Goal: Information Seeking & Learning: Learn about a topic

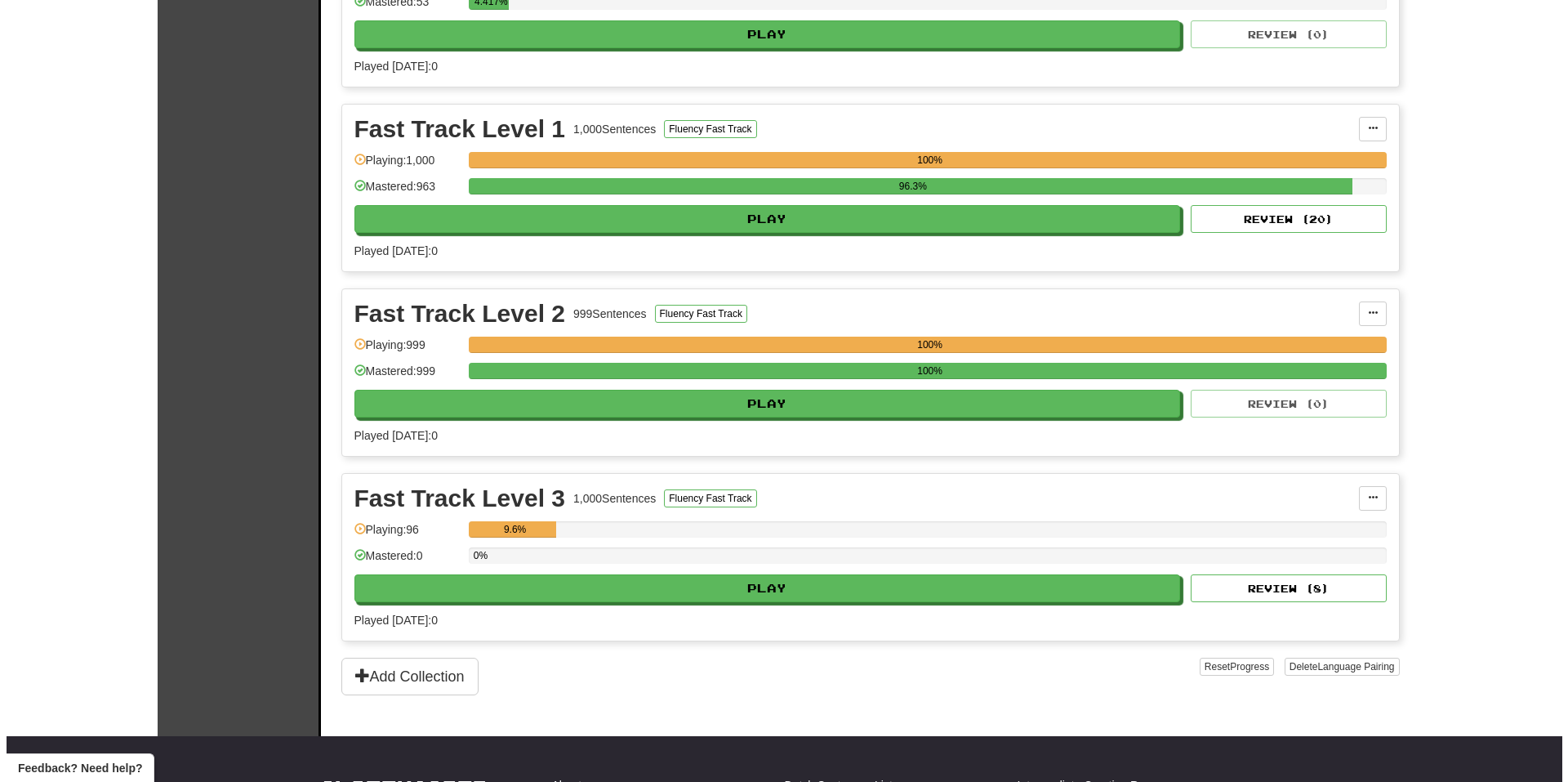
scroll to position [490, 0]
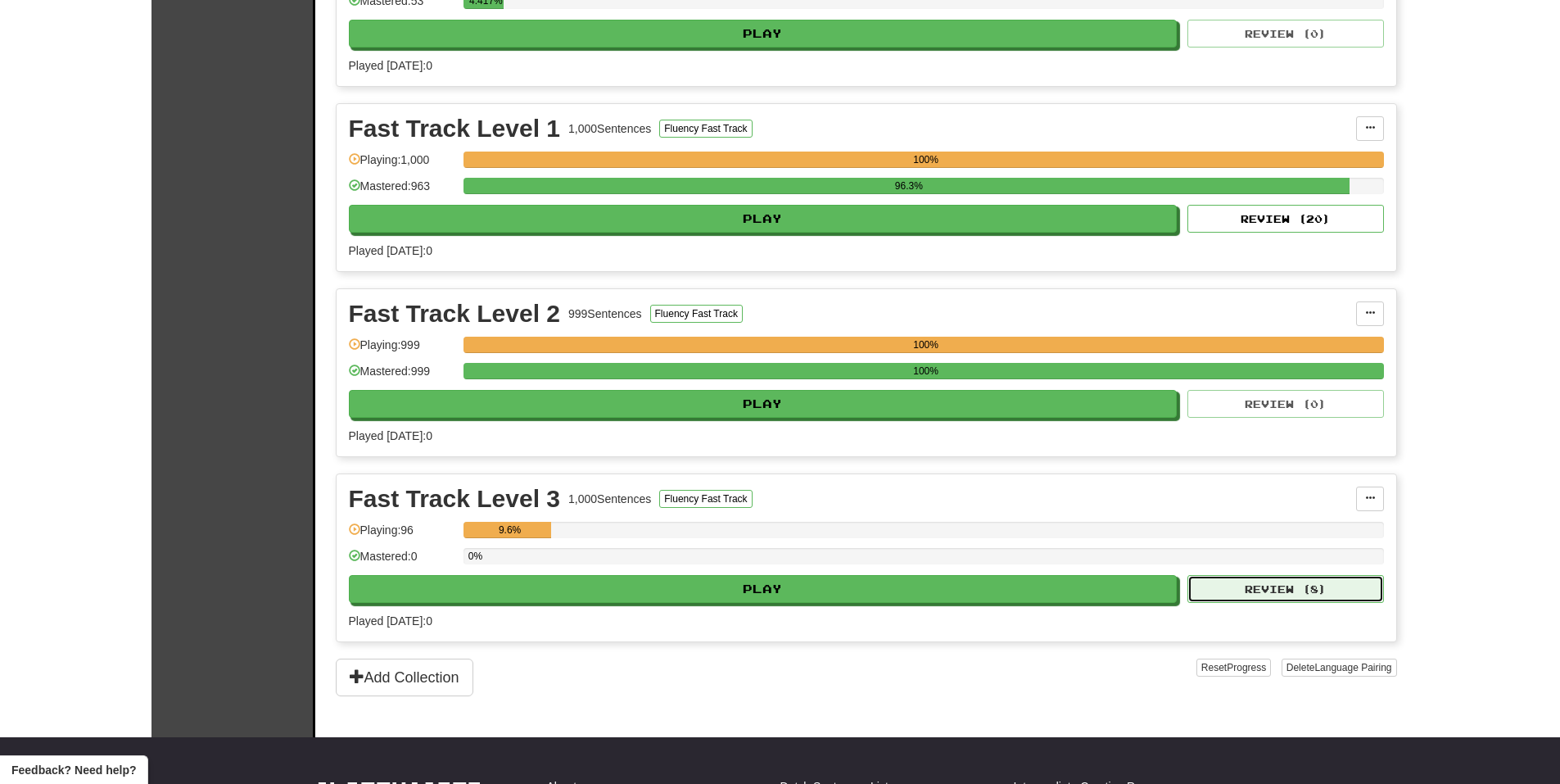
click at [1264, 585] on button "Review ( 8 )" at bounding box center [1286, 588] width 197 height 27
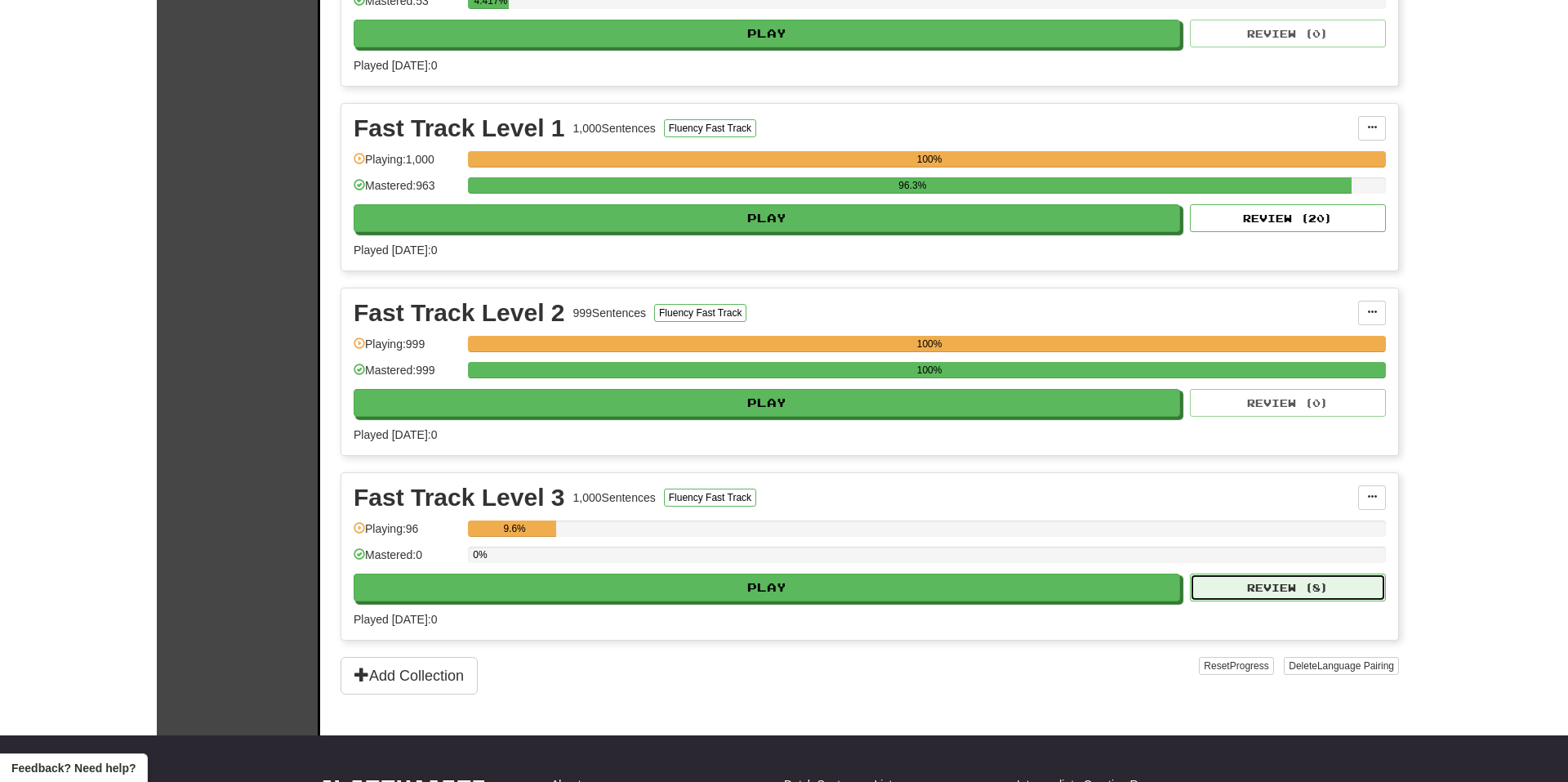
select select "**"
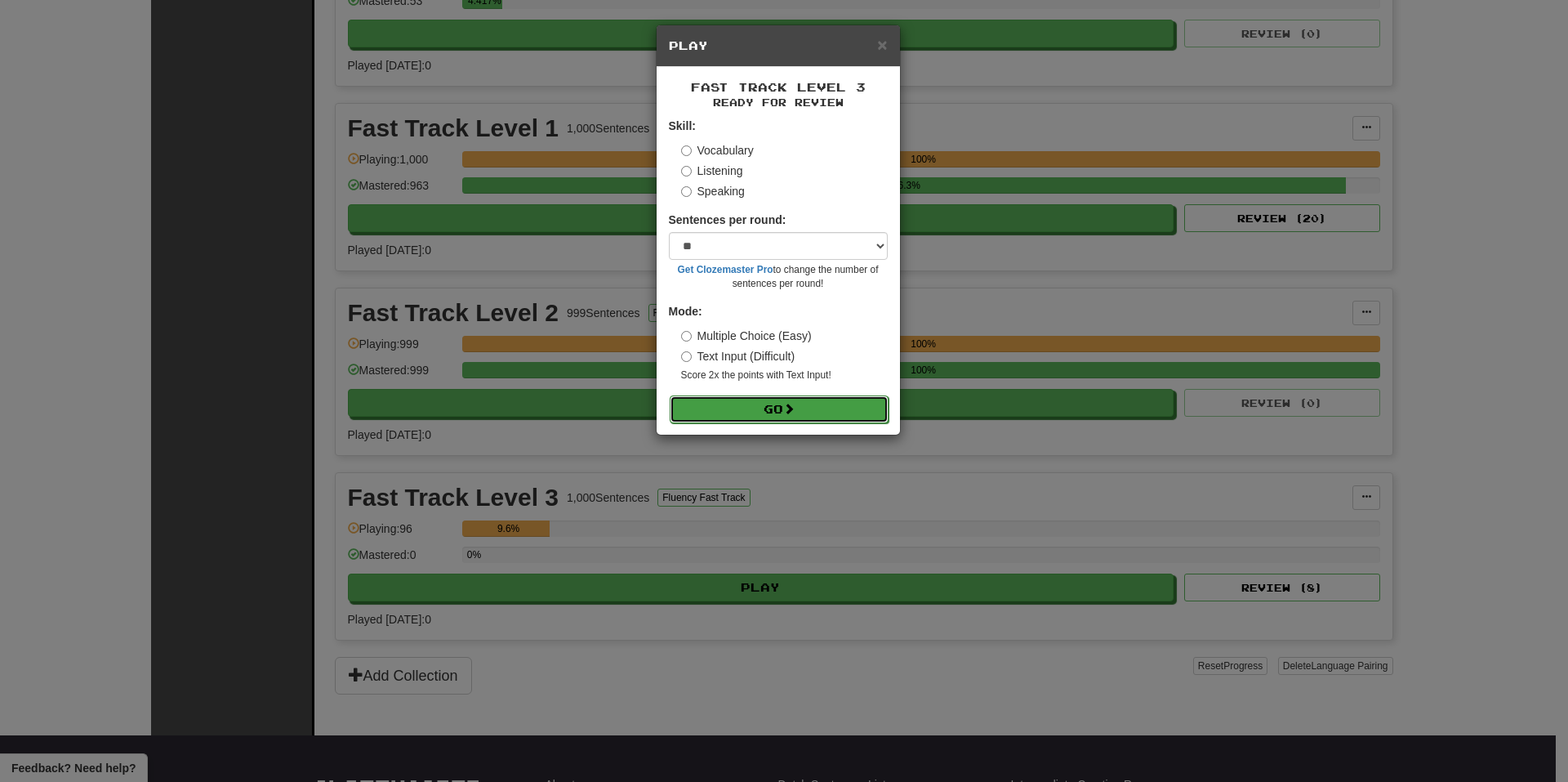
click at [754, 409] on button "Go" at bounding box center [779, 409] width 219 height 27
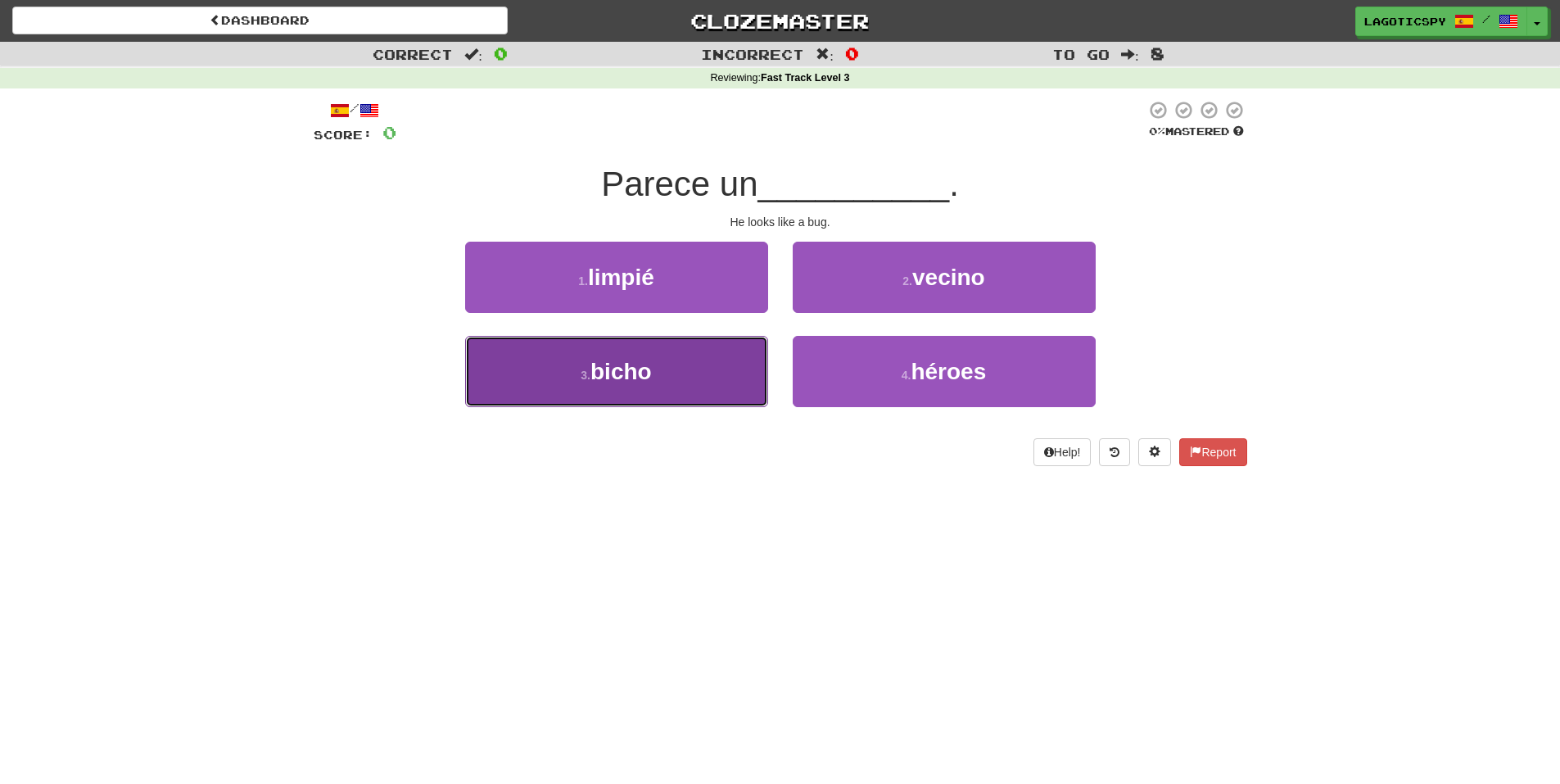
click at [642, 384] on button "3 . bicho" at bounding box center [616, 371] width 303 height 71
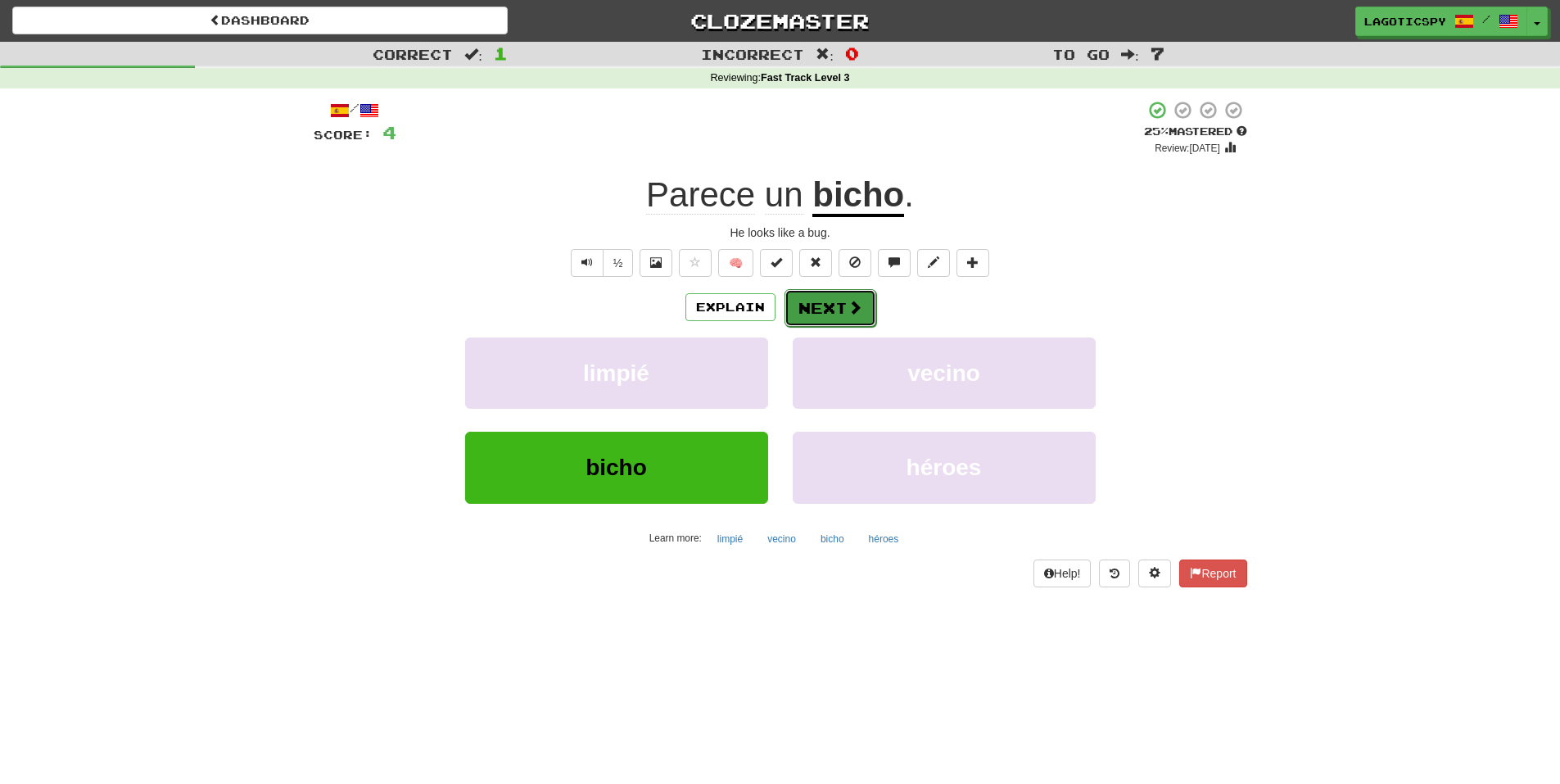
click at [816, 301] on button "Next" at bounding box center [830, 307] width 91 height 38
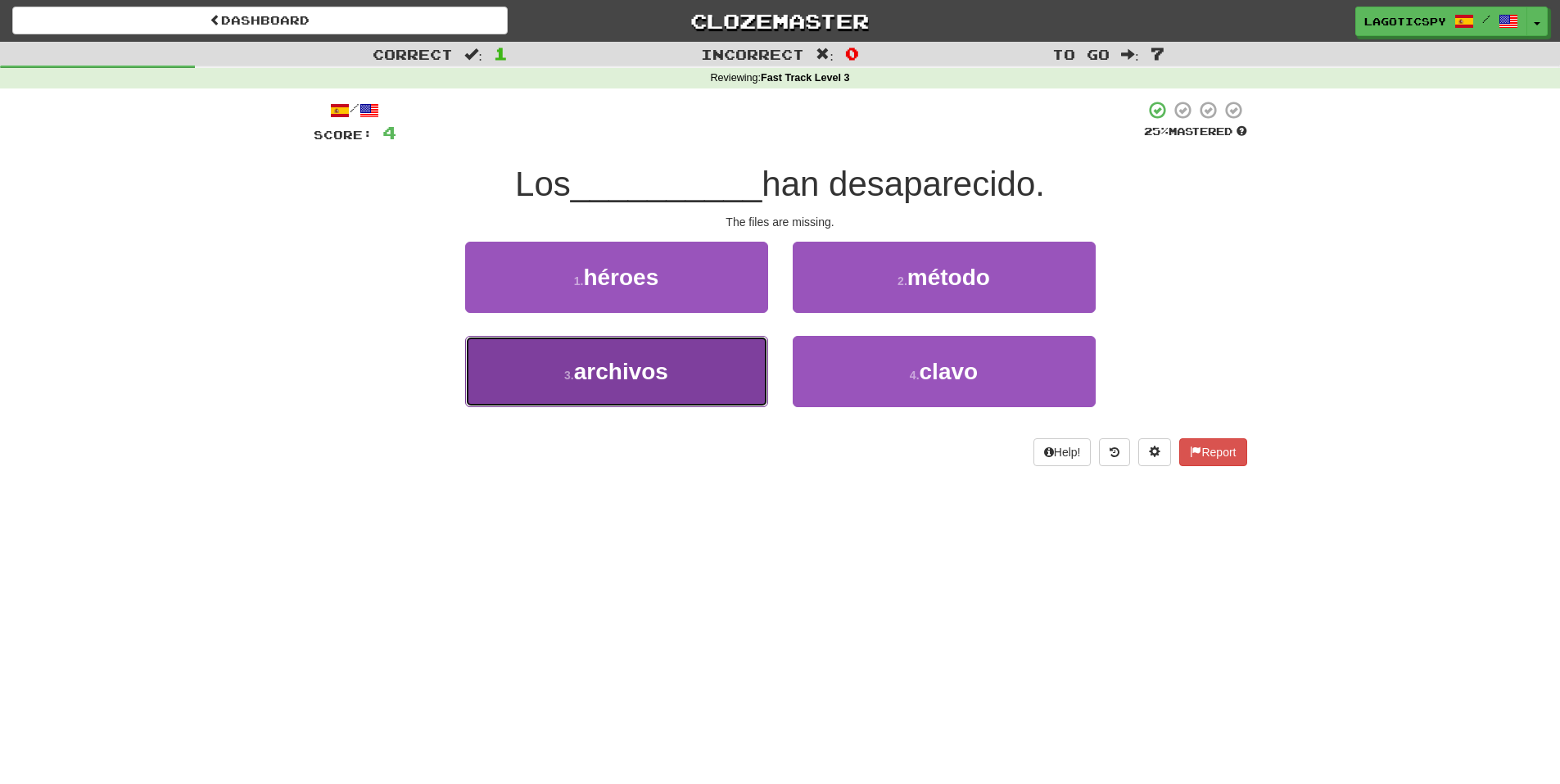
click at [687, 385] on button "3 . archivos" at bounding box center [616, 371] width 303 height 71
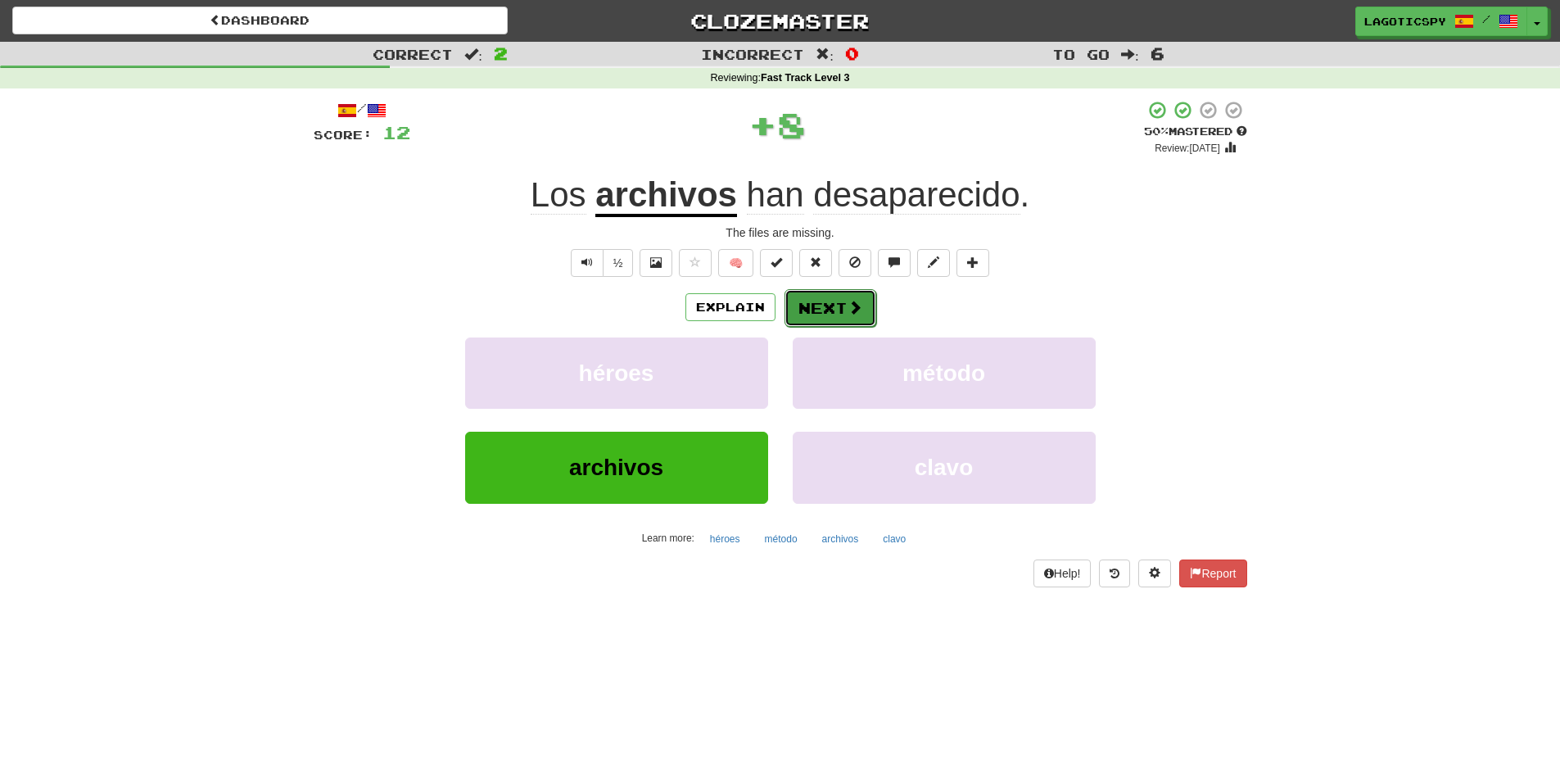
click at [840, 300] on button "Next" at bounding box center [830, 307] width 91 height 38
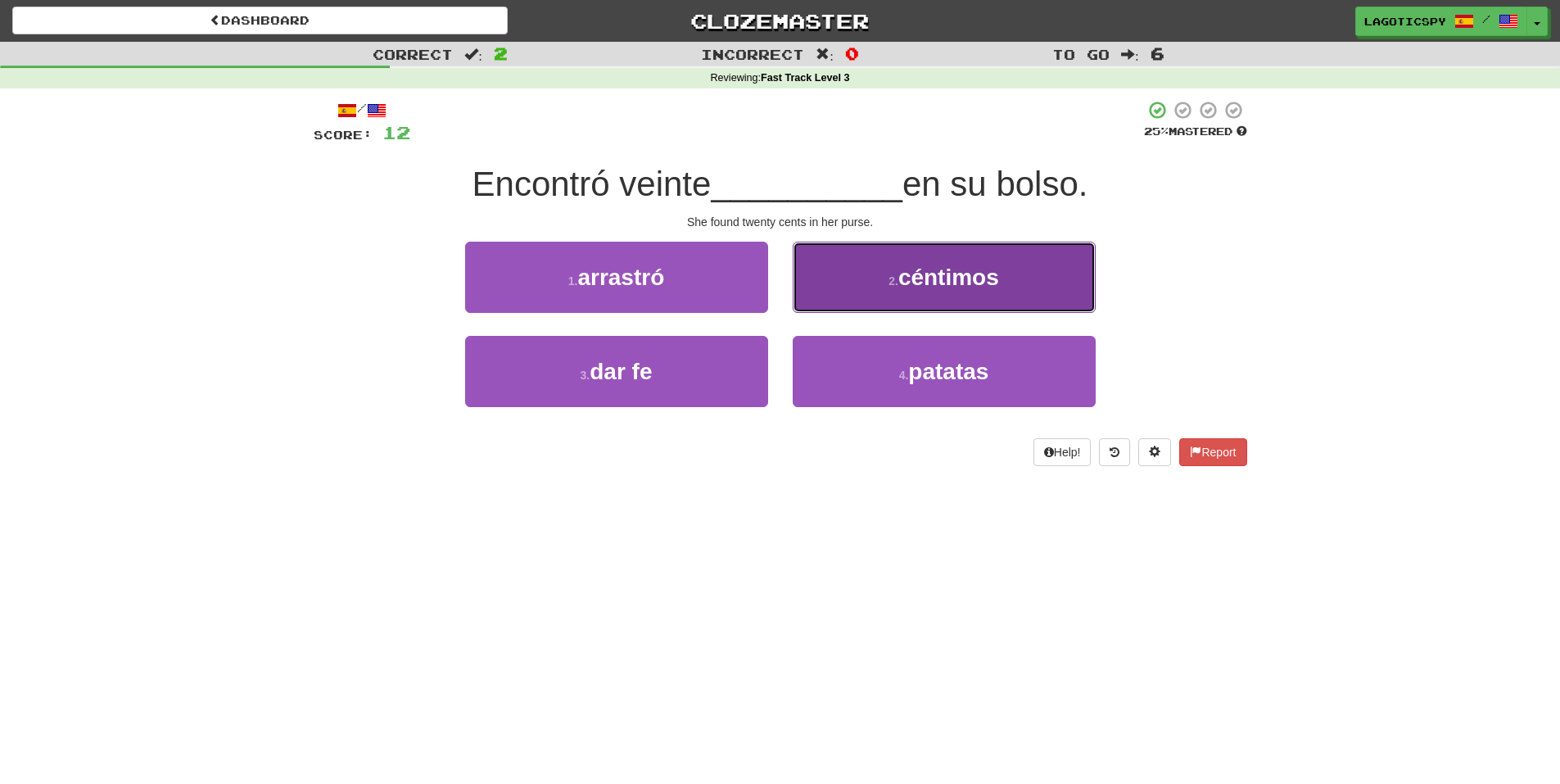
click at [972, 270] on span "céntimos" at bounding box center [949, 277] width 101 height 26
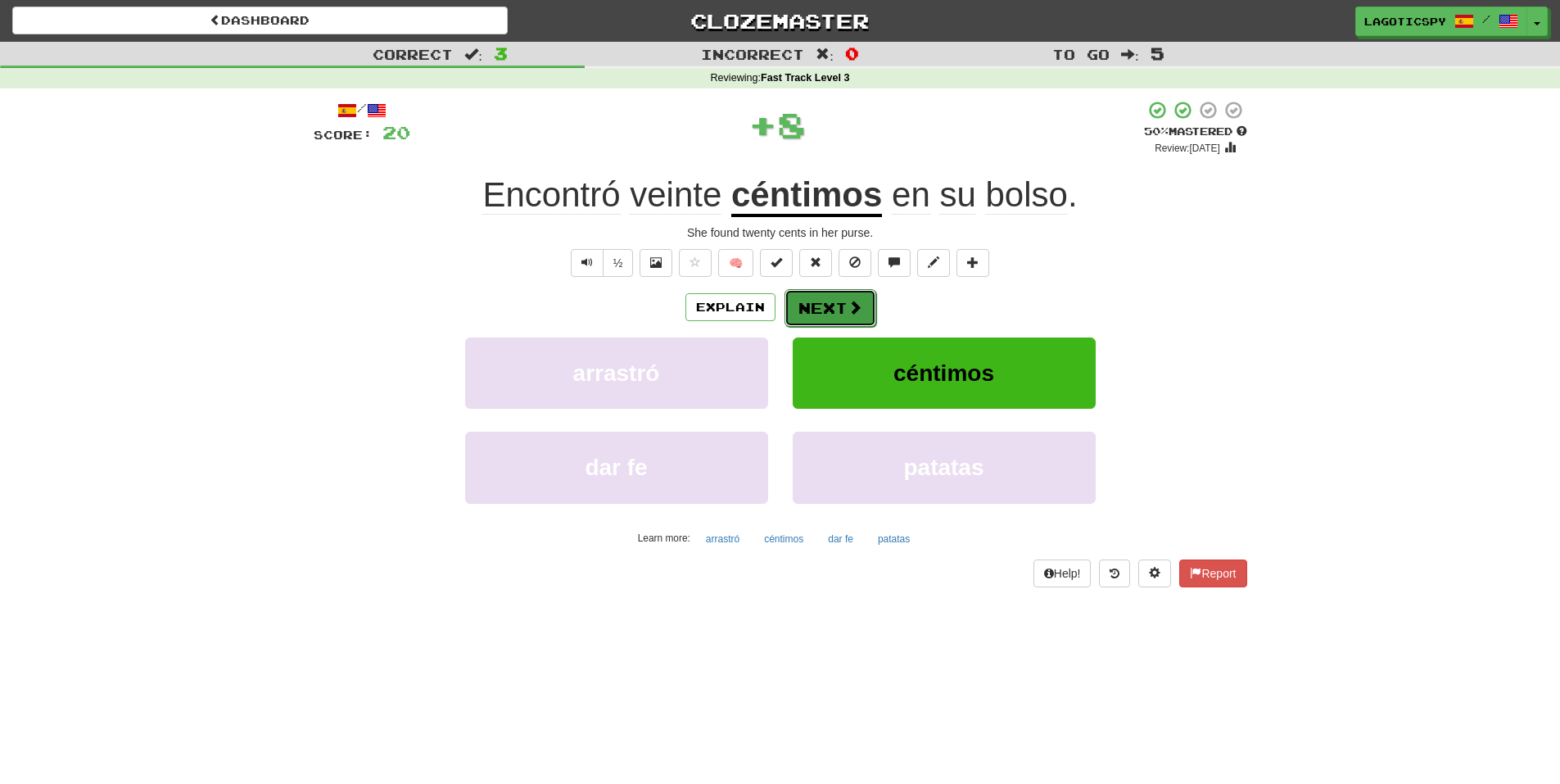
click at [855, 308] on span at bounding box center [855, 307] width 15 height 15
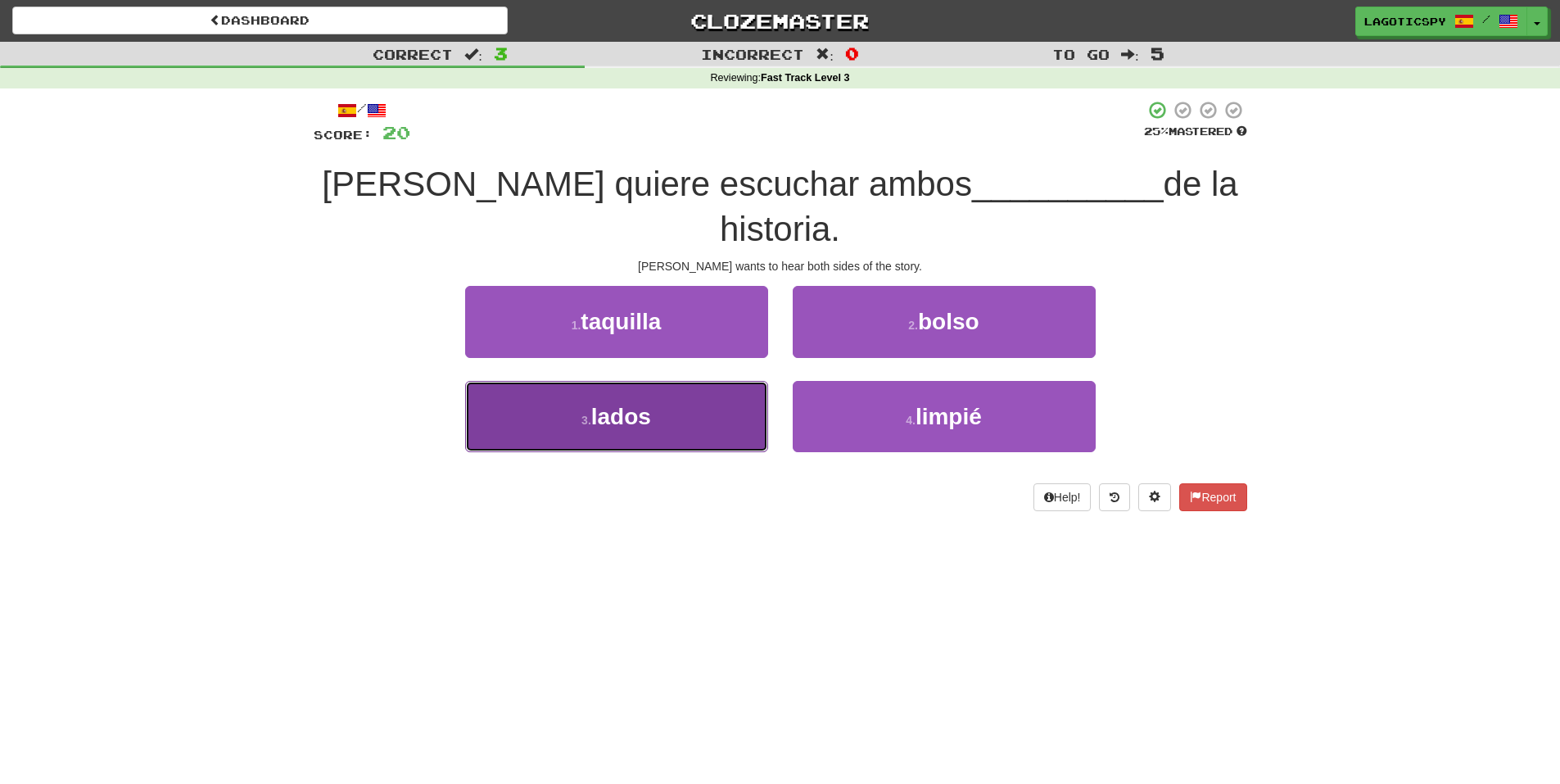
click at [698, 384] on button "3 . lados" at bounding box center [616, 416] width 303 height 71
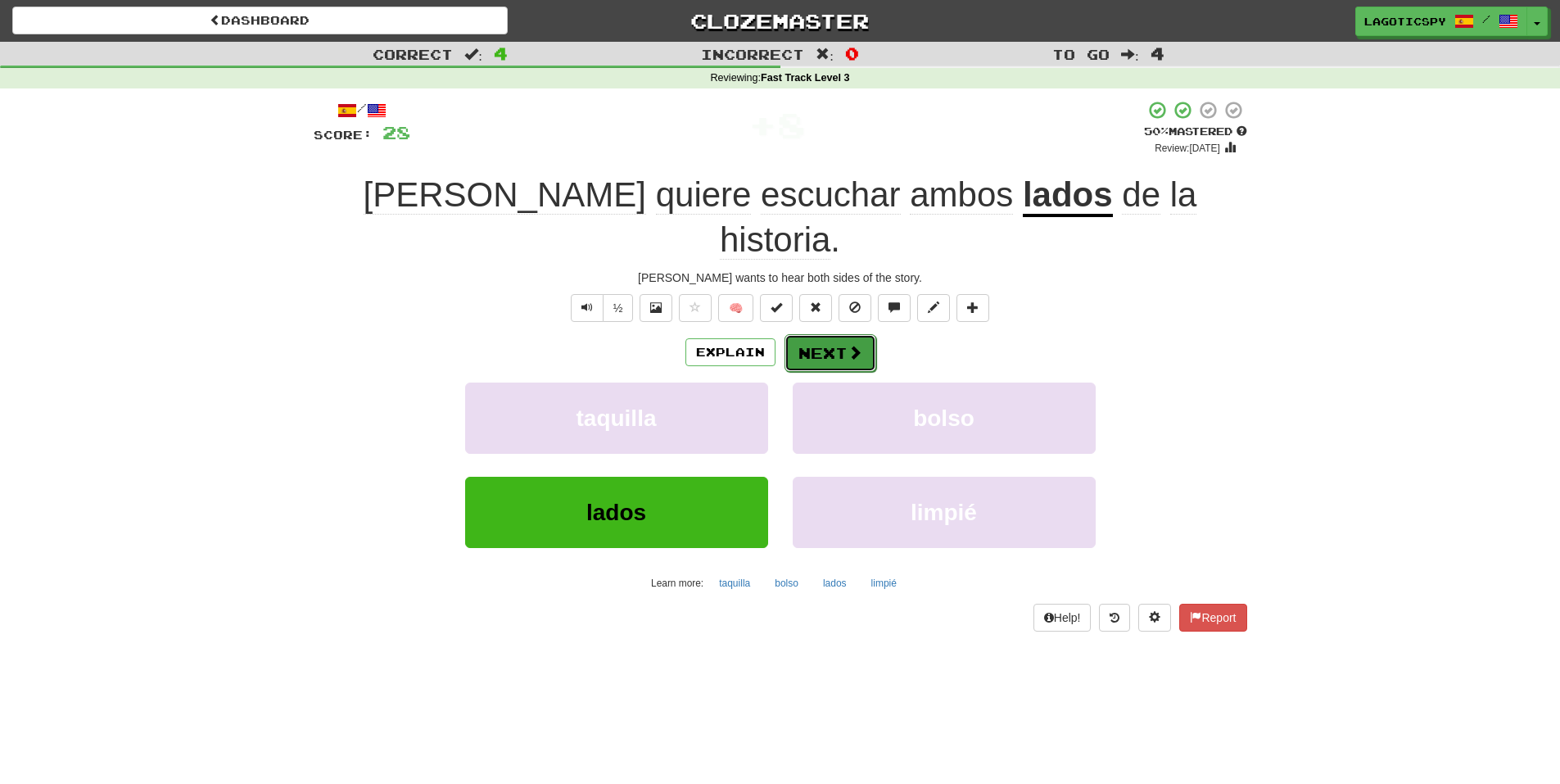
click at [868, 334] on button "Next" at bounding box center [830, 352] width 91 height 38
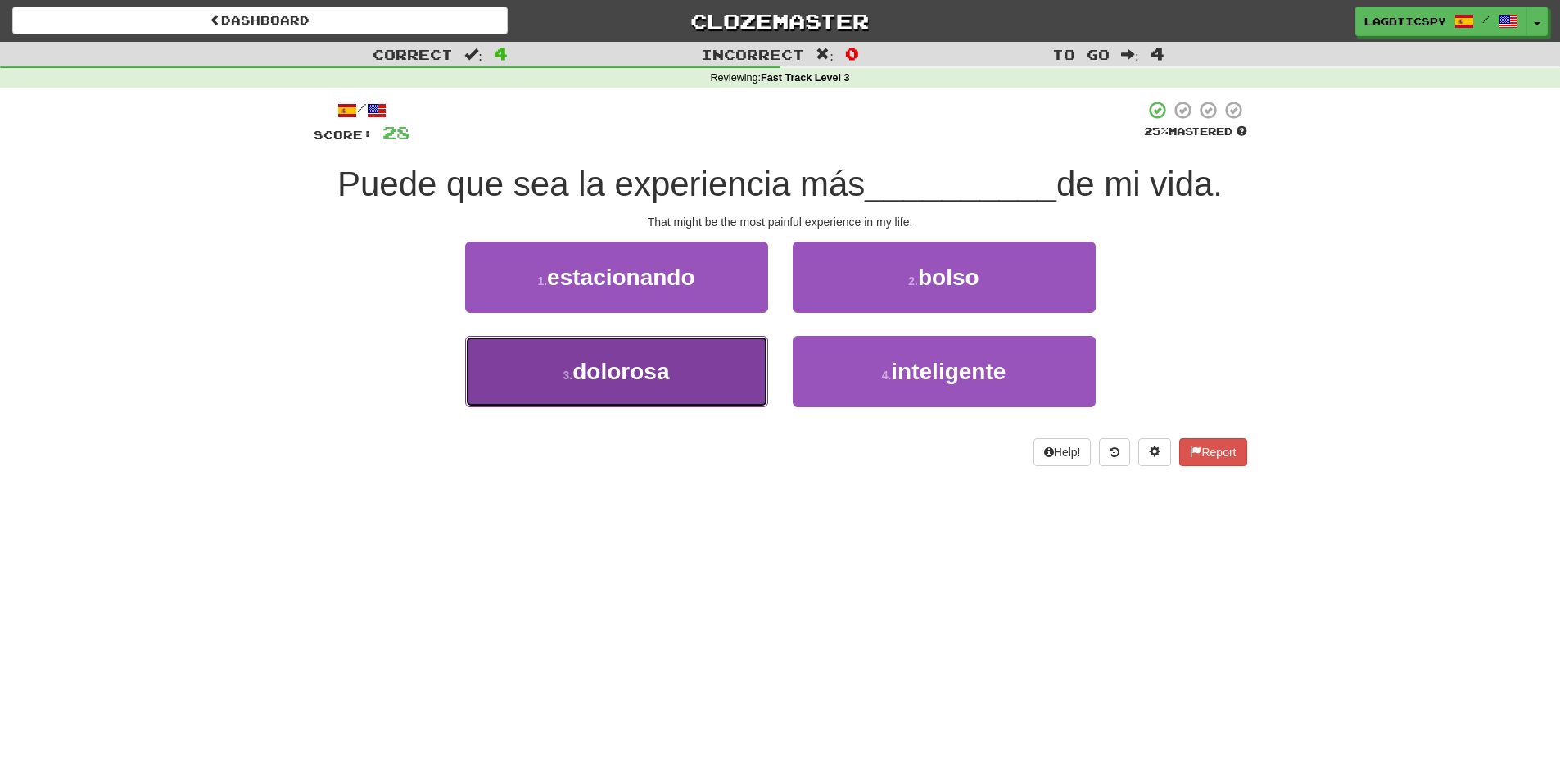
click at [633, 384] on button "3 . dolorosa" at bounding box center [616, 371] width 303 height 71
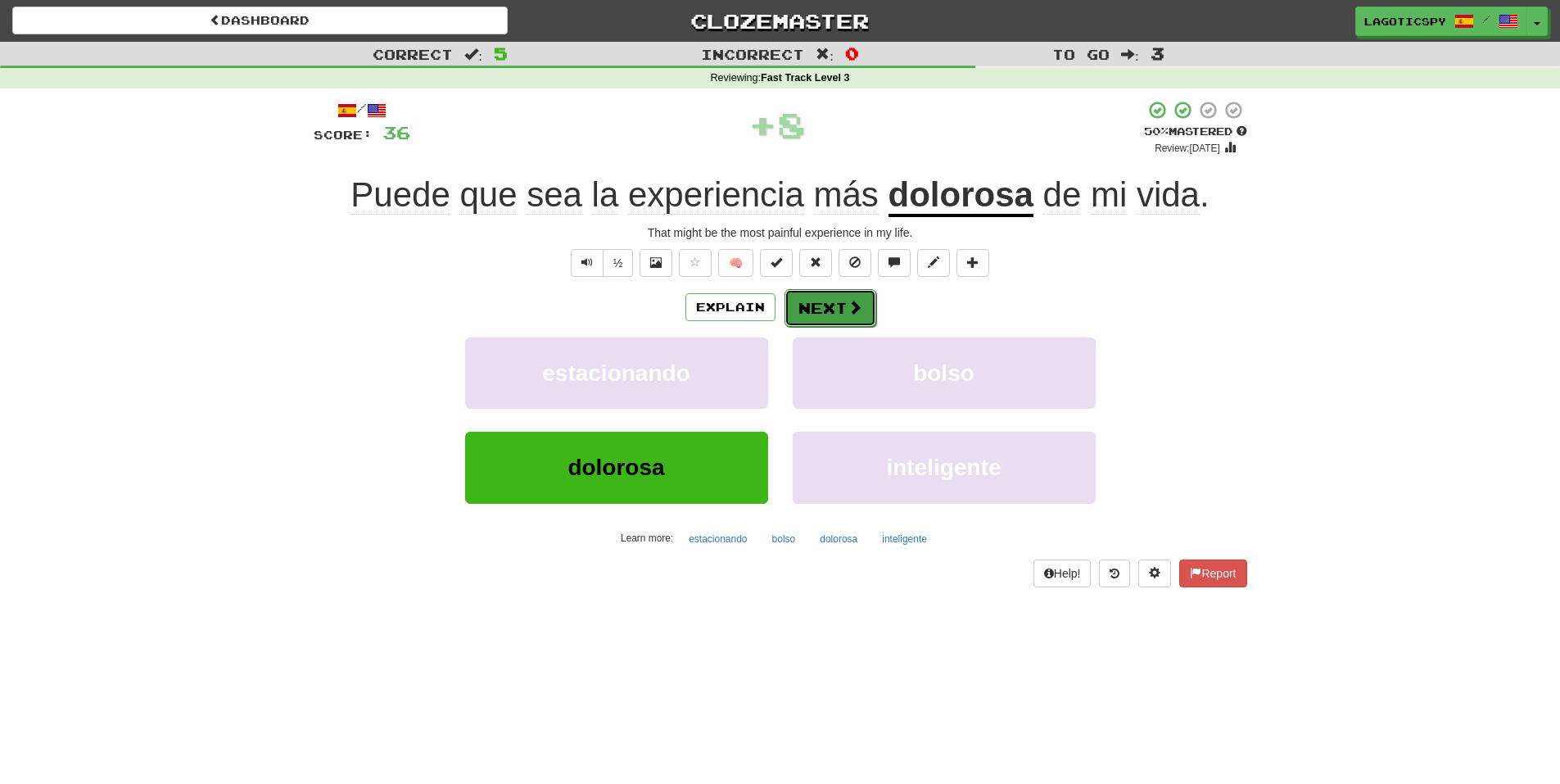
click at [827, 307] on button "Next" at bounding box center [830, 307] width 91 height 38
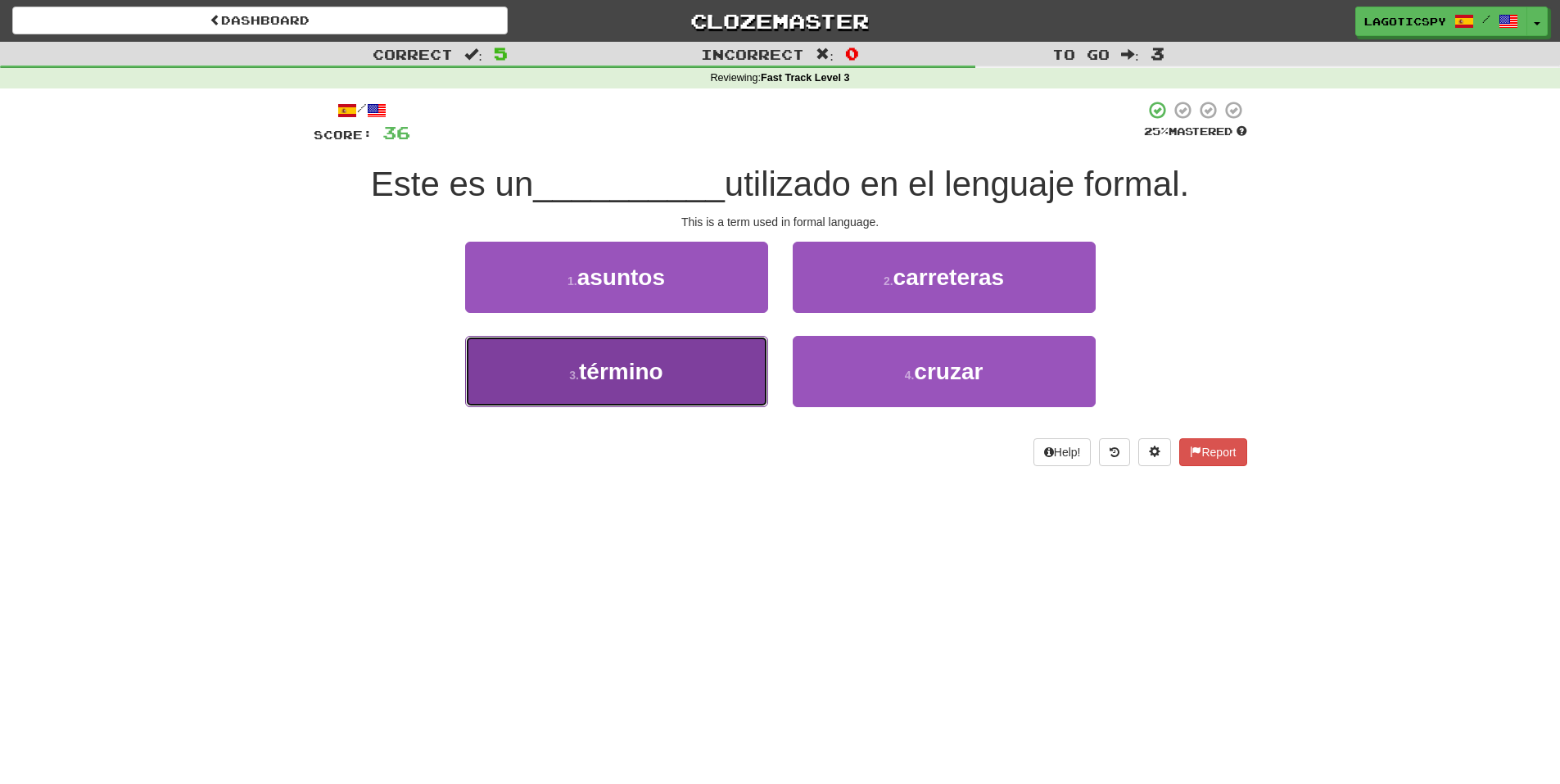
click at [650, 395] on button "3 . término" at bounding box center [616, 371] width 303 height 71
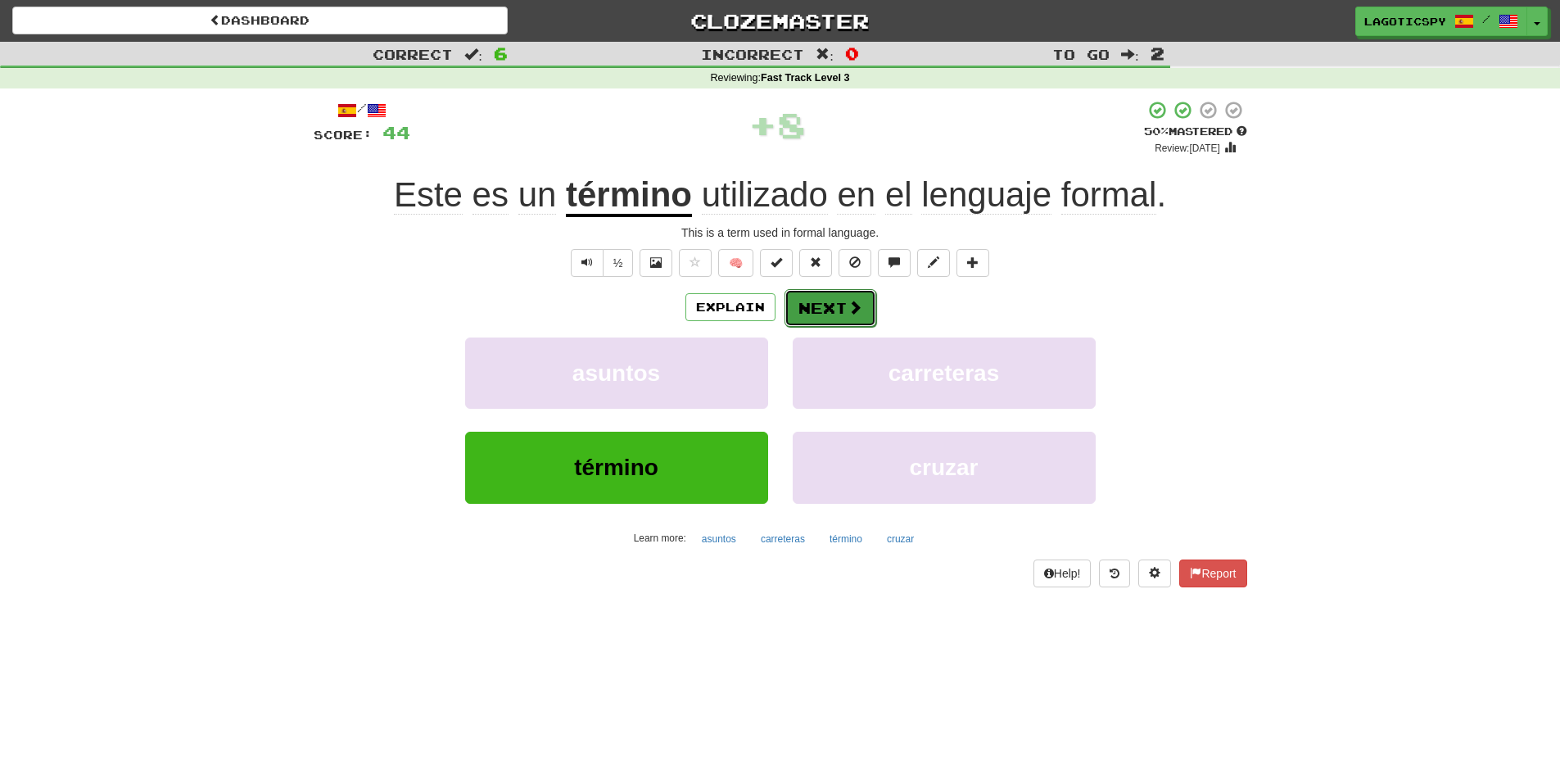
click at [853, 307] on span at bounding box center [855, 307] width 15 height 15
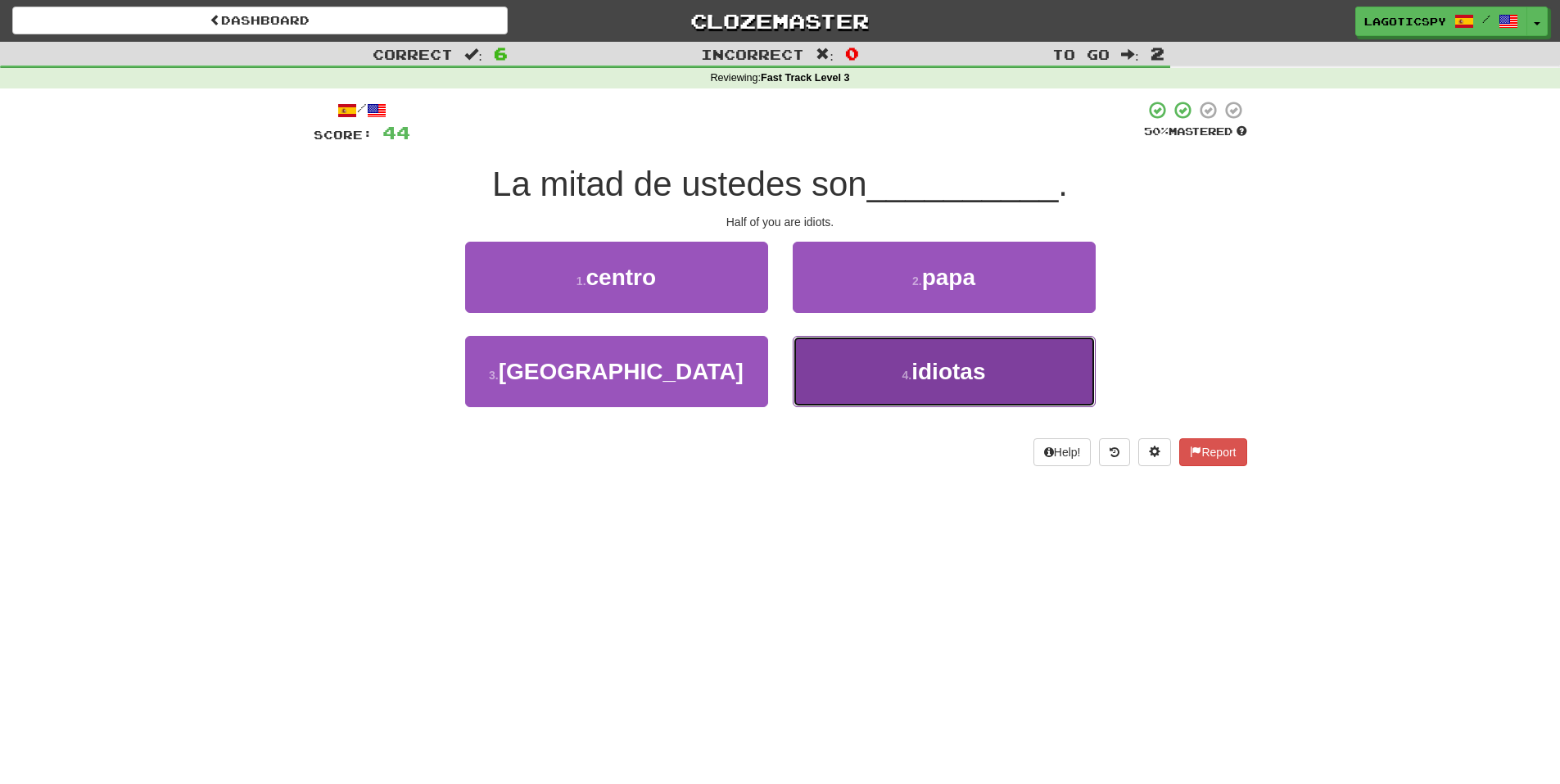
click at [892, 390] on button "4 . idiotas" at bounding box center [943, 371] width 303 height 71
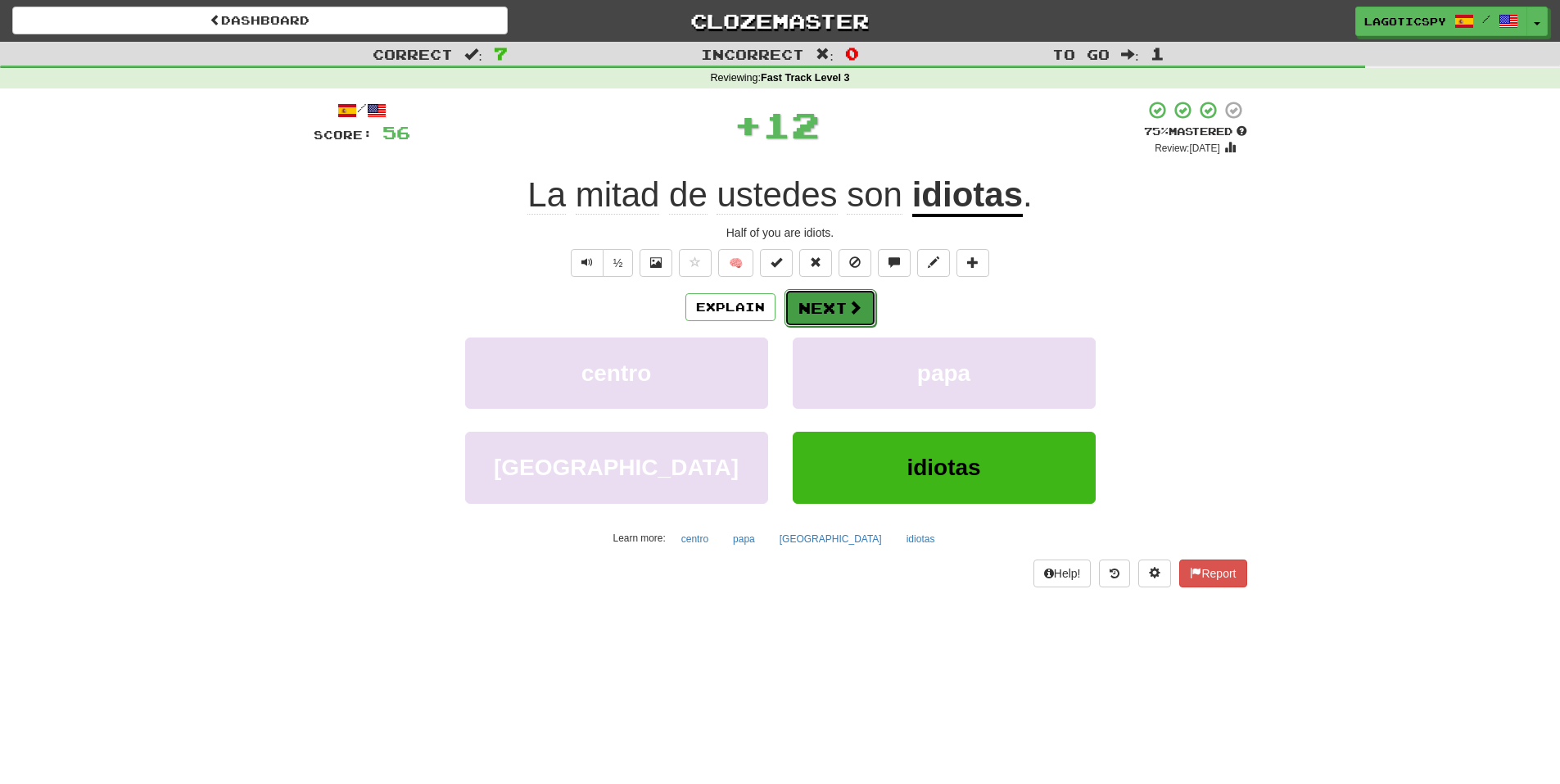
click at [834, 316] on button "Next" at bounding box center [830, 307] width 91 height 38
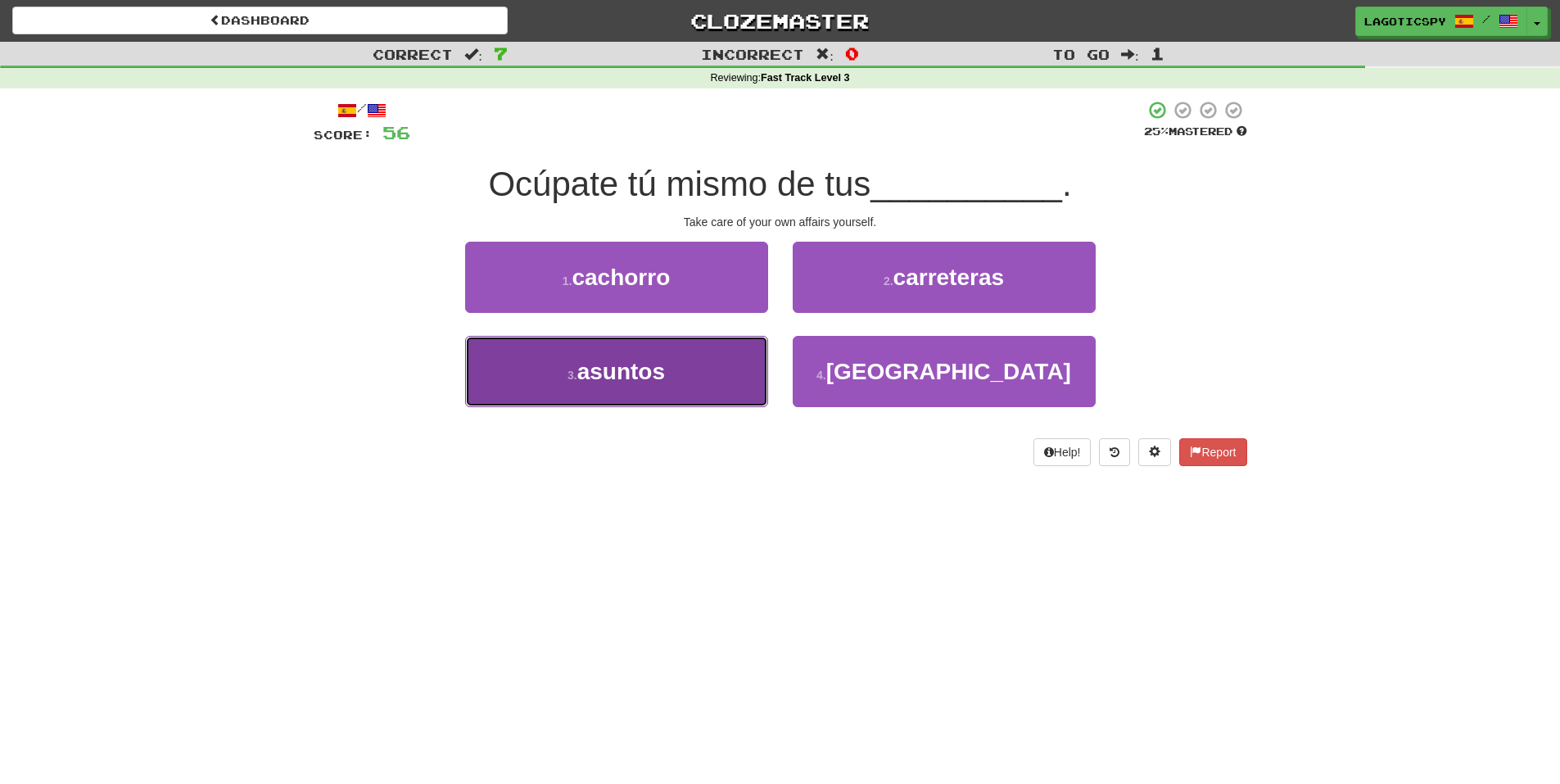
click at [721, 390] on button "3 . asuntos" at bounding box center [616, 371] width 303 height 71
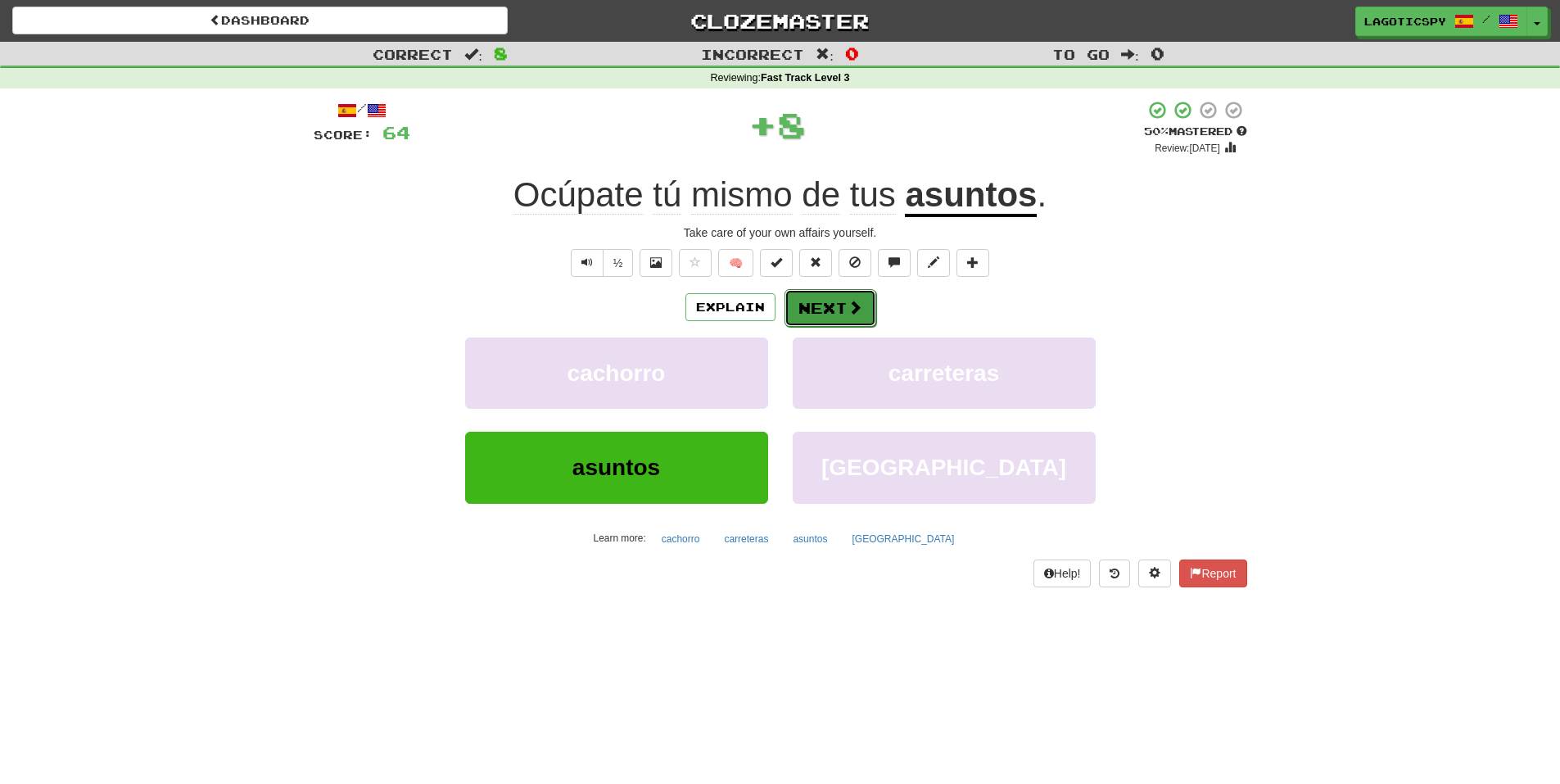
click at [851, 300] on span at bounding box center [855, 307] width 15 height 15
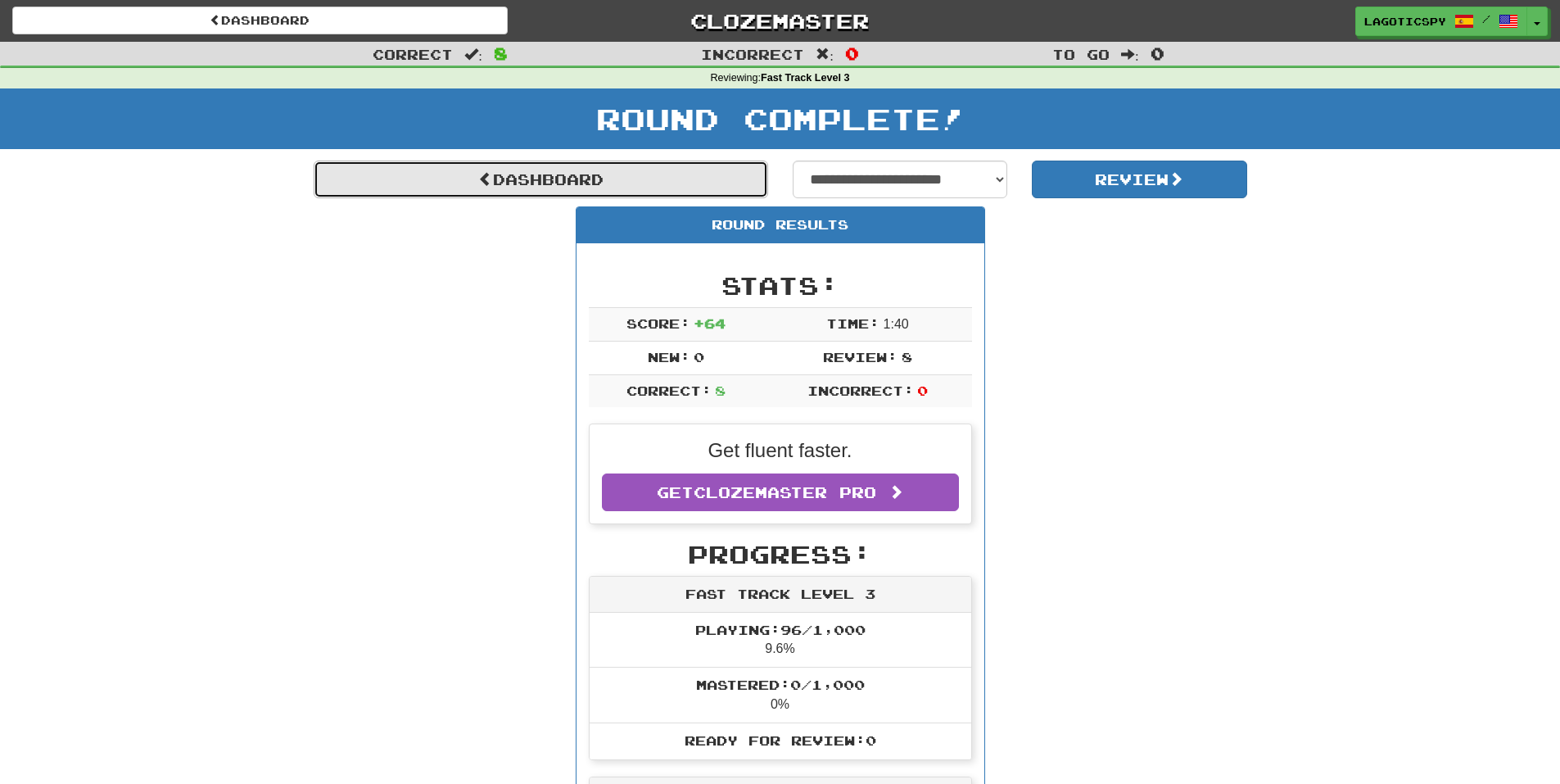
click at [632, 160] on link "Dashboard" at bounding box center [541, 178] width 455 height 38
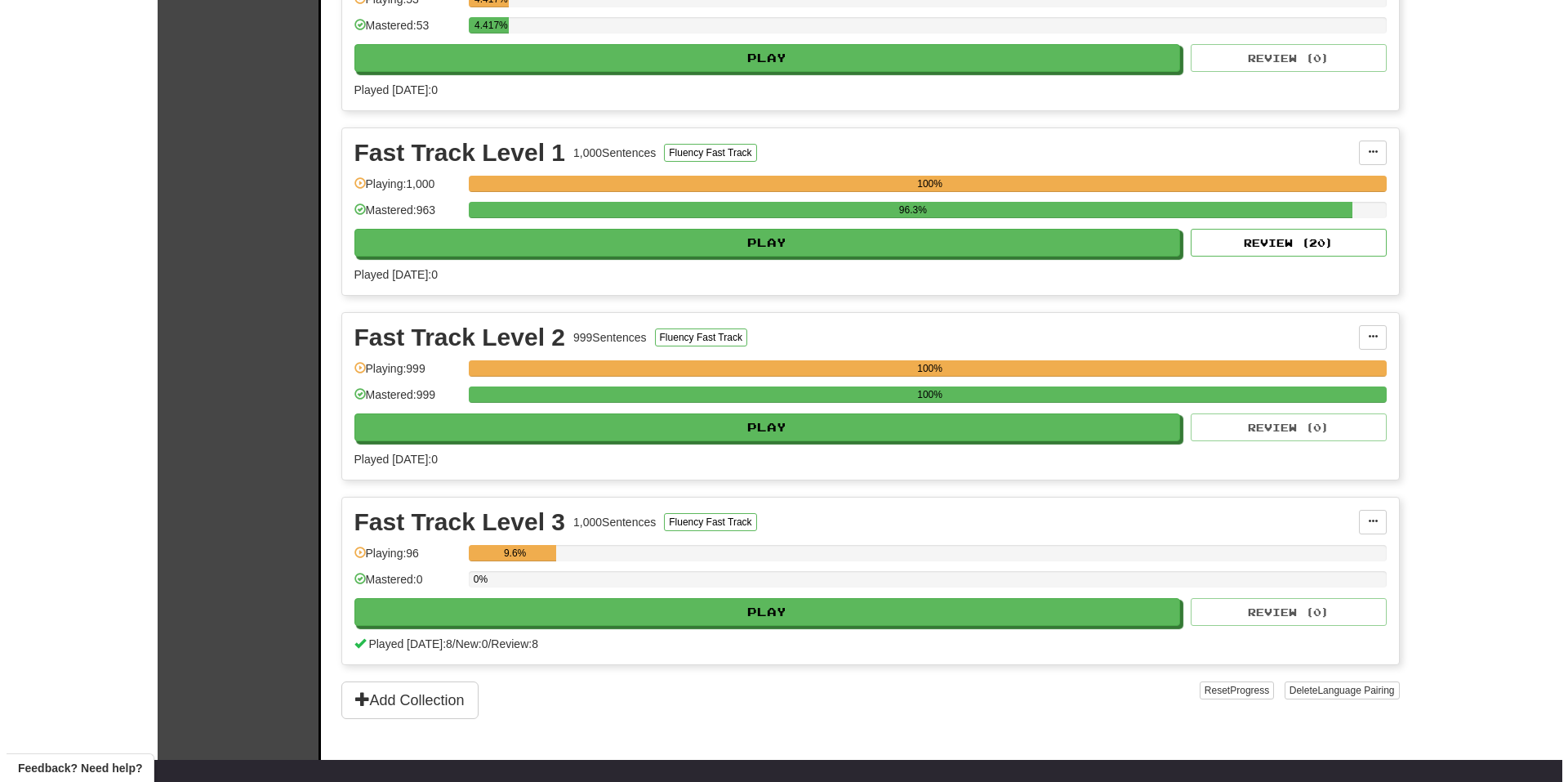
scroll to position [490, 0]
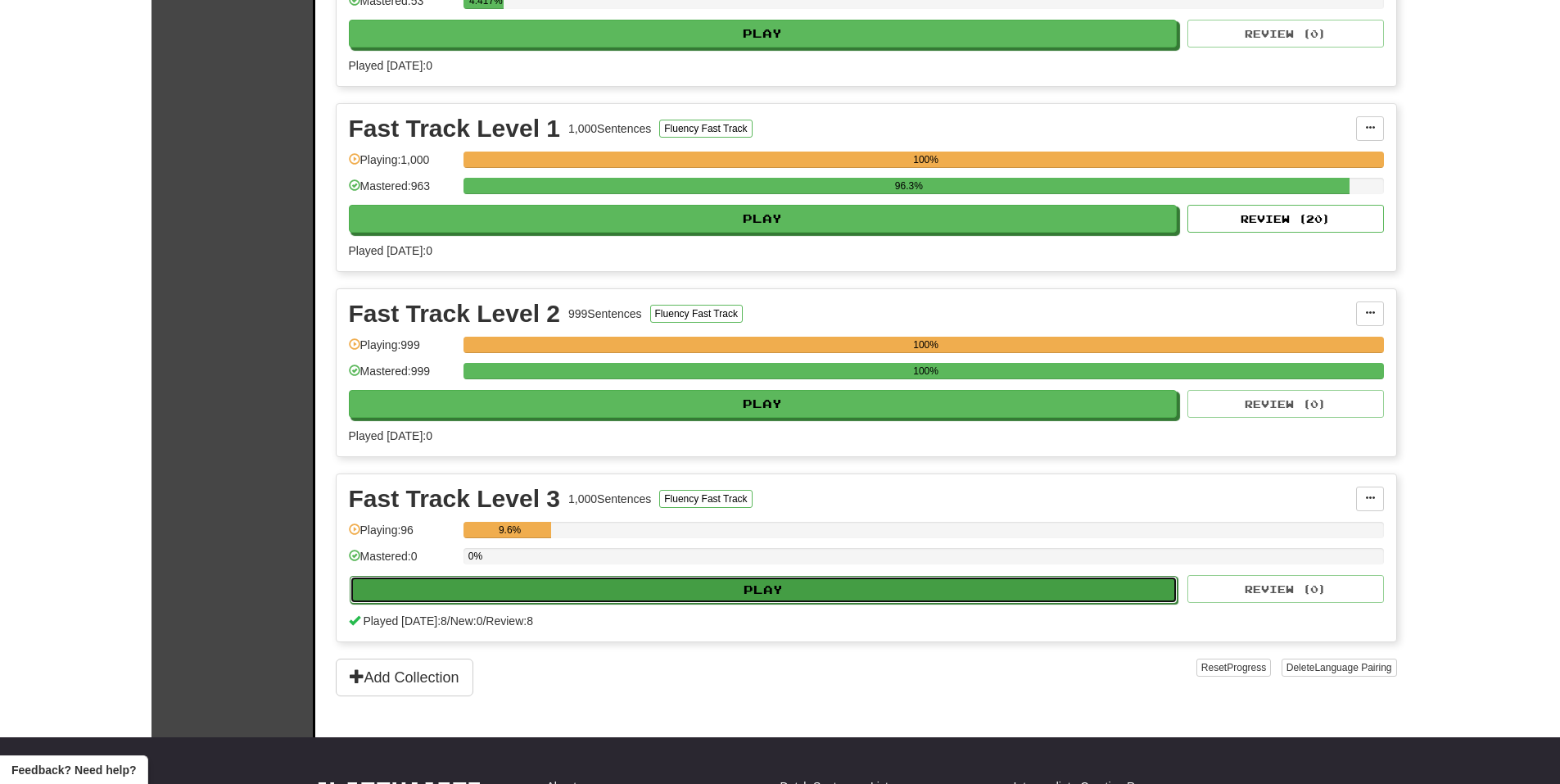
click at [807, 578] on button "Play" at bounding box center [764, 589] width 829 height 27
select select "**"
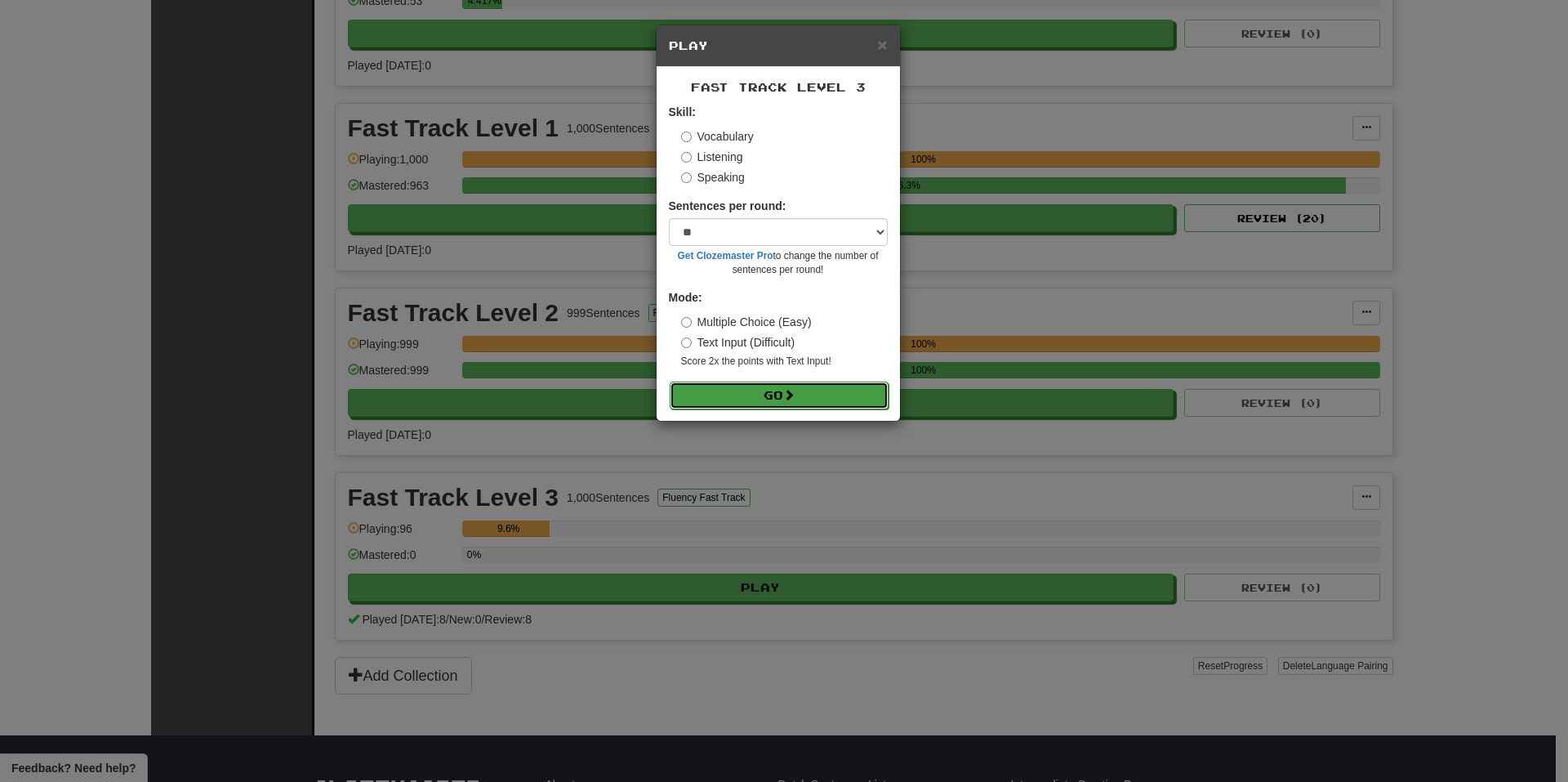
click at [799, 389] on button "Go" at bounding box center [779, 395] width 219 height 27
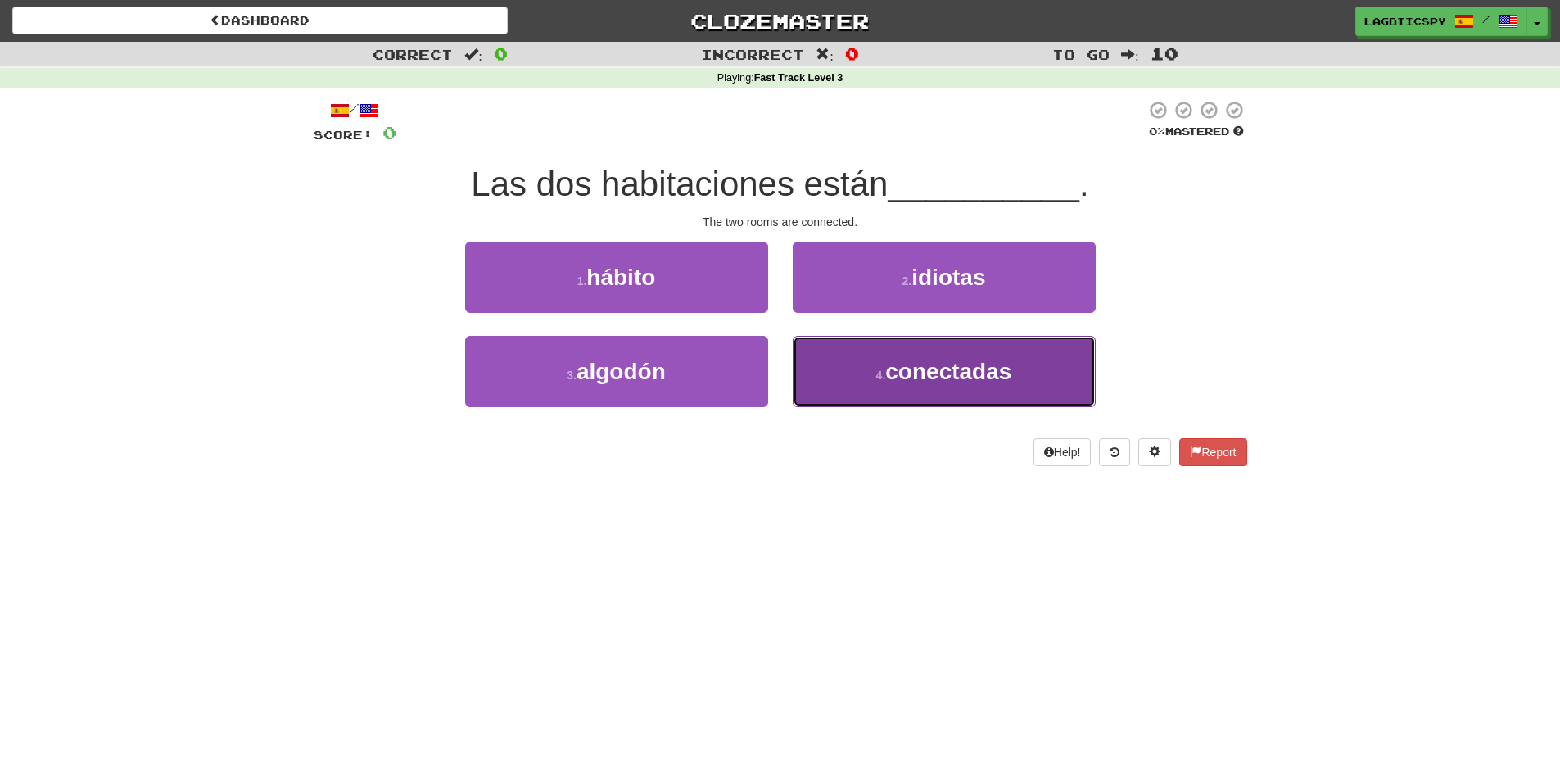
click at [846, 391] on button "4 . conectadas" at bounding box center [943, 371] width 303 height 71
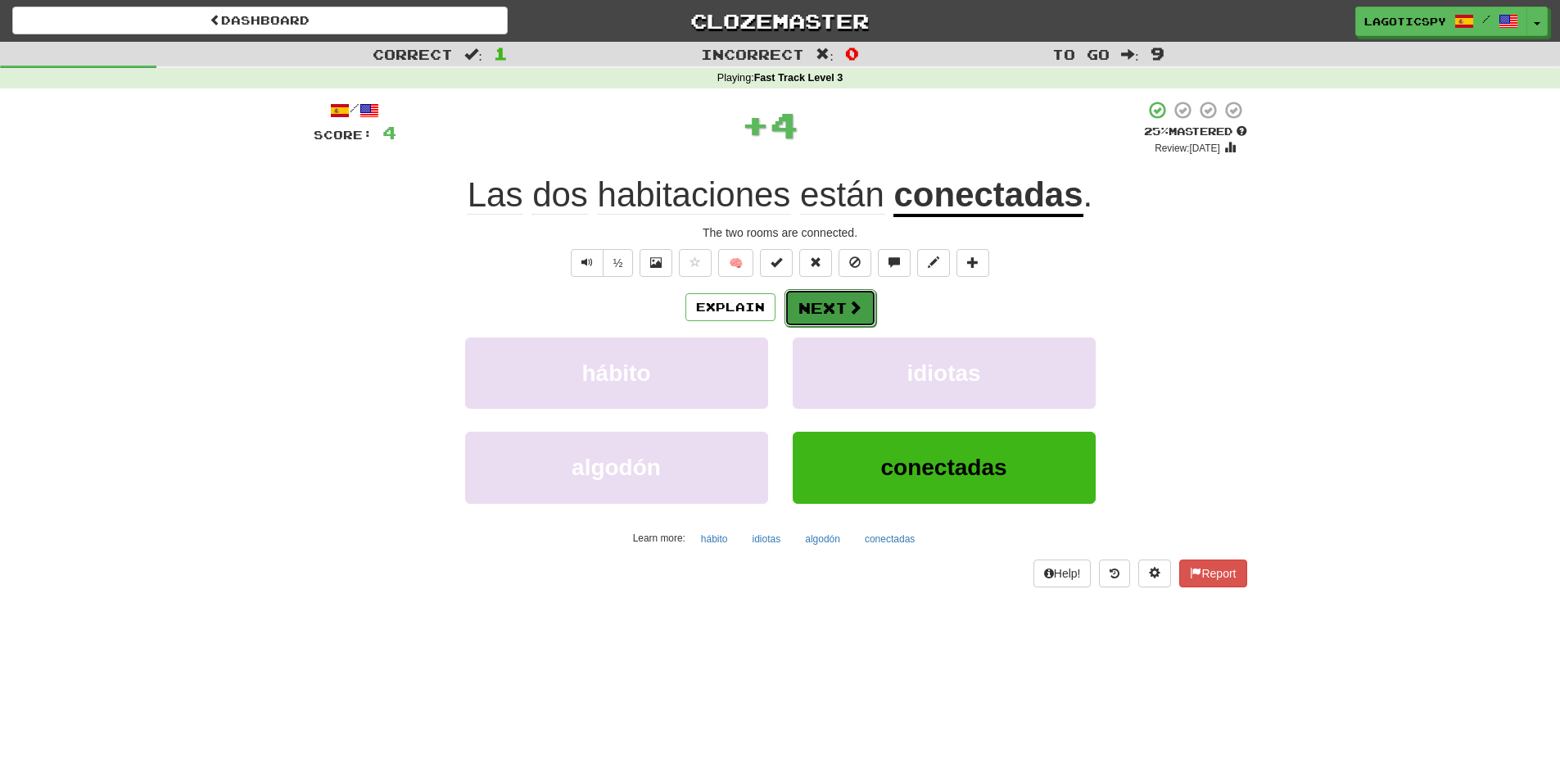
click at [839, 306] on button "Next" at bounding box center [830, 307] width 91 height 38
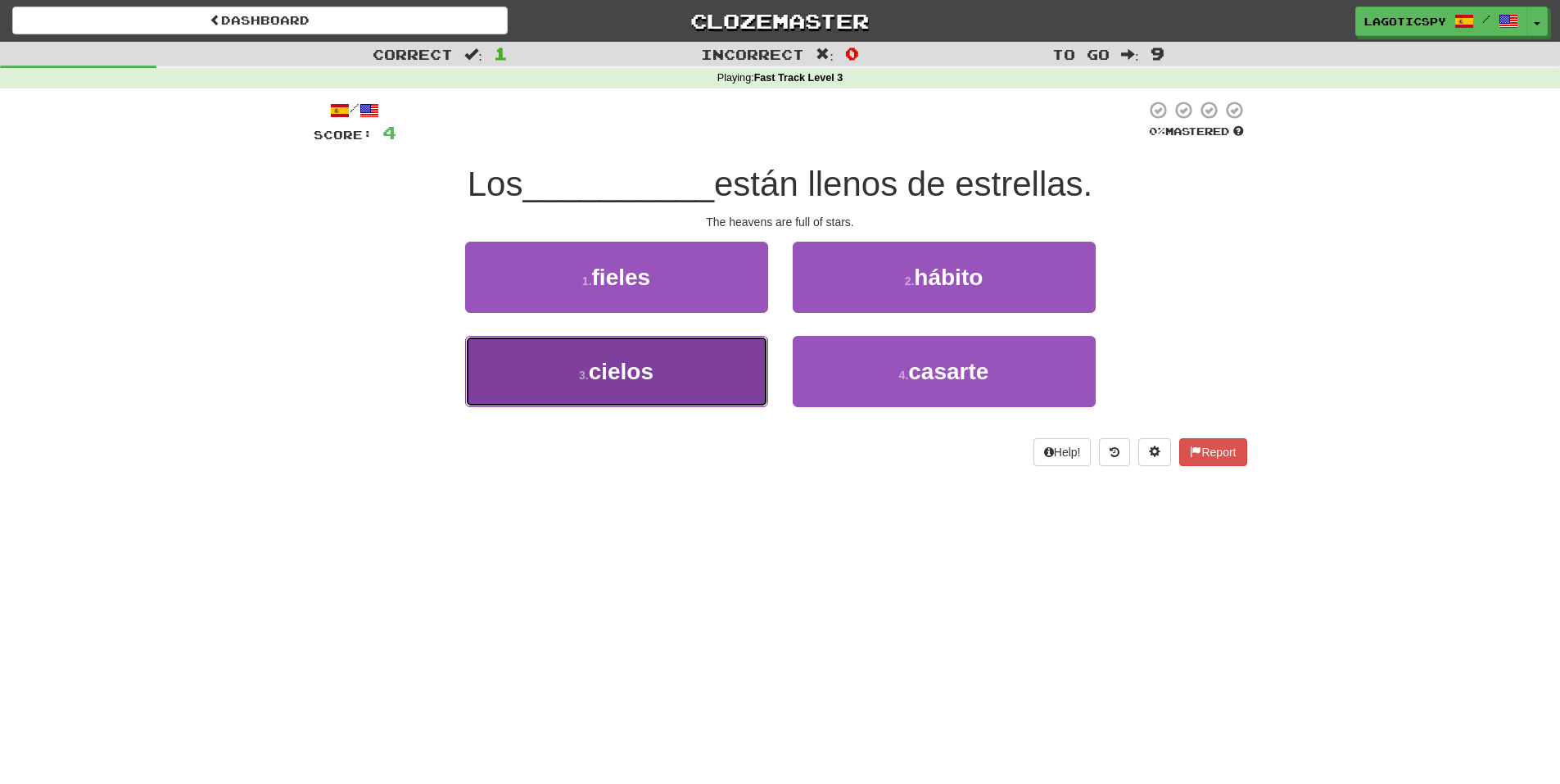
click at [742, 393] on button "3 . cielos" at bounding box center [616, 371] width 303 height 71
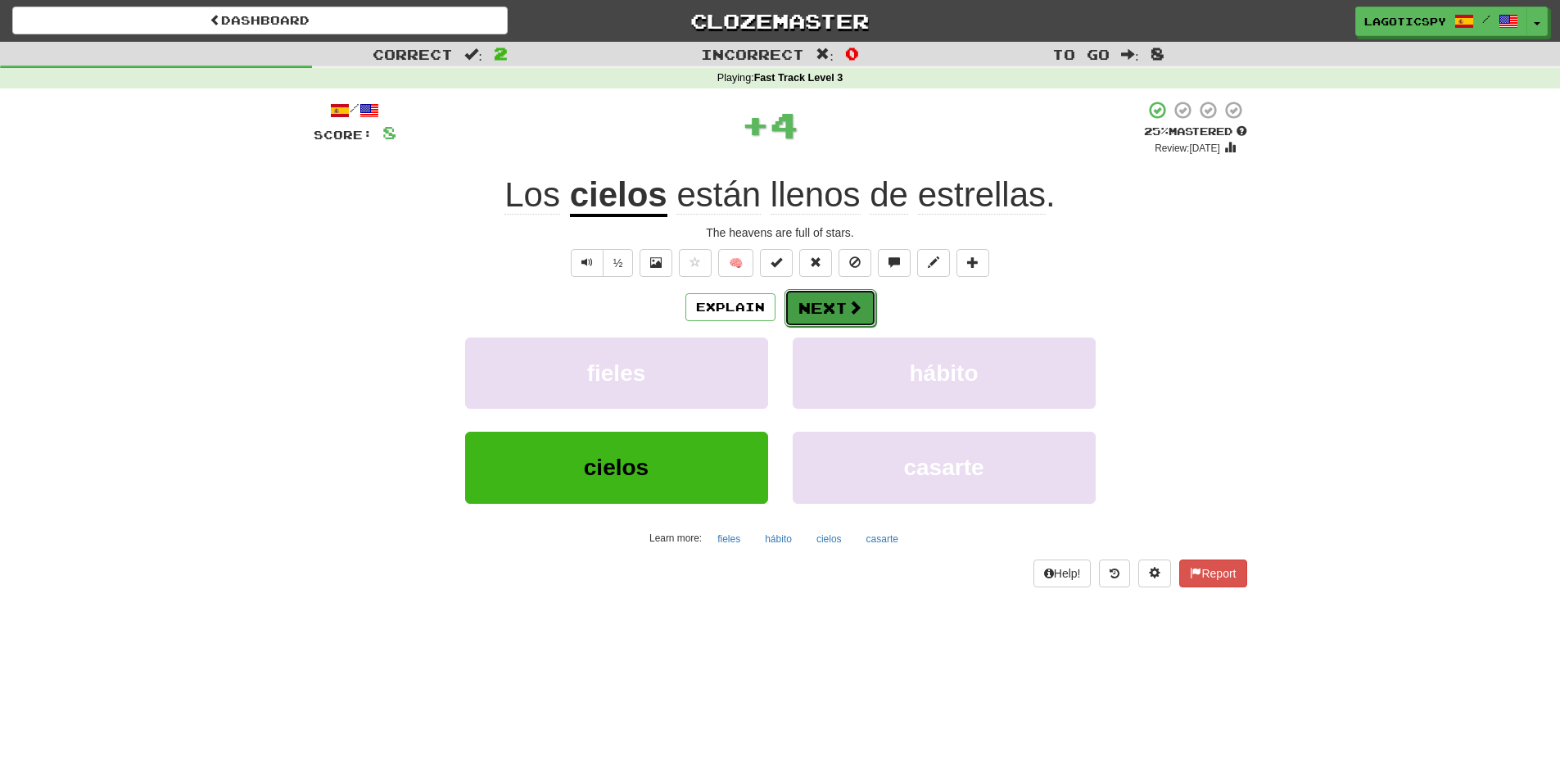
click at [860, 305] on span at bounding box center [855, 307] width 15 height 15
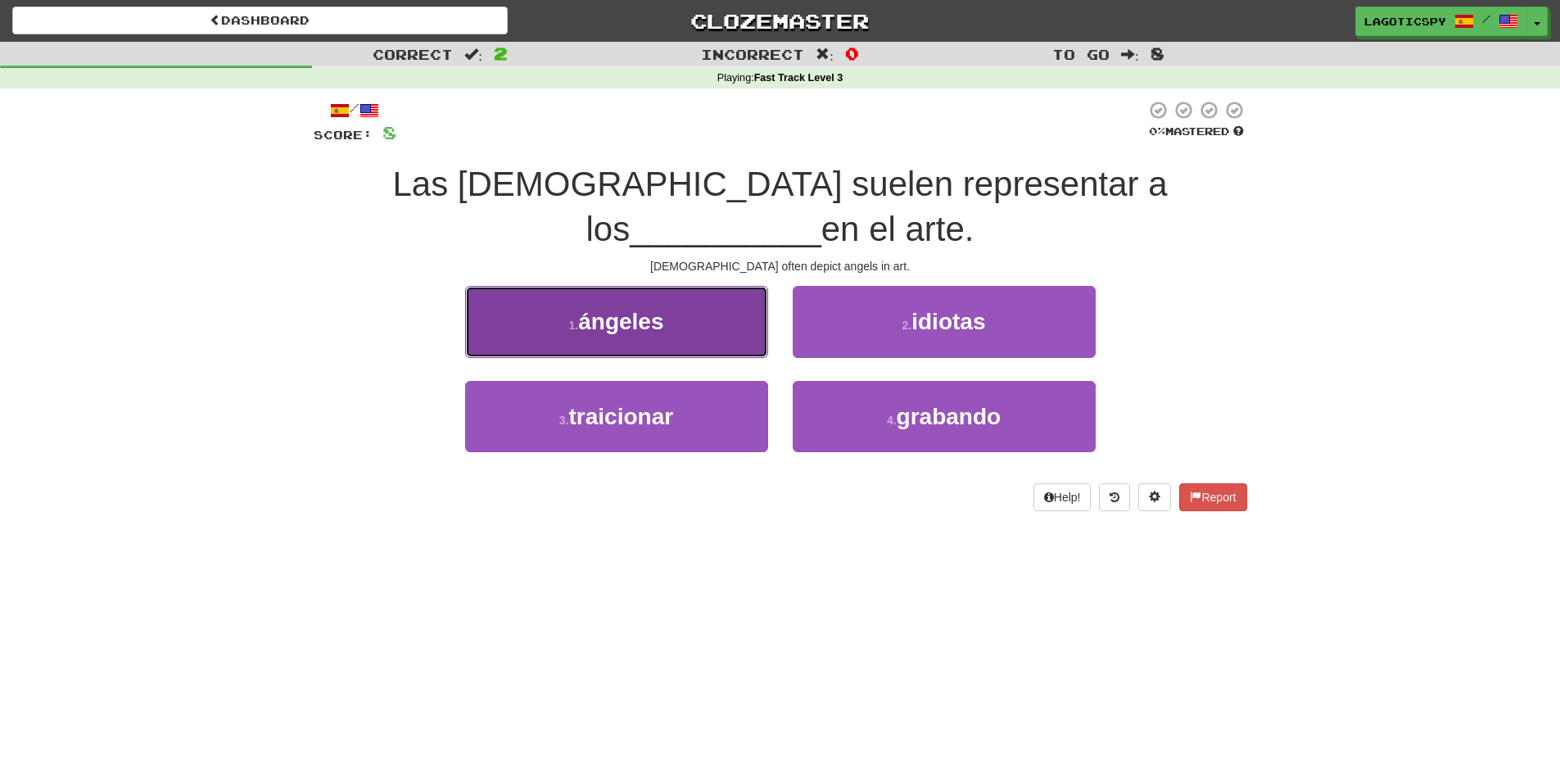
drag, startPoint x: 478, startPoint y: 300, endPoint x: 491, endPoint y: 300, distance: 13.0
click at [491, 300] on button "1 . ángeles" at bounding box center [616, 321] width 303 height 71
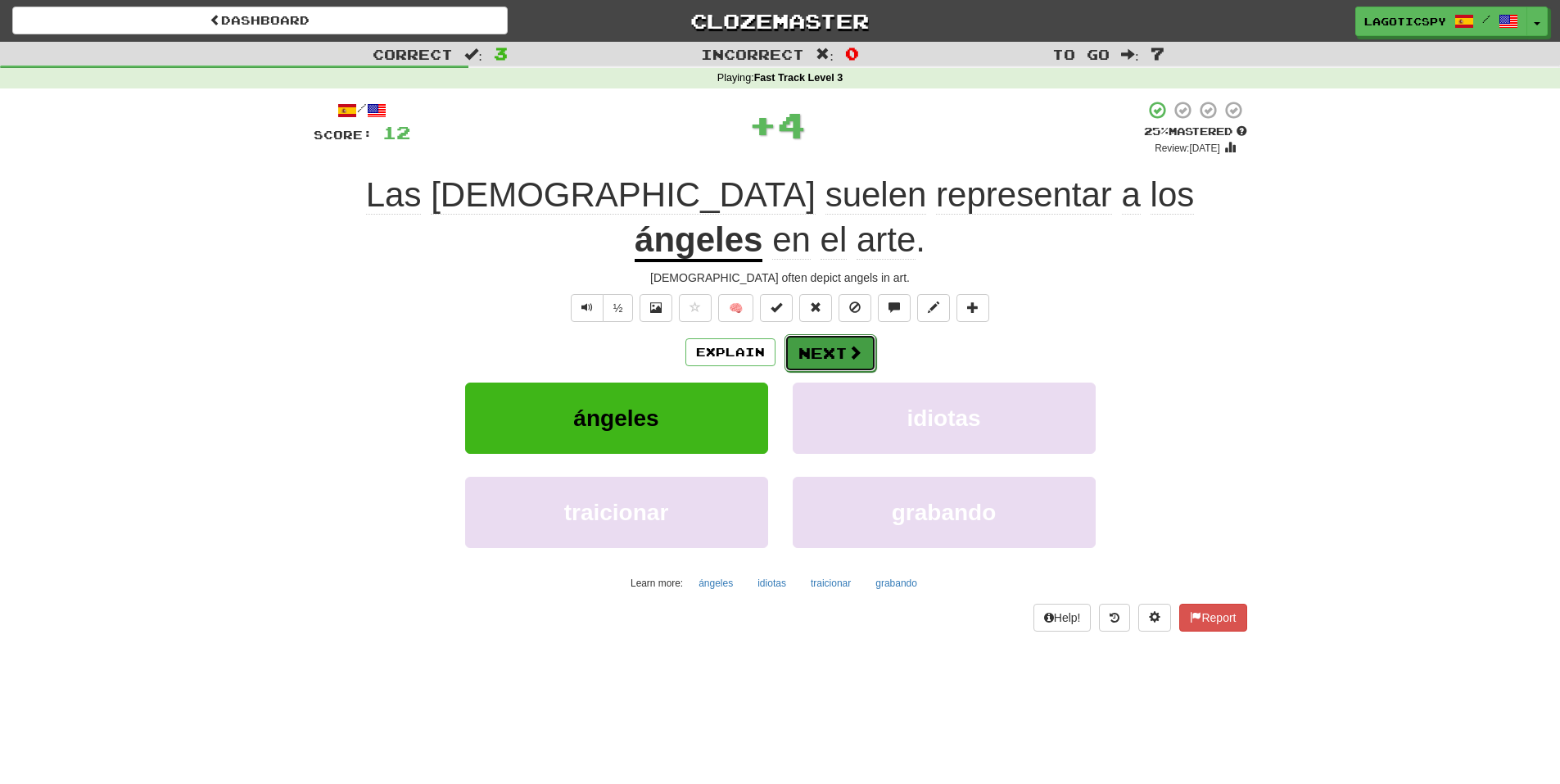
click at [800, 334] on button "Next" at bounding box center [830, 352] width 91 height 38
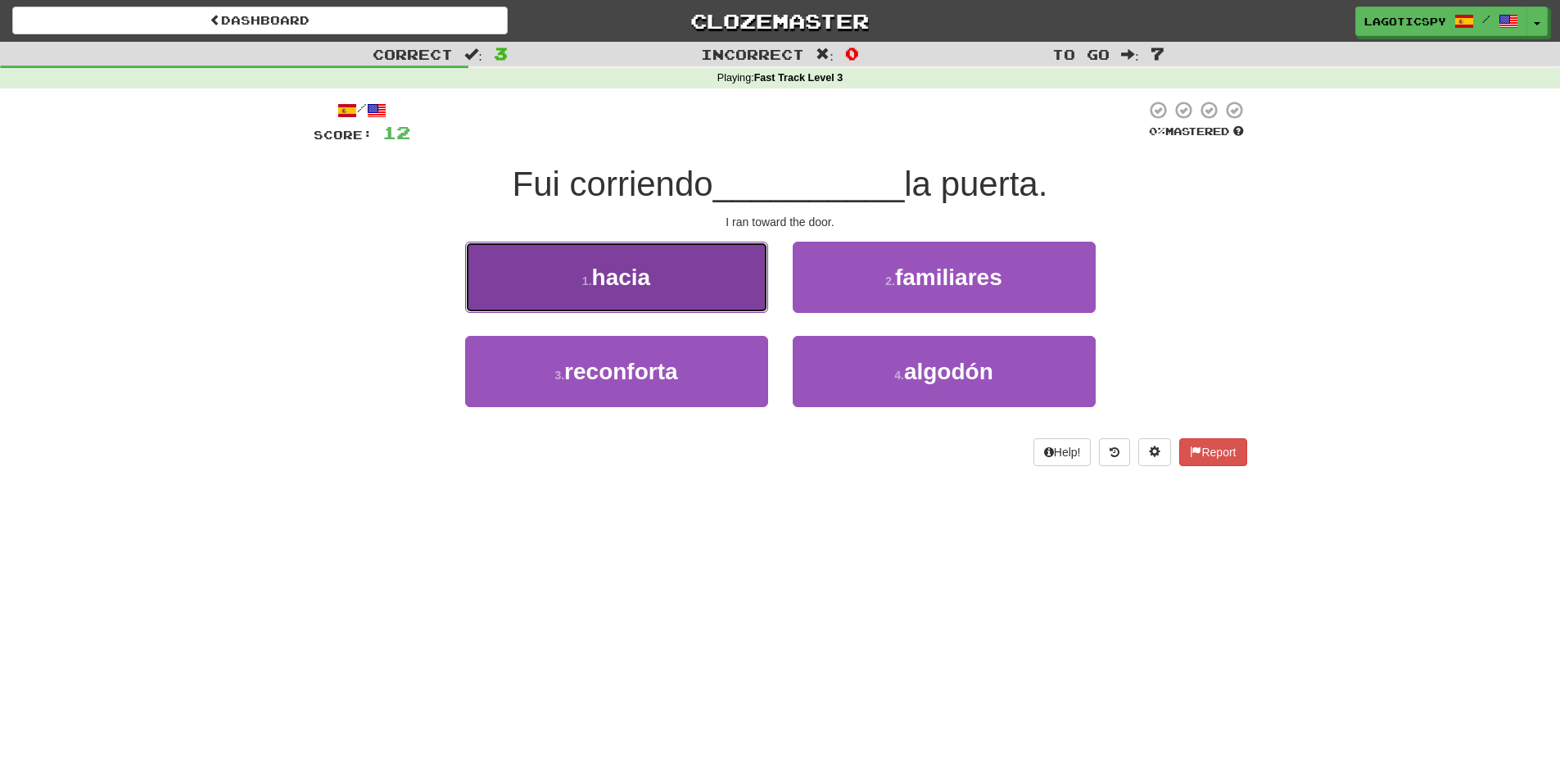
click at [672, 304] on button "1 . hacia" at bounding box center [616, 277] width 303 height 71
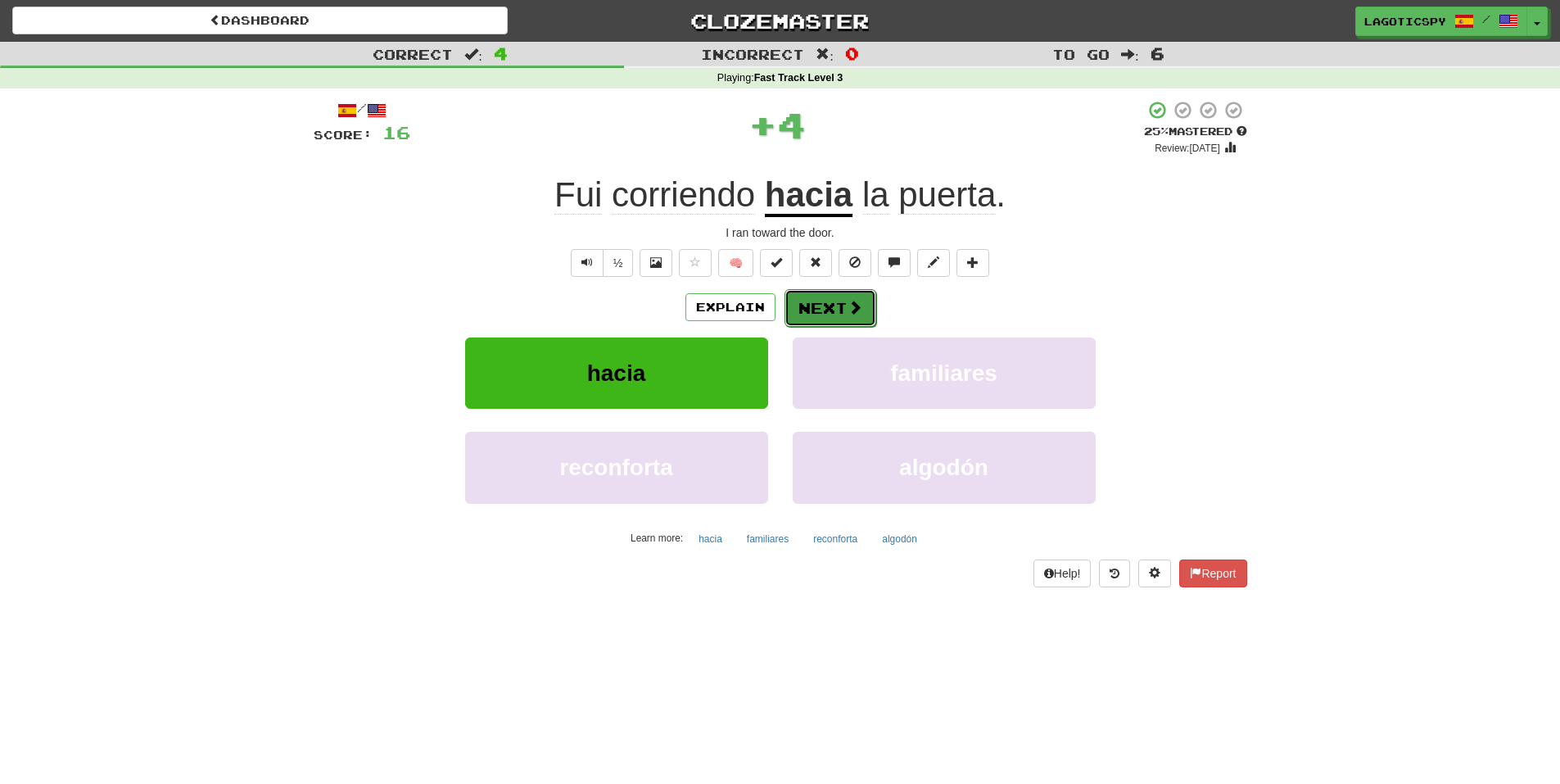
click at [834, 294] on button "Next" at bounding box center [830, 307] width 91 height 38
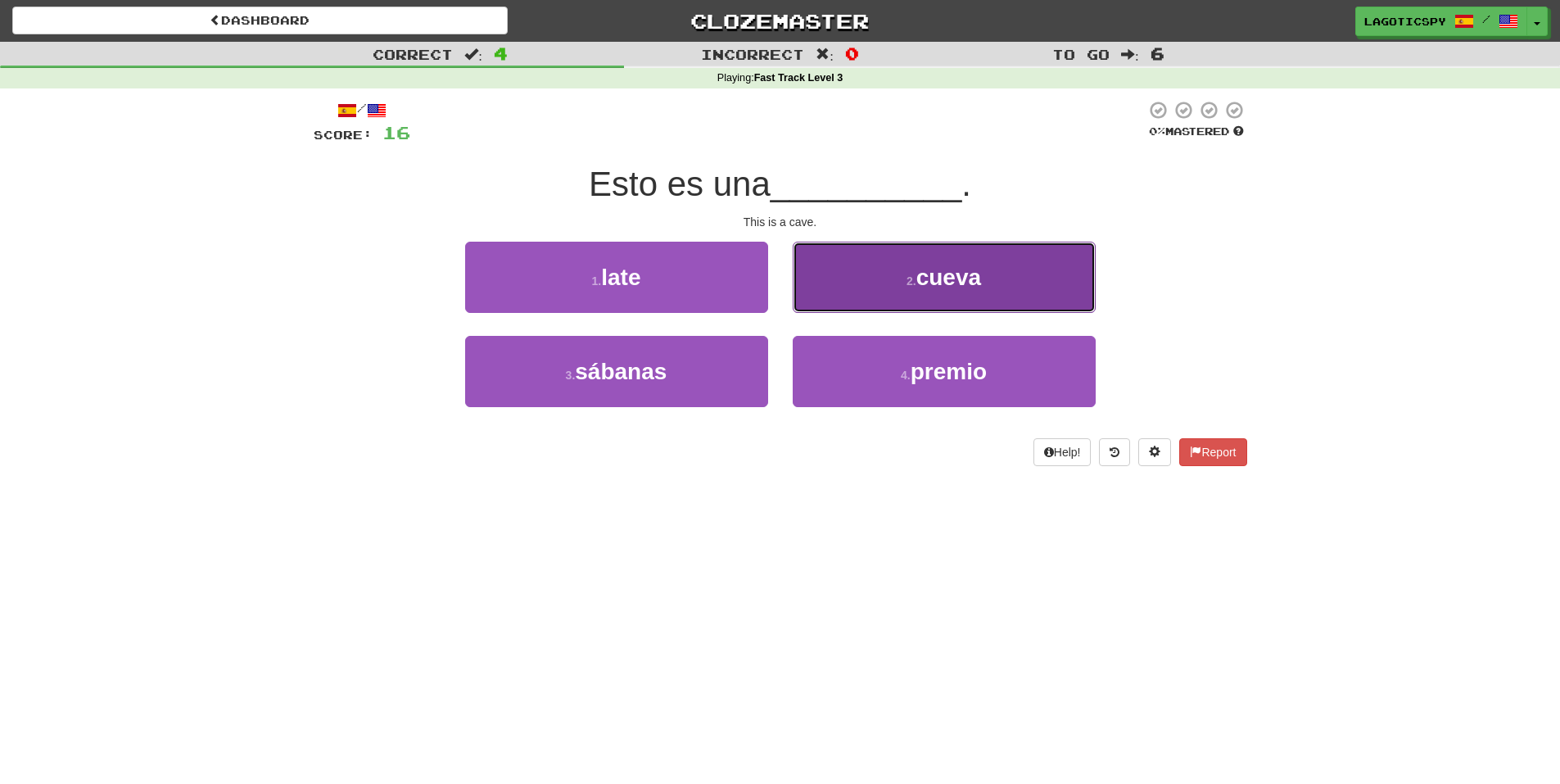
click at [874, 283] on button "2 . cueva" at bounding box center [943, 277] width 303 height 71
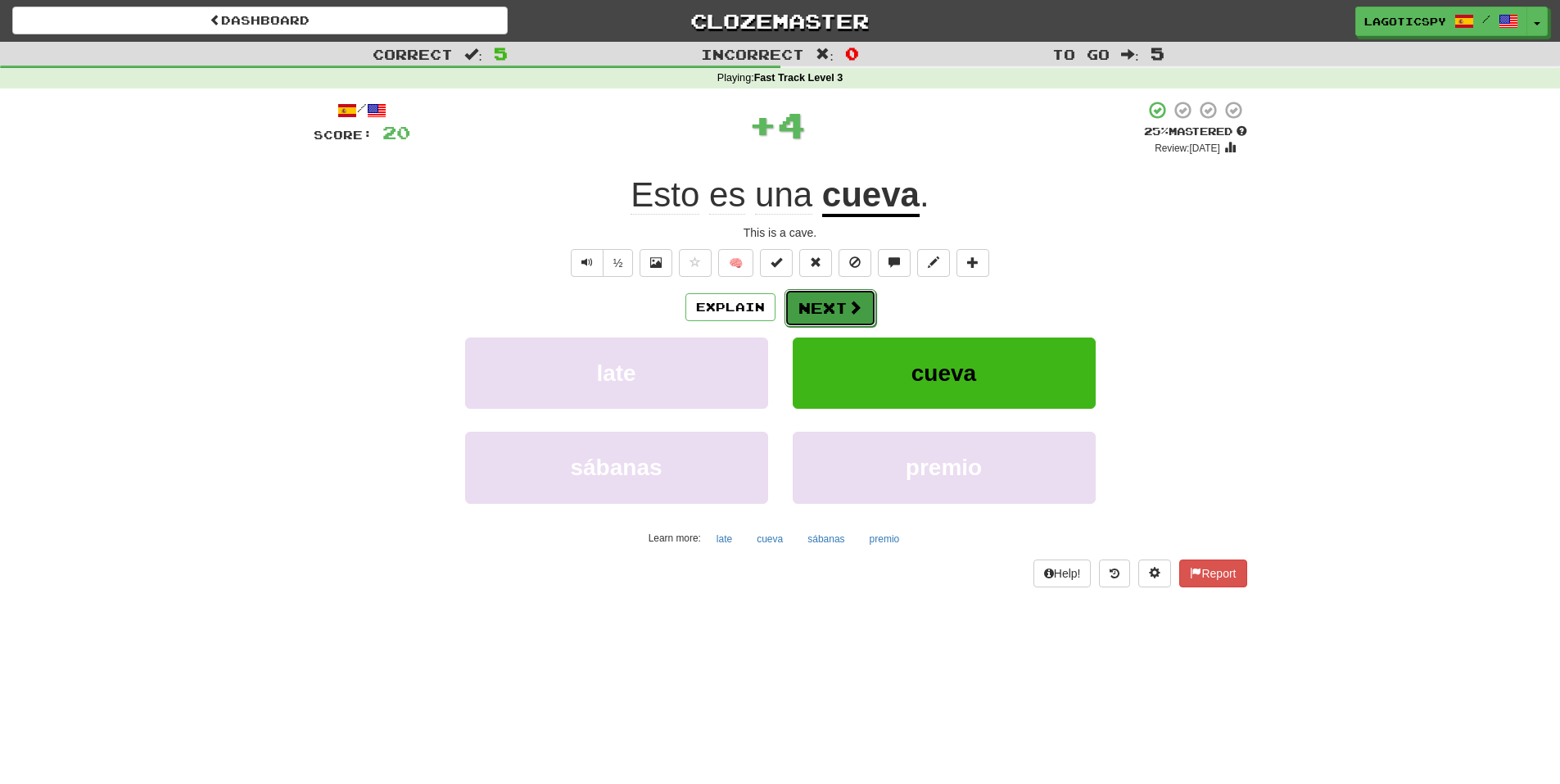
click at [845, 308] on button "Next" at bounding box center [830, 307] width 91 height 38
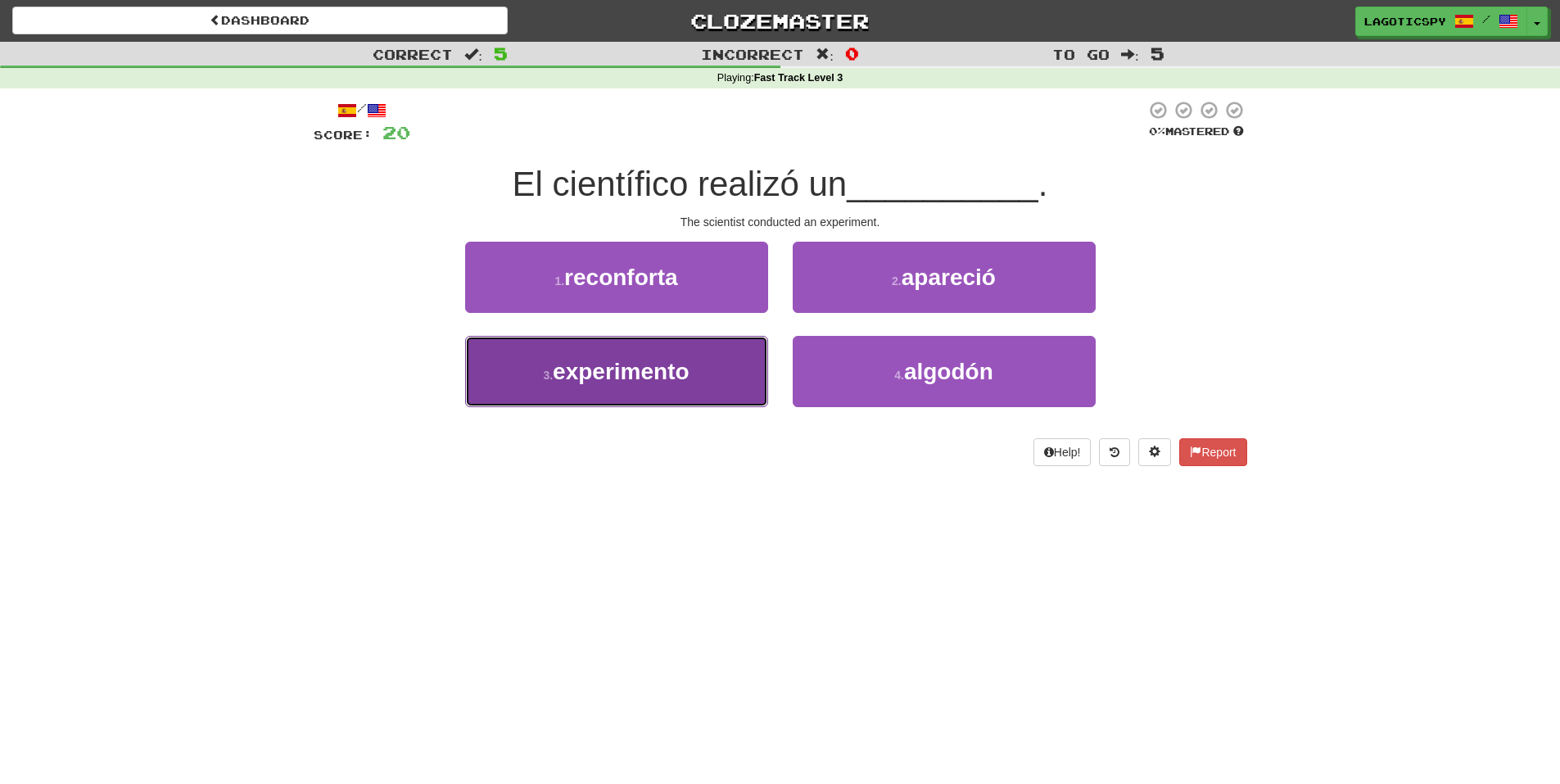
click at [733, 362] on button "3 . experimento" at bounding box center [616, 371] width 303 height 71
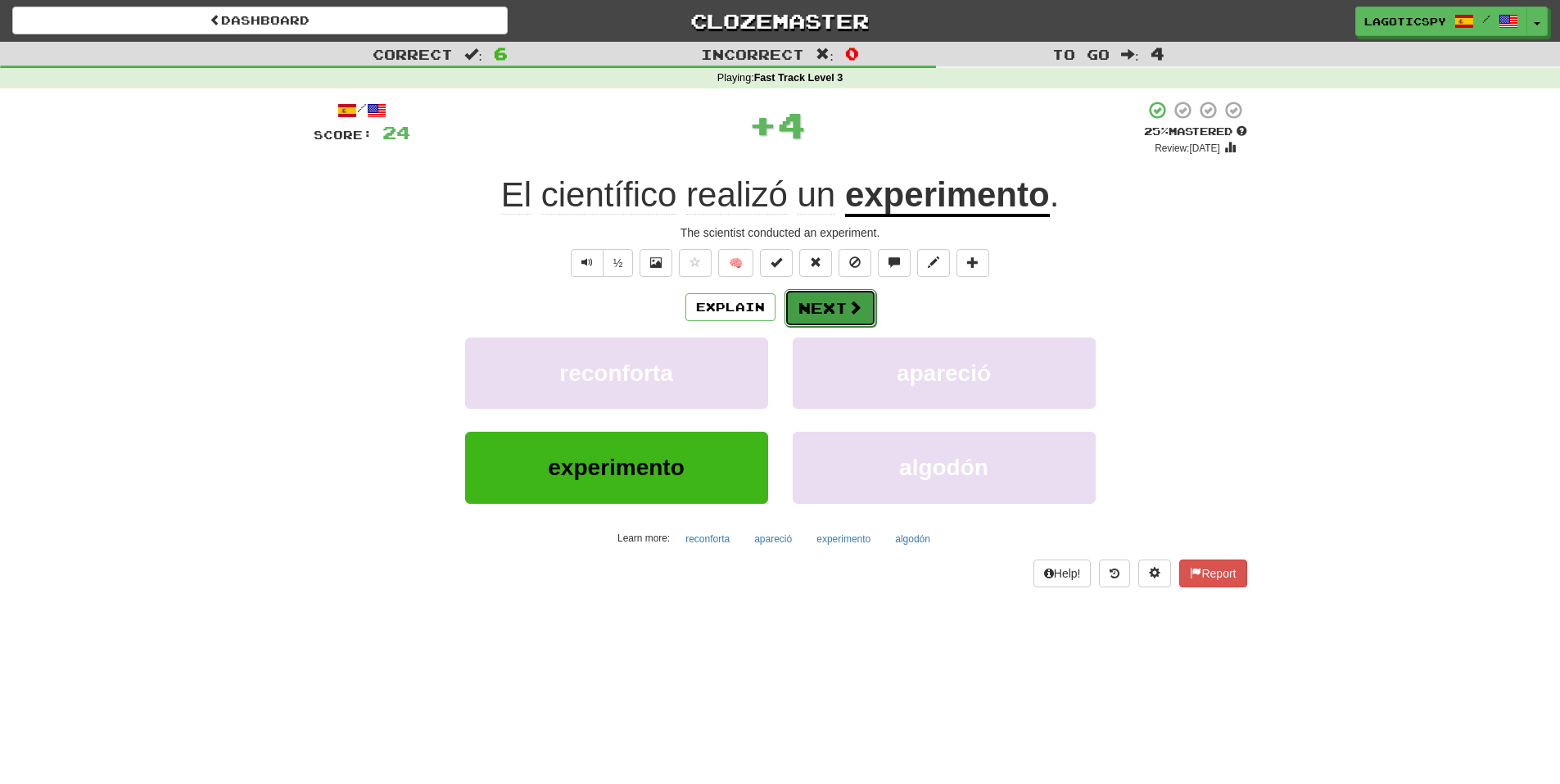
click at [822, 317] on button "Next" at bounding box center [830, 307] width 91 height 38
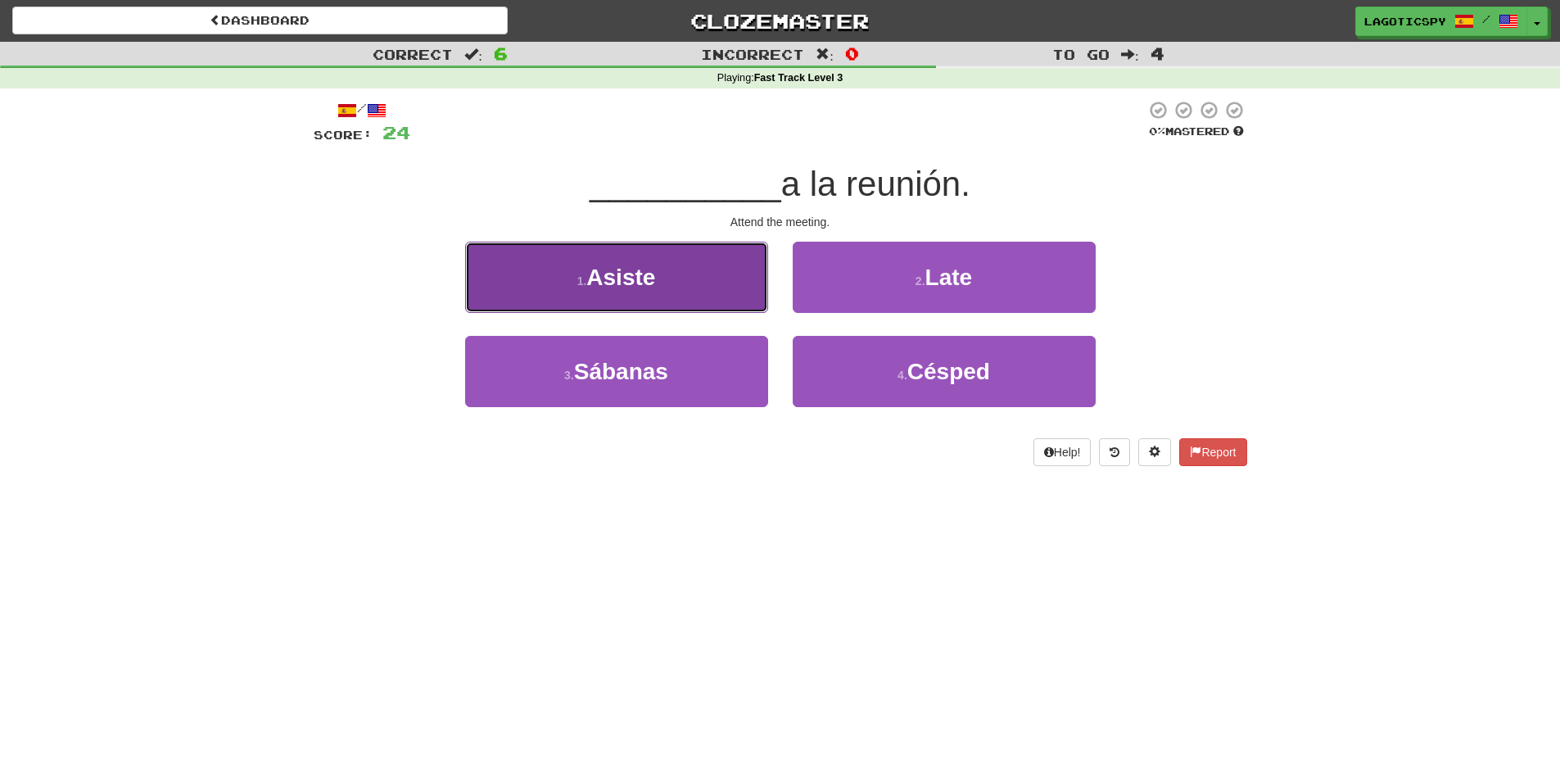
click at [700, 293] on button "1 . Asiste" at bounding box center [616, 277] width 303 height 71
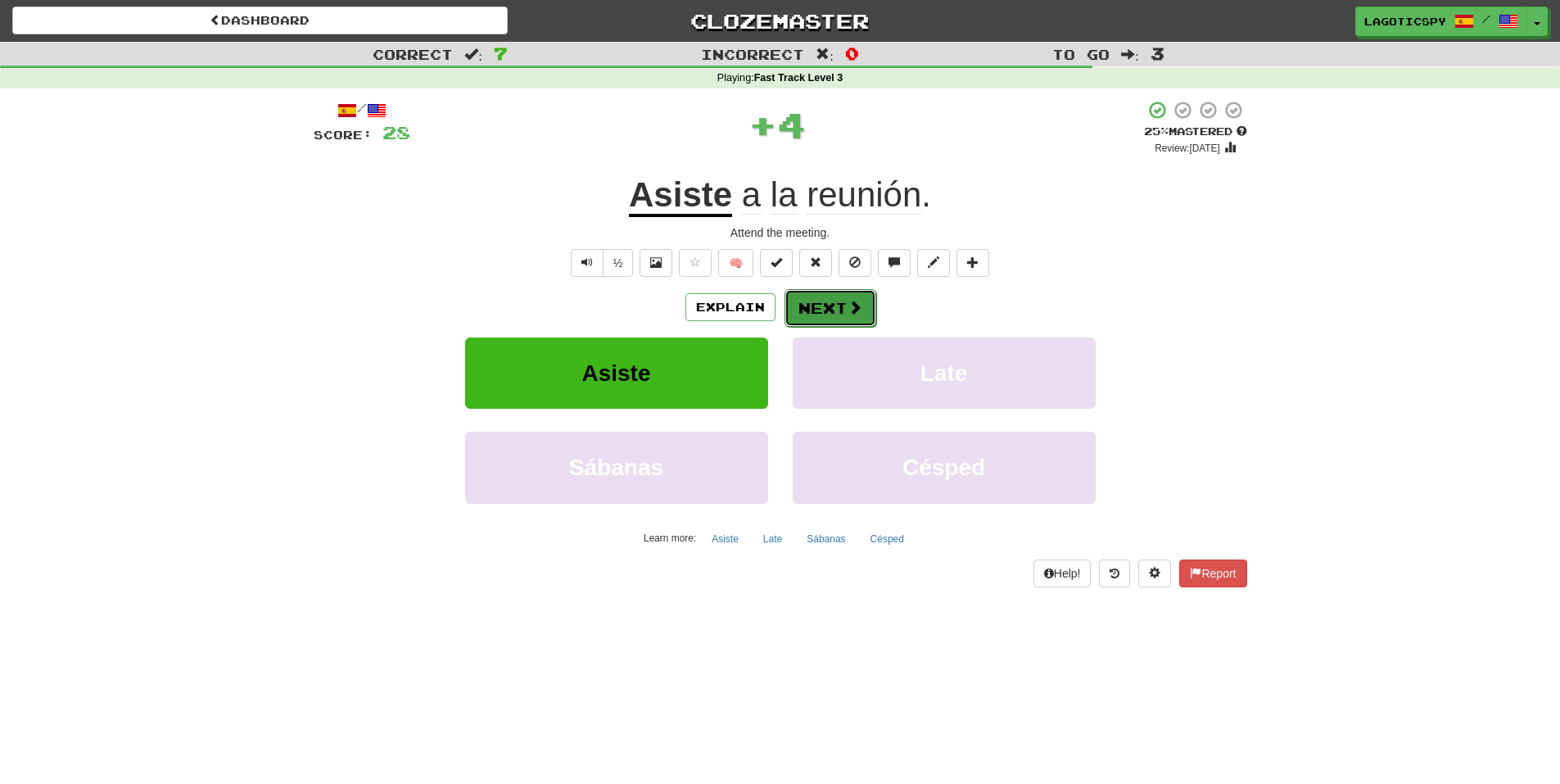
click at [852, 313] on span at bounding box center [855, 307] width 15 height 15
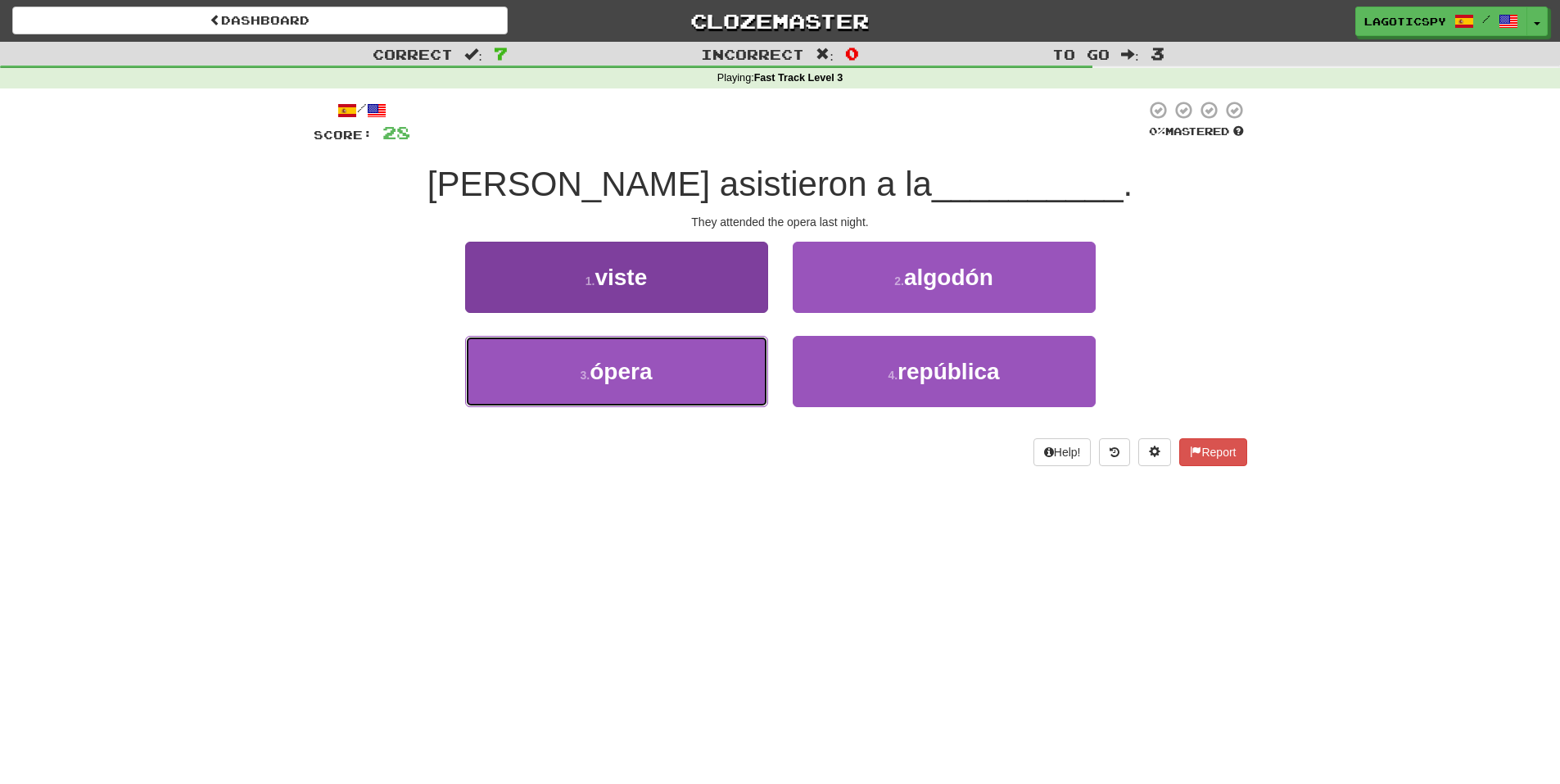
drag, startPoint x: 720, startPoint y: 381, endPoint x: 731, endPoint y: 381, distance: 11.0
click at [731, 381] on button "3 . ópera" at bounding box center [616, 371] width 303 height 71
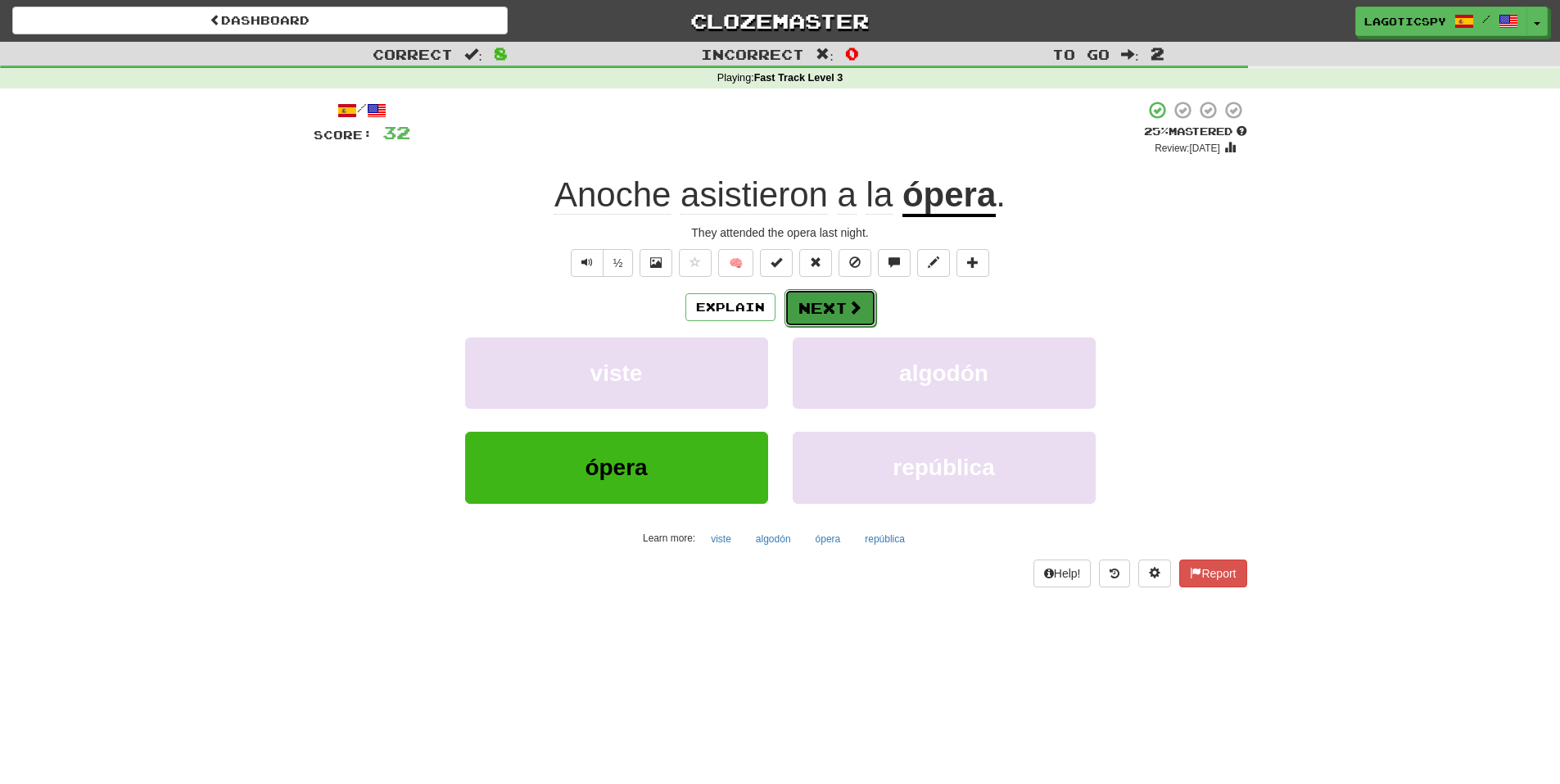
click at [854, 294] on button "Next" at bounding box center [830, 307] width 91 height 38
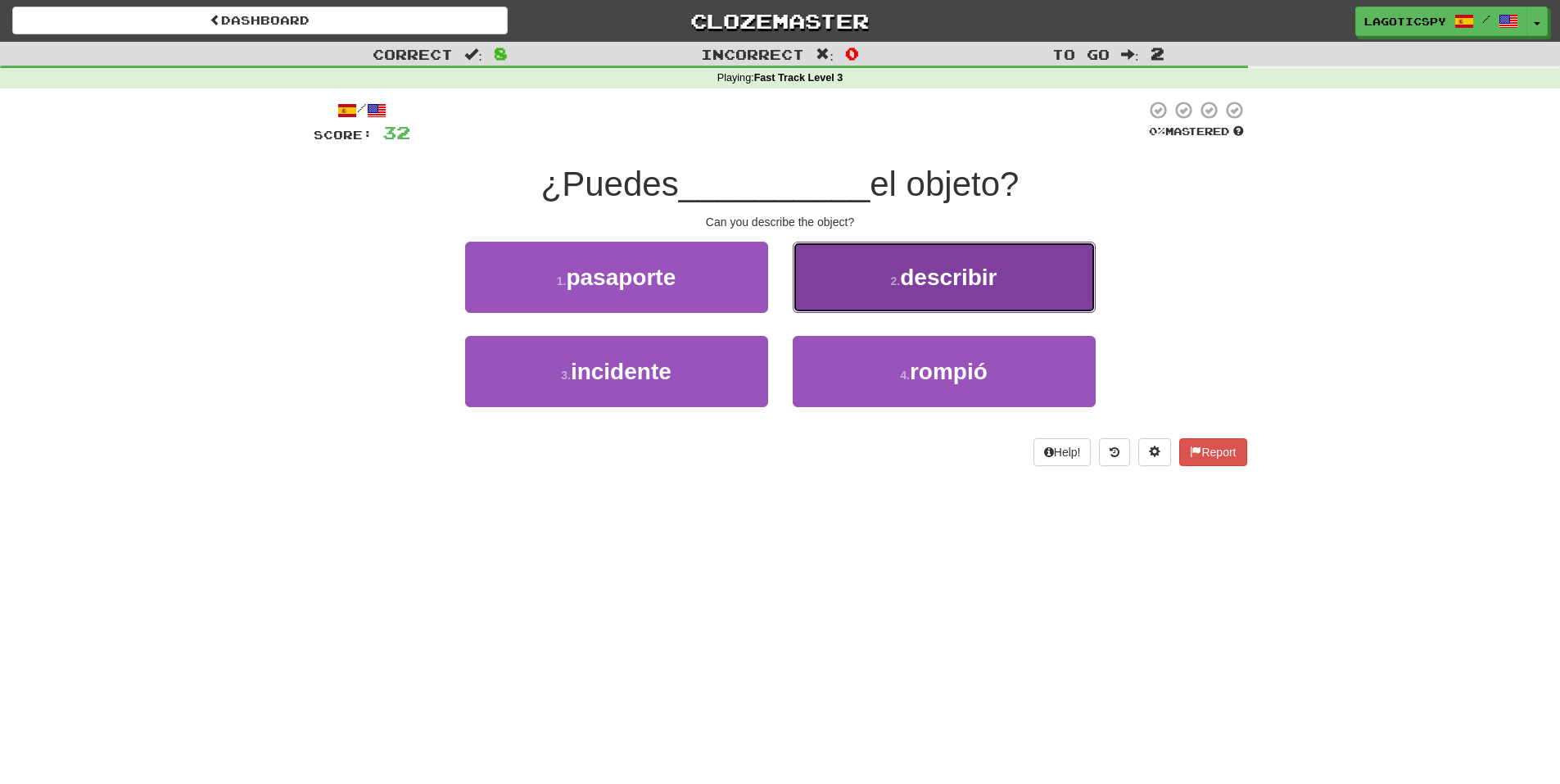
click at [891, 266] on button "2 . describir" at bounding box center [943, 277] width 303 height 71
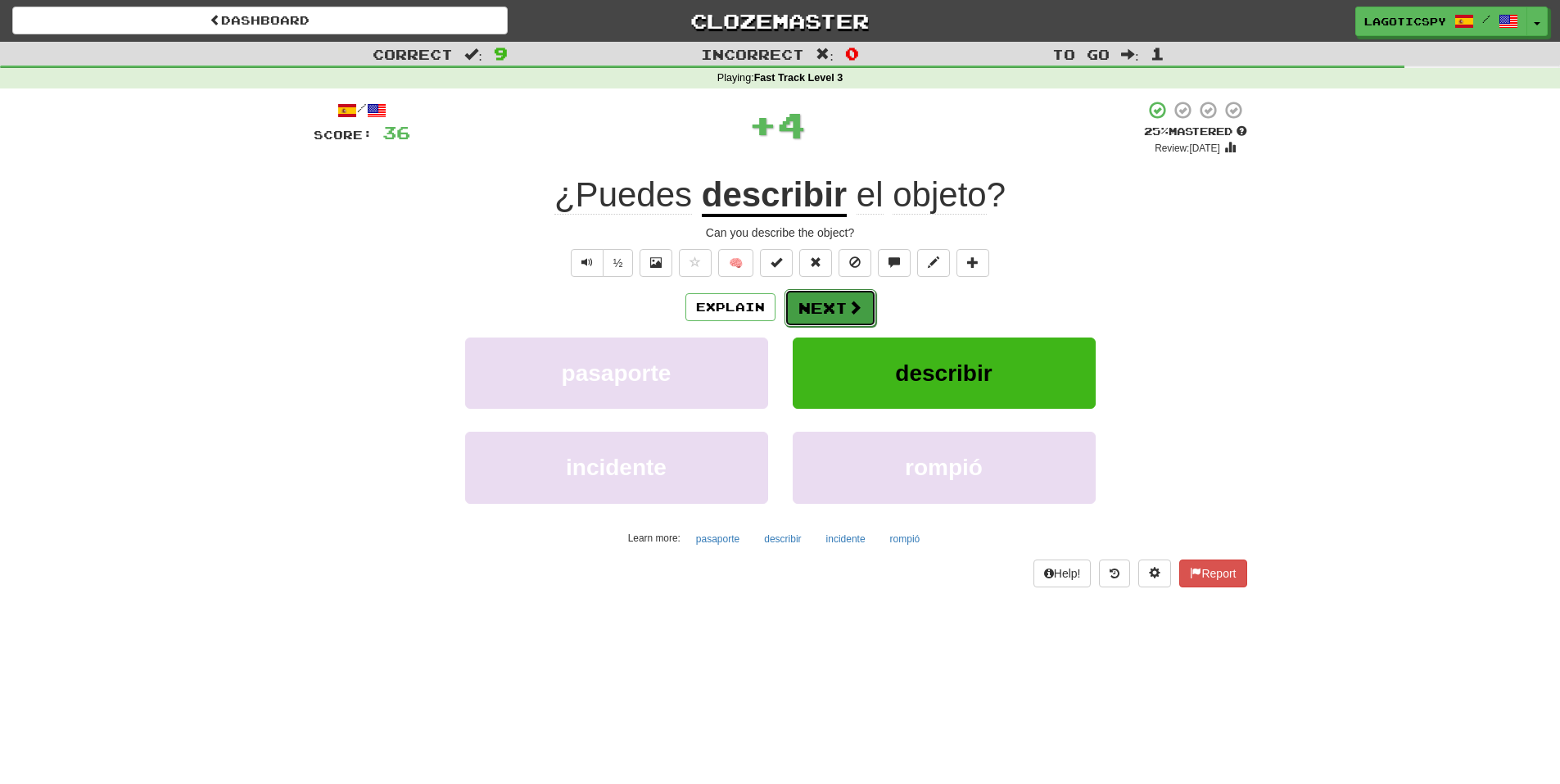
click at [854, 293] on button "Next" at bounding box center [830, 307] width 91 height 38
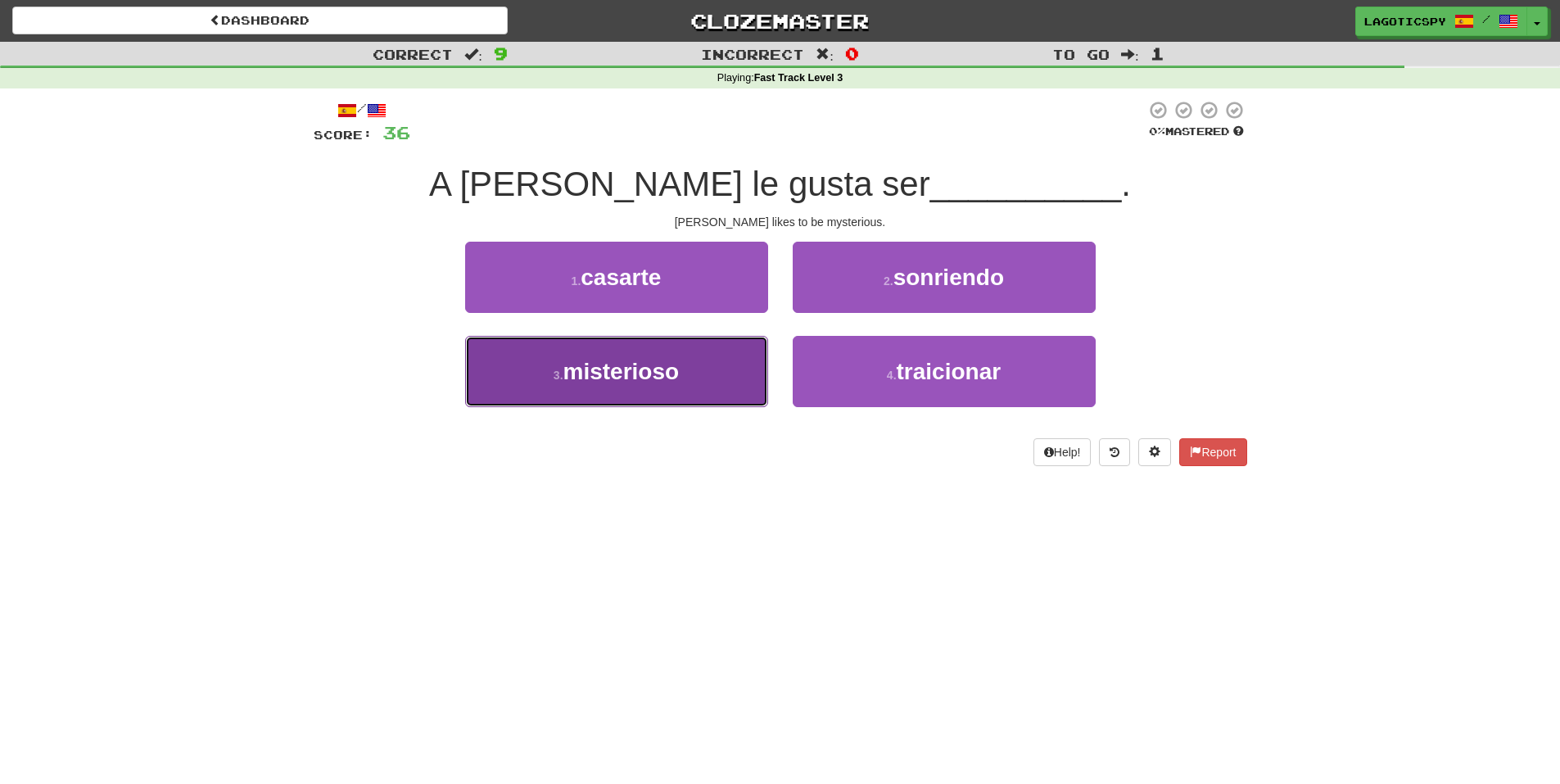
click at [688, 369] on button "3 . misterioso" at bounding box center [616, 371] width 303 height 71
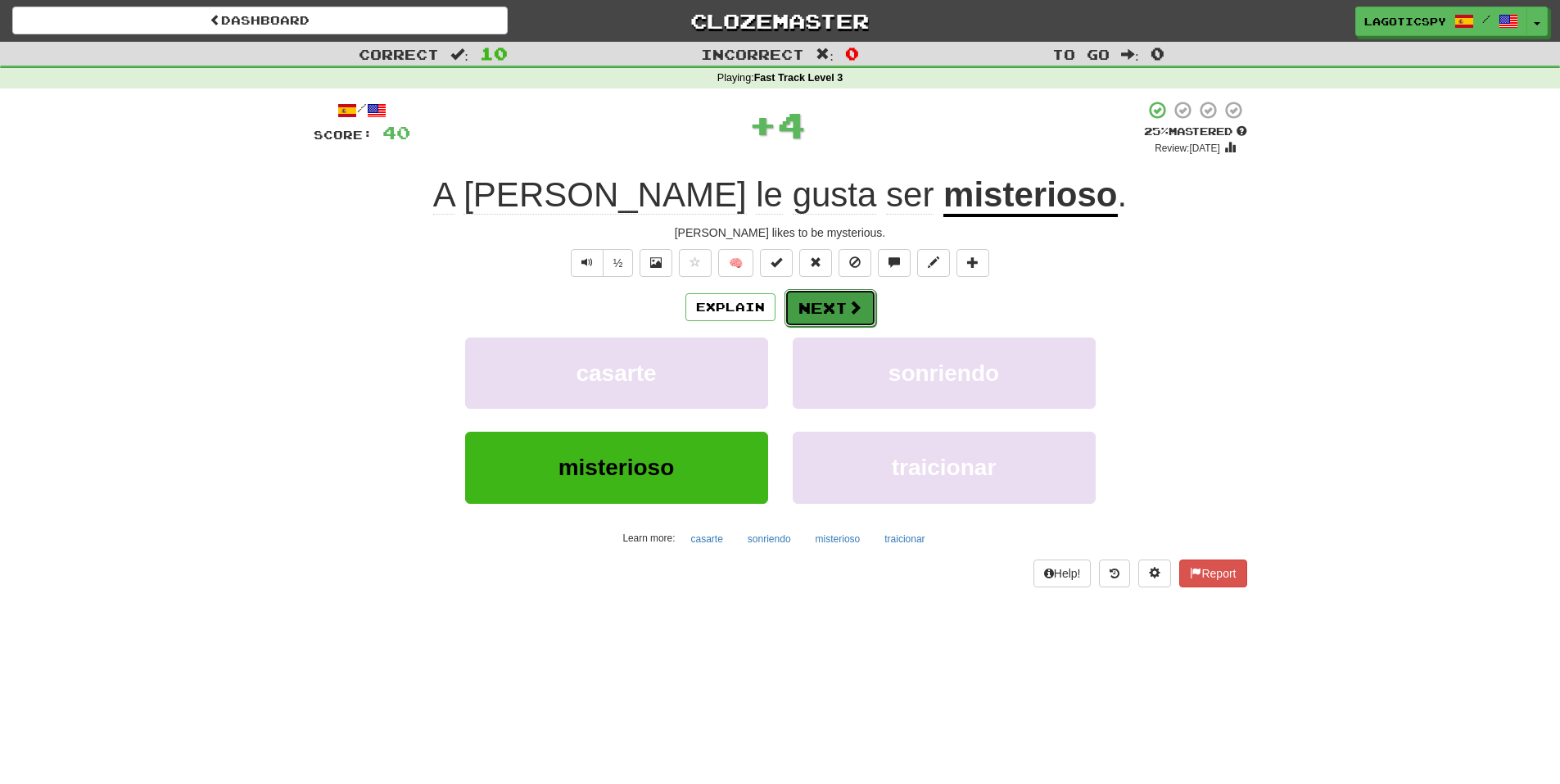
click at [823, 316] on button "Next" at bounding box center [830, 307] width 91 height 38
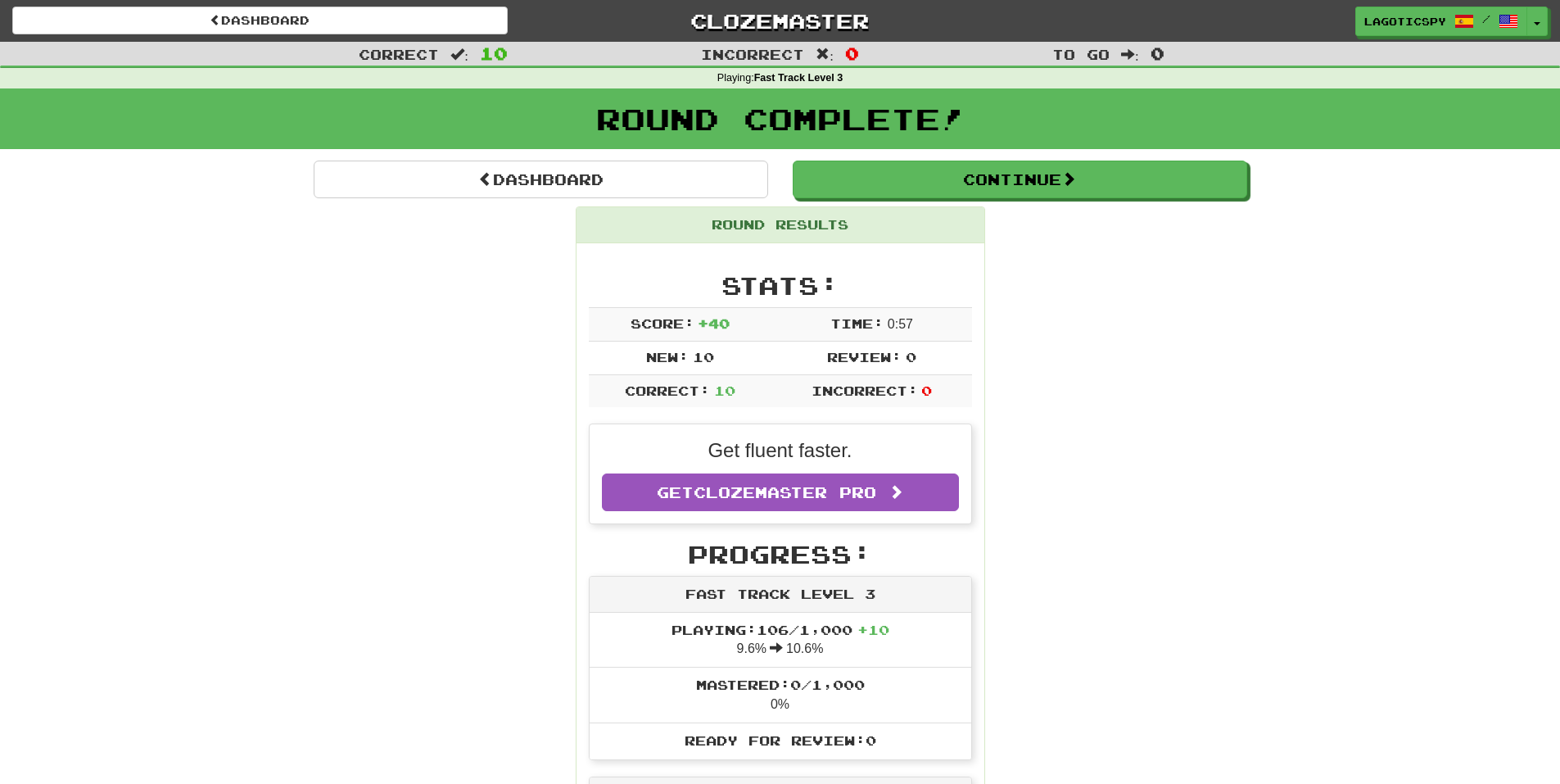
click at [928, 157] on div "Round Complete!" at bounding box center [780, 124] width 1560 height 72
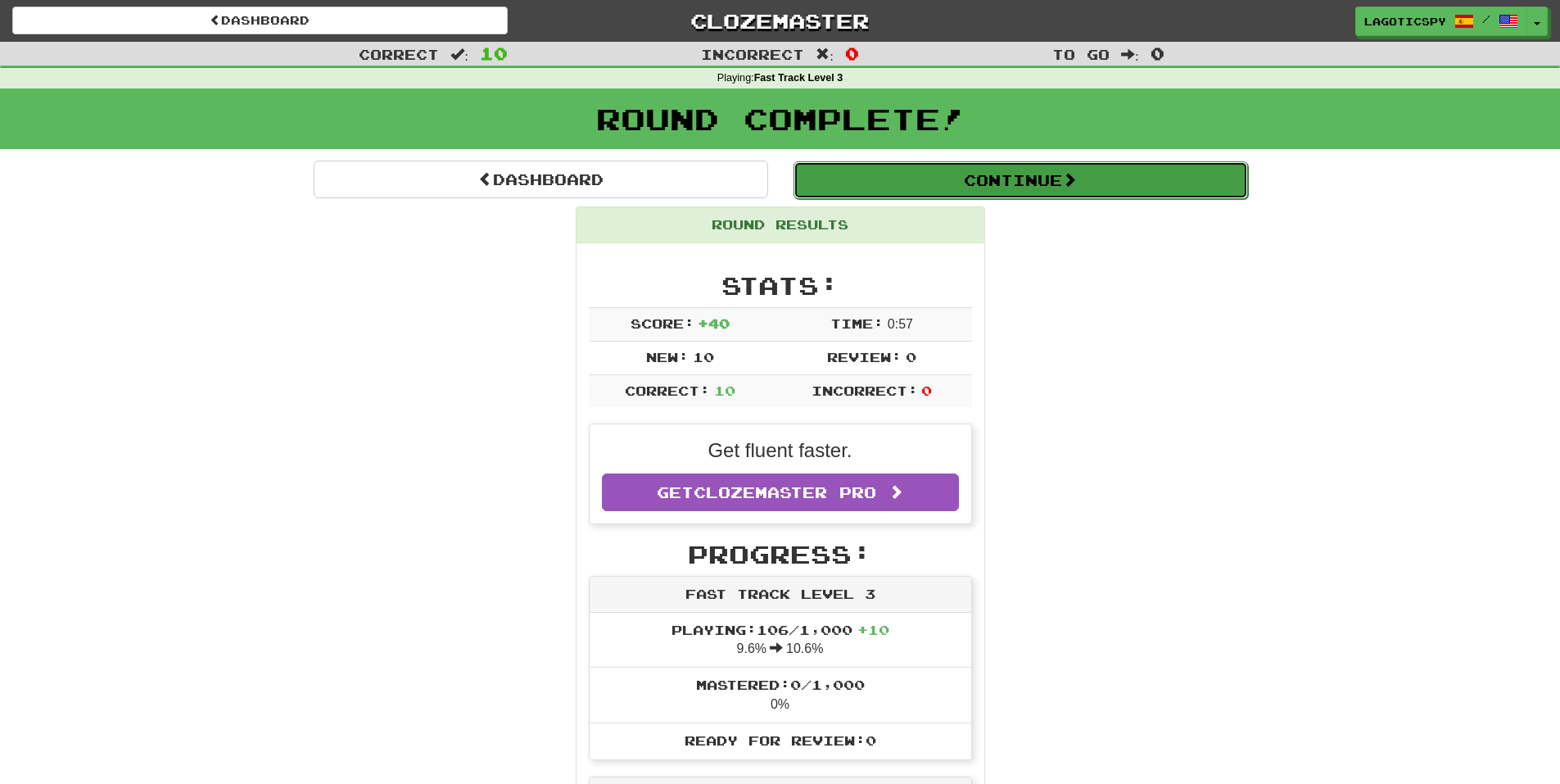
click at [931, 174] on button "Continue" at bounding box center [1020, 179] width 455 height 38
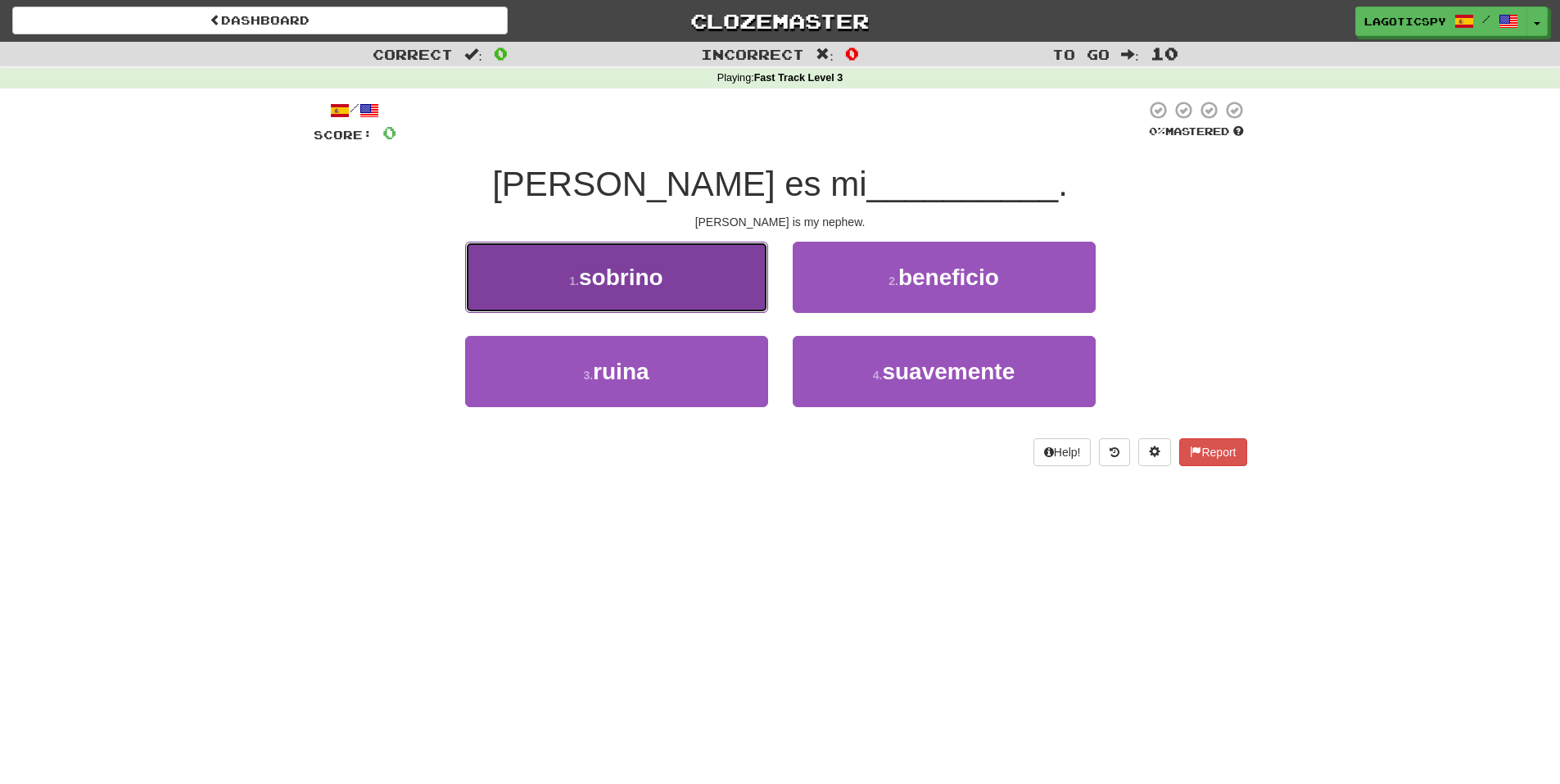
click at [561, 302] on button "1 . sobrino" at bounding box center [616, 277] width 303 height 71
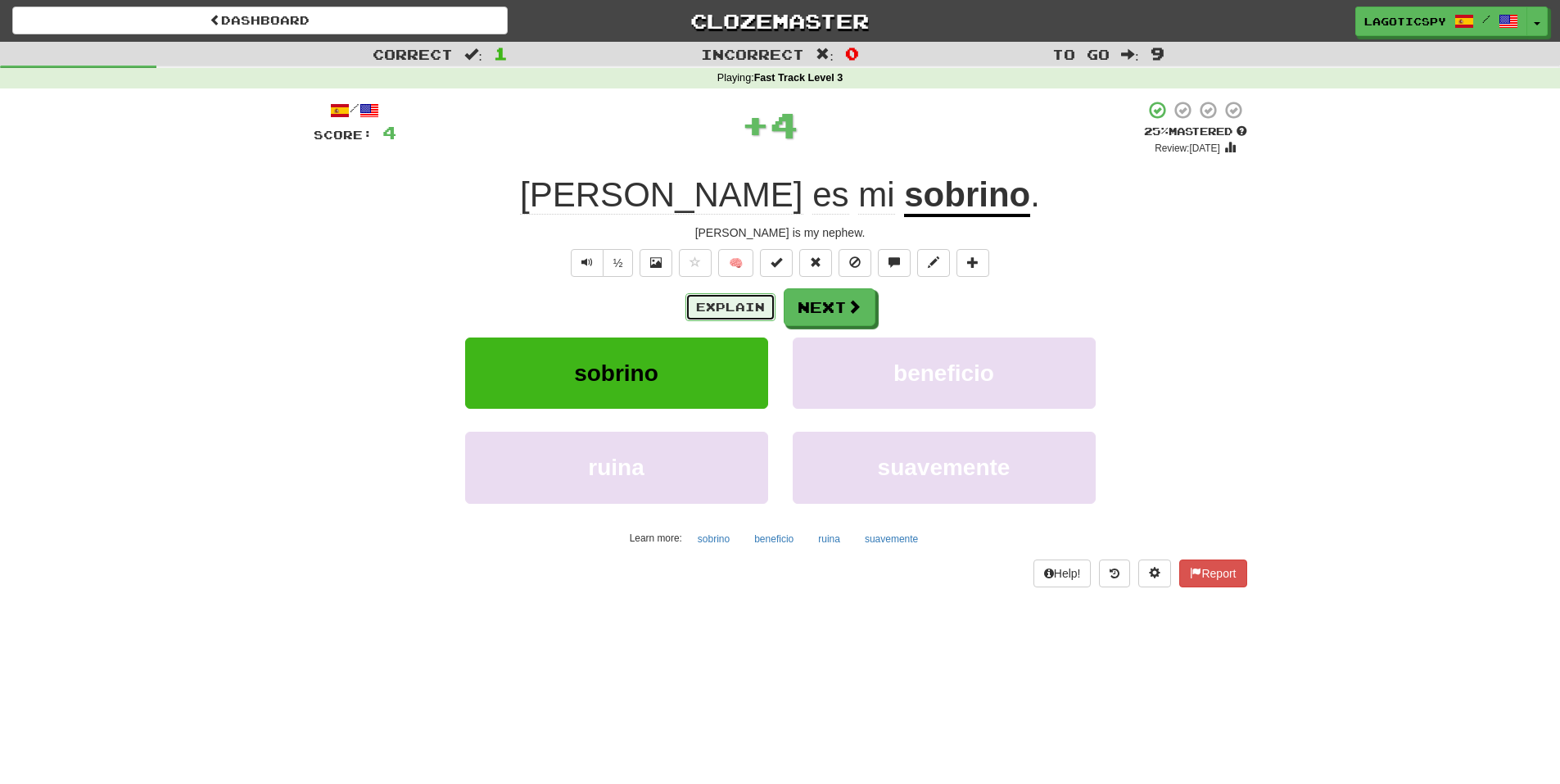
click at [715, 308] on button "Explain" at bounding box center [730, 306] width 90 height 27
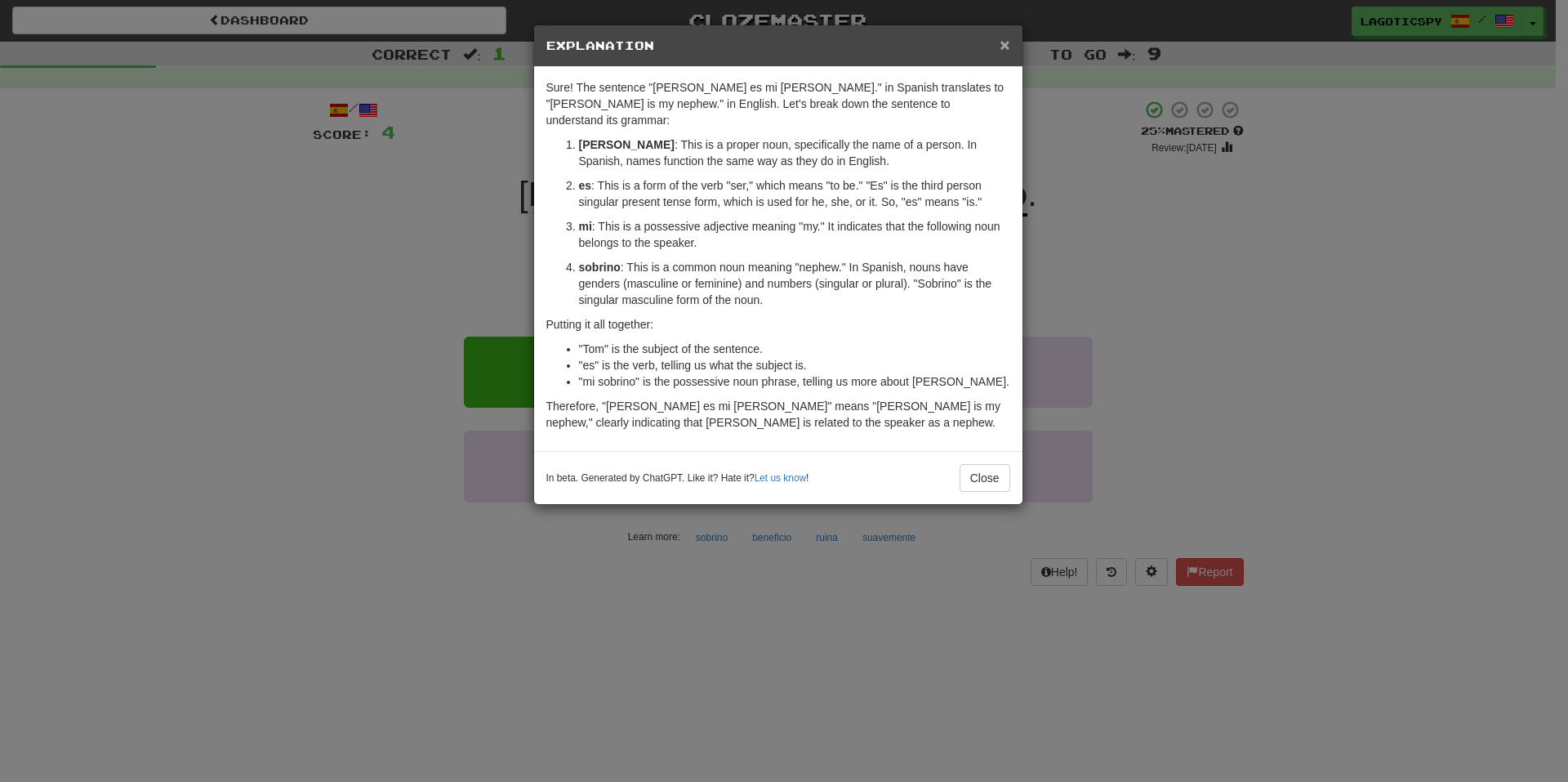
click at [1008, 47] on span "×" at bounding box center [1004, 44] width 10 height 19
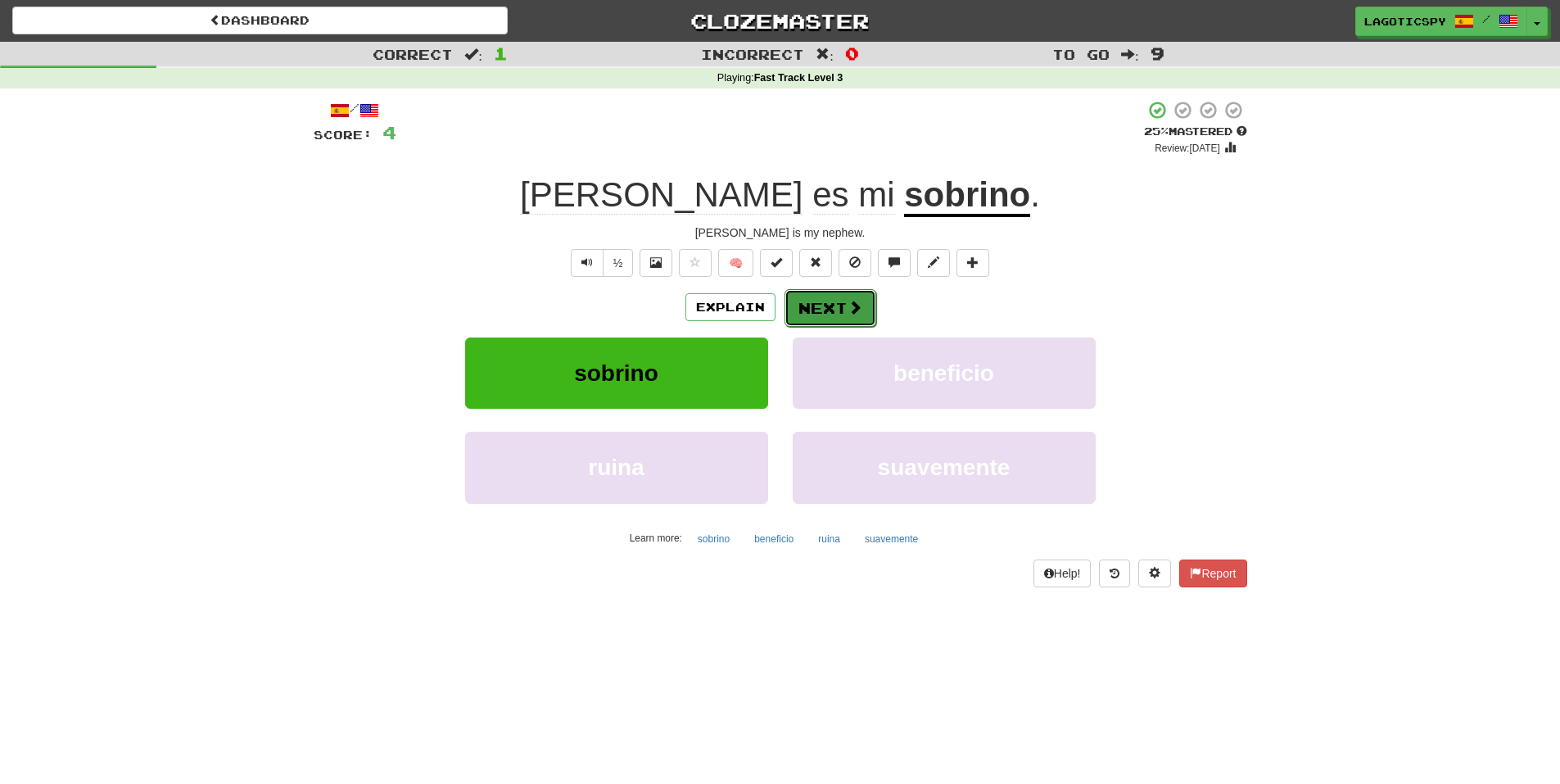
click at [839, 318] on button "Next" at bounding box center [830, 307] width 91 height 38
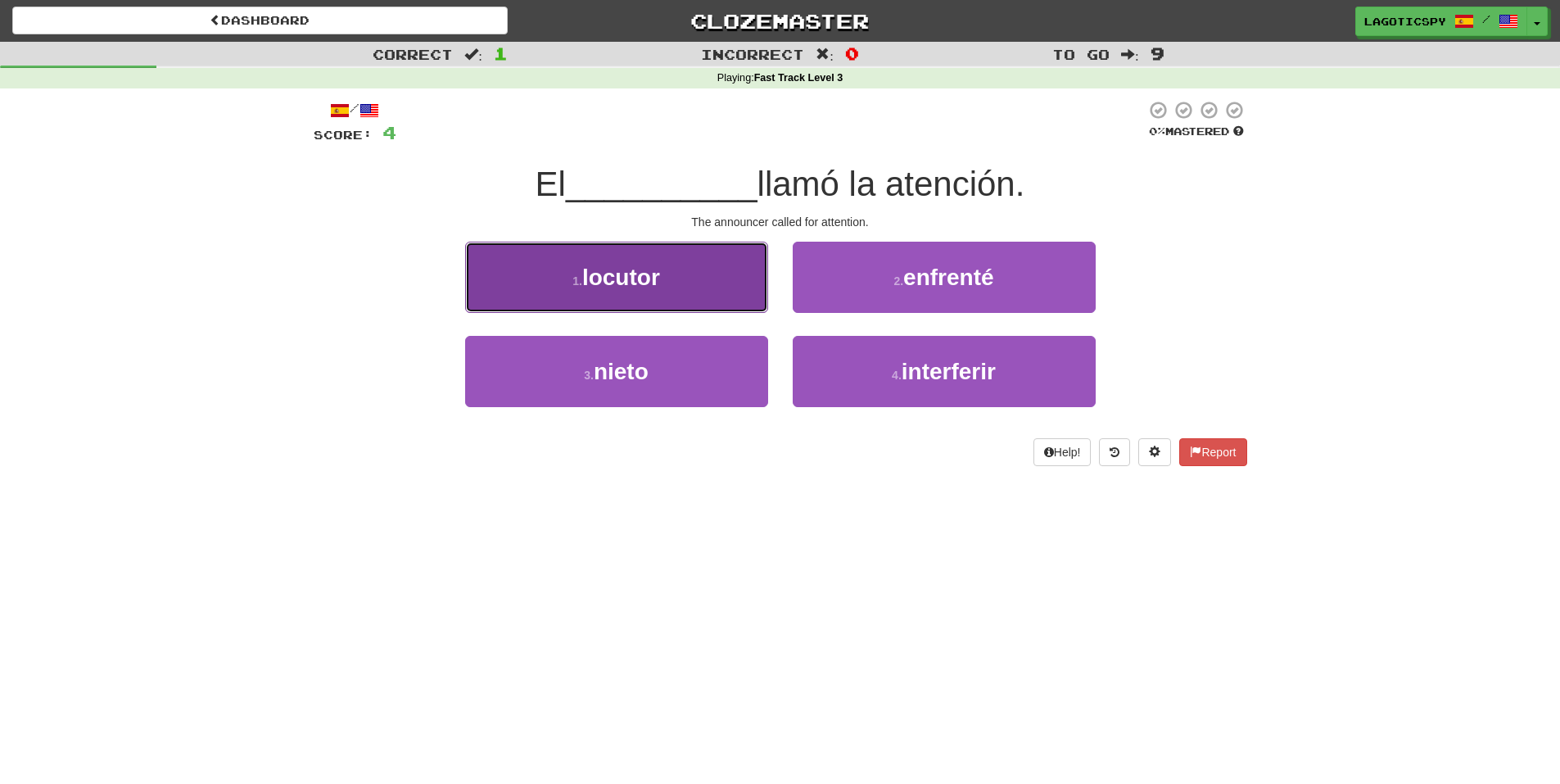
click at [644, 291] on button "1 . locutor" at bounding box center [616, 277] width 303 height 71
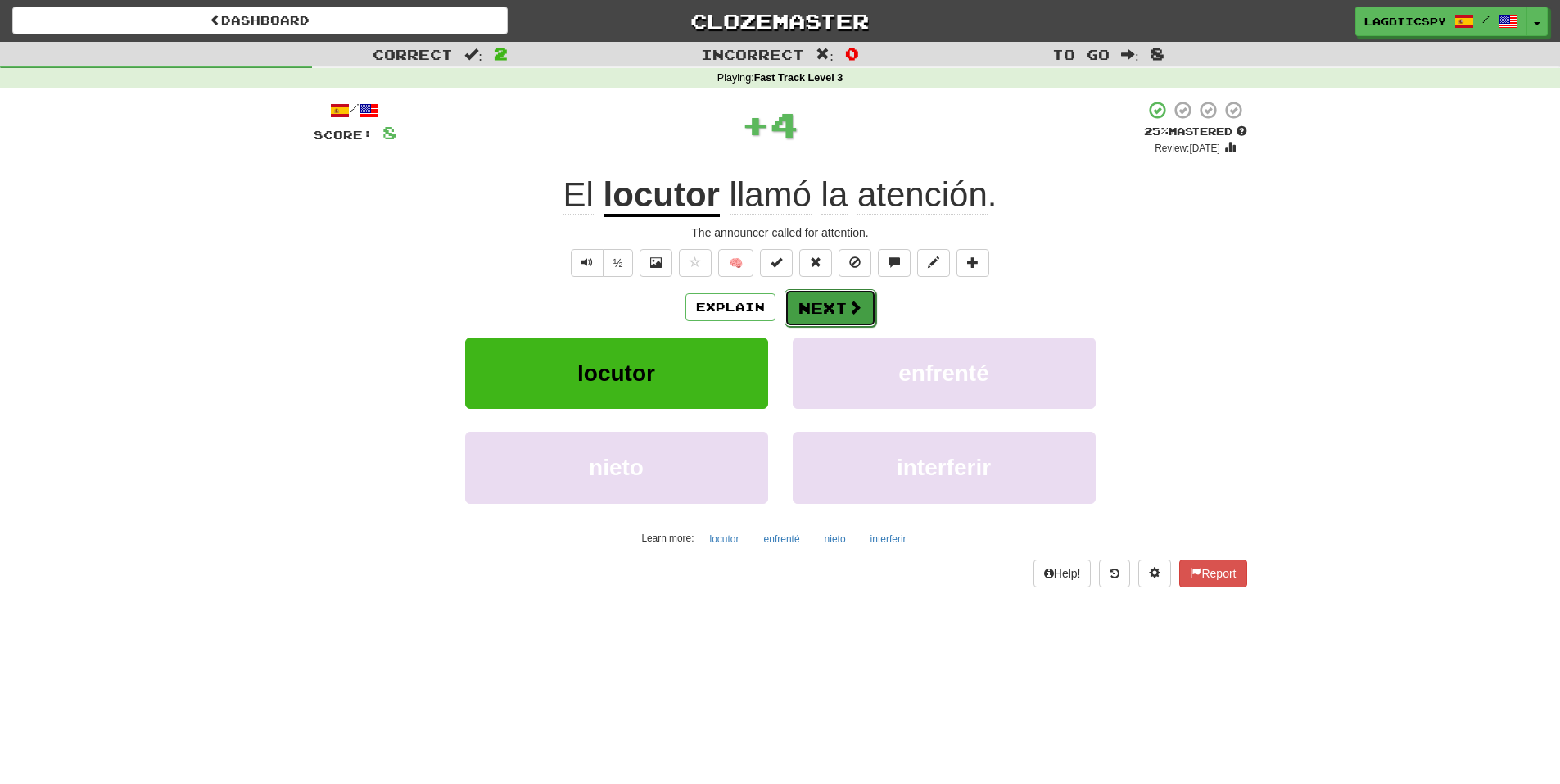
click at [832, 306] on button "Next" at bounding box center [830, 307] width 91 height 38
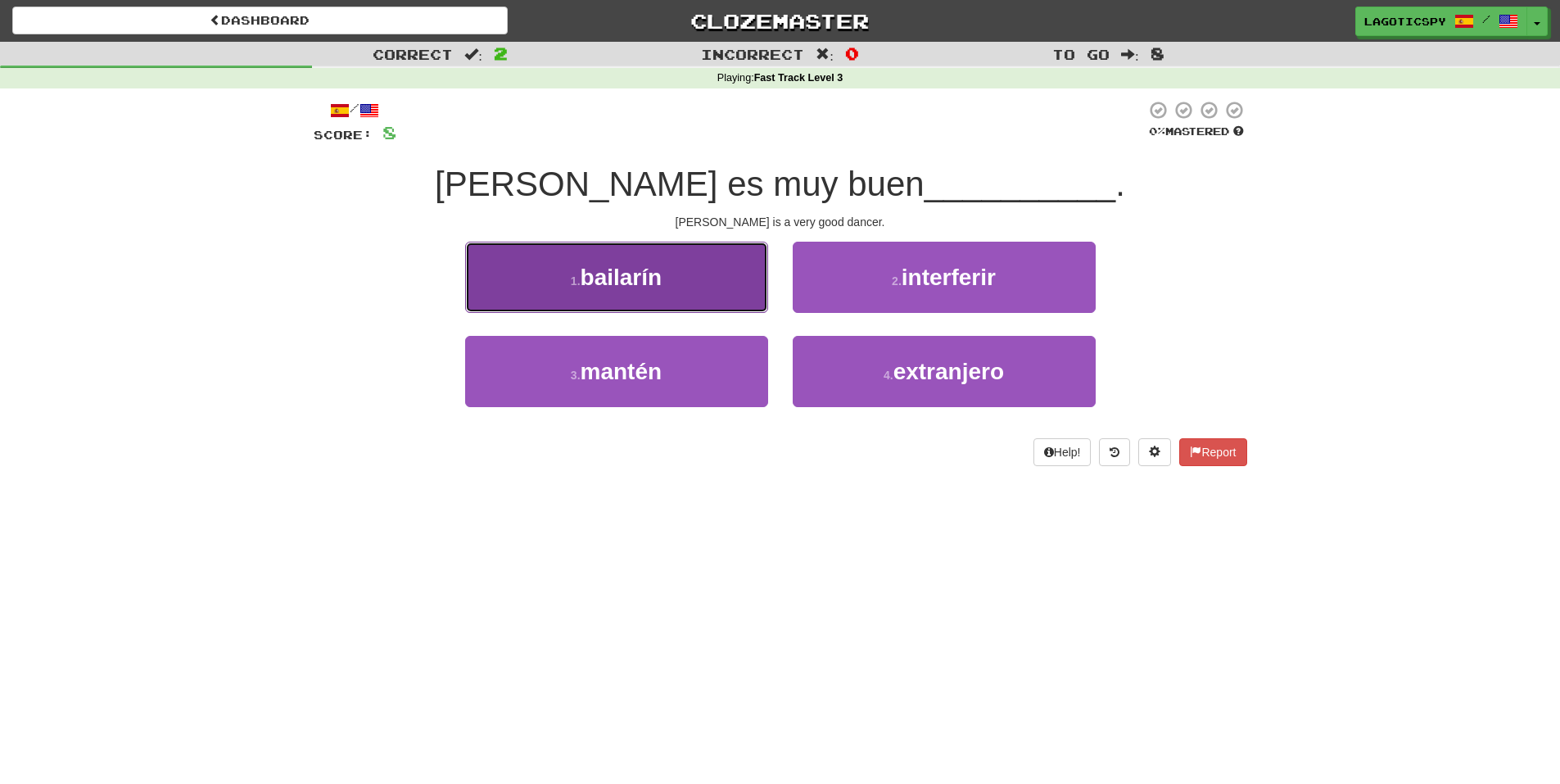
click at [581, 295] on button "1 . bailarín" at bounding box center [616, 277] width 303 height 71
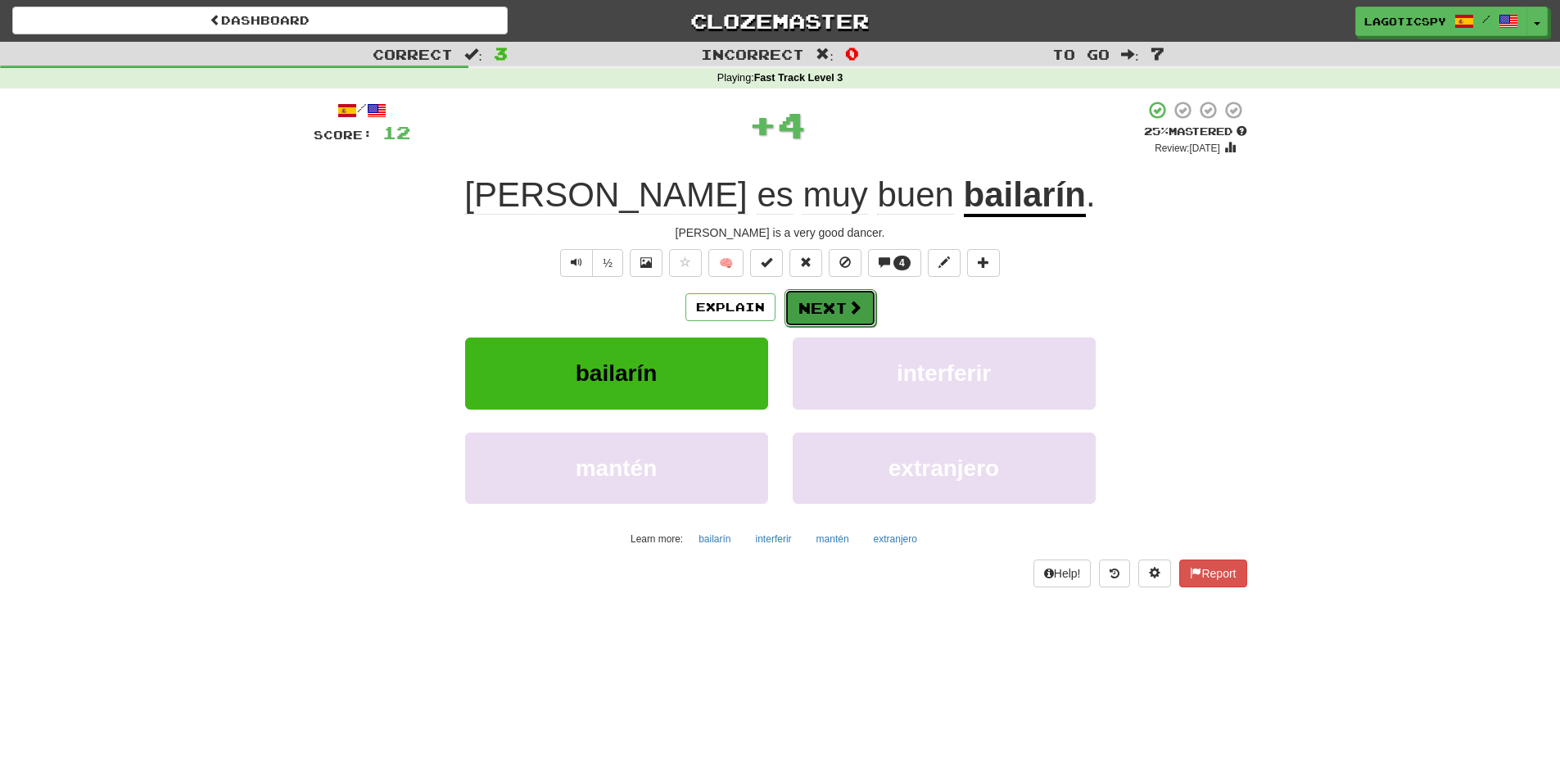
click at [856, 317] on button "Next" at bounding box center [830, 307] width 91 height 38
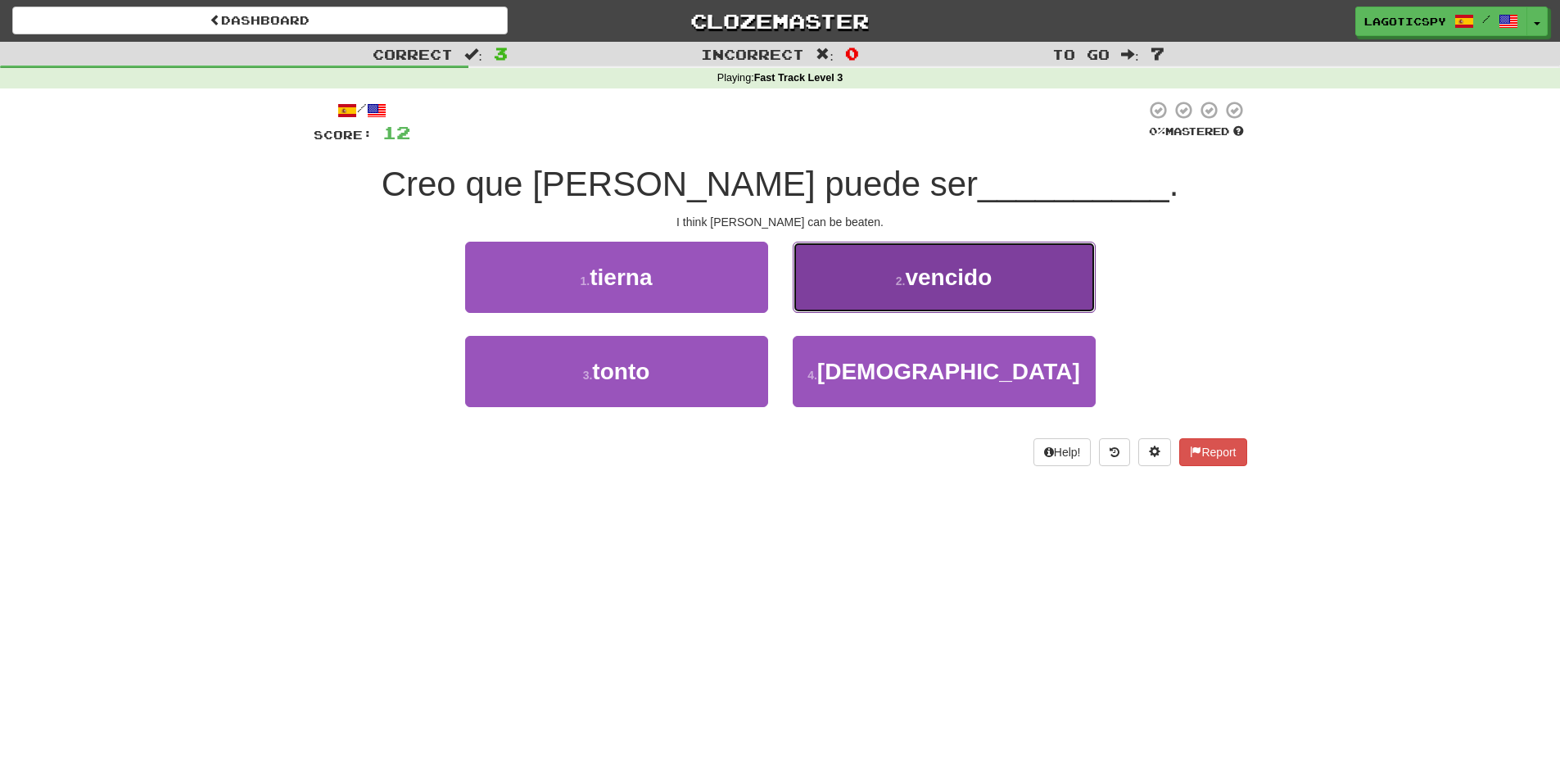
click at [886, 253] on button "2 . vencido" at bounding box center [943, 277] width 303 height 71
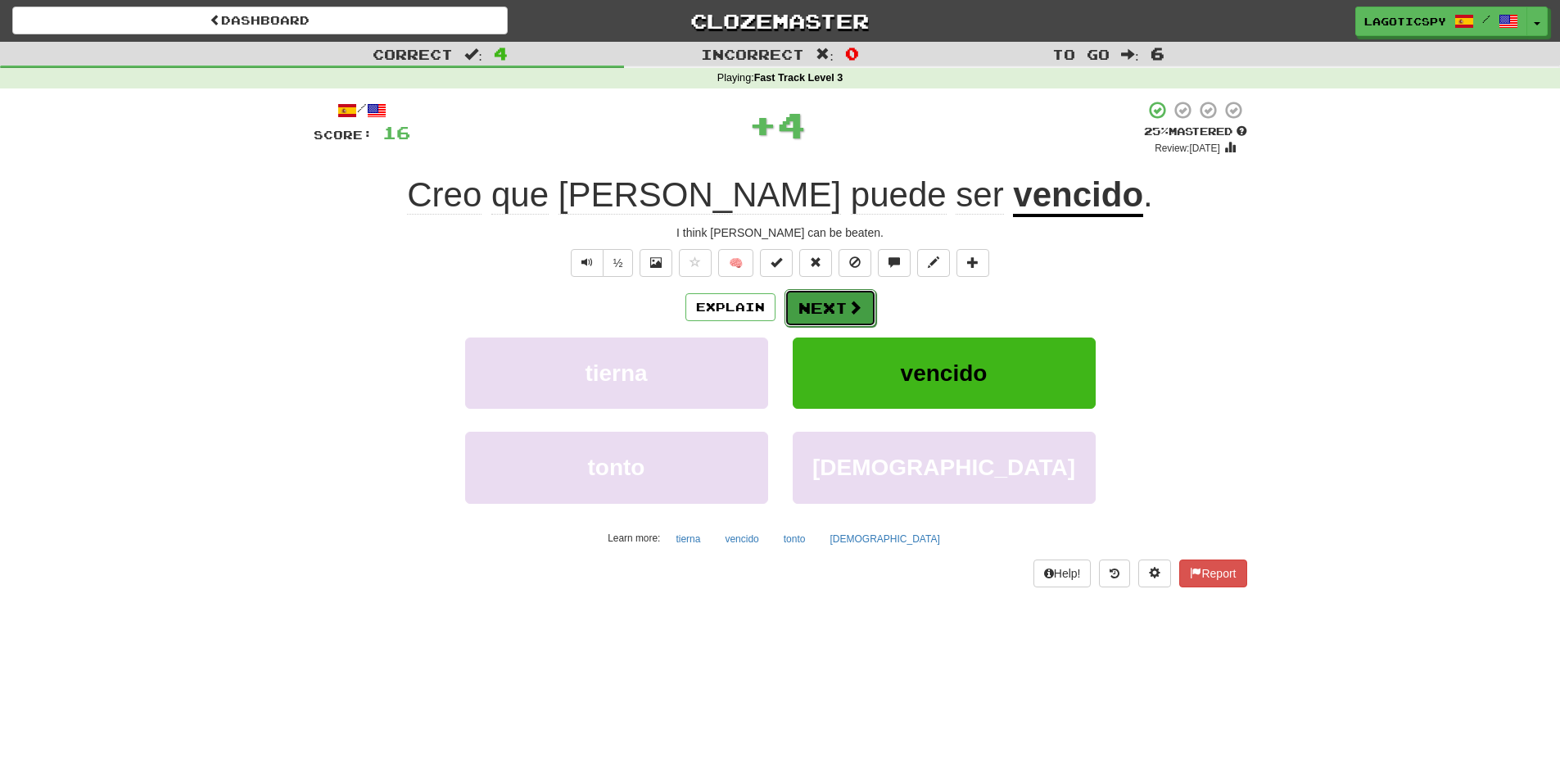
click at [854, 308] on span at bounding box center [855, 307] width 15 height 15
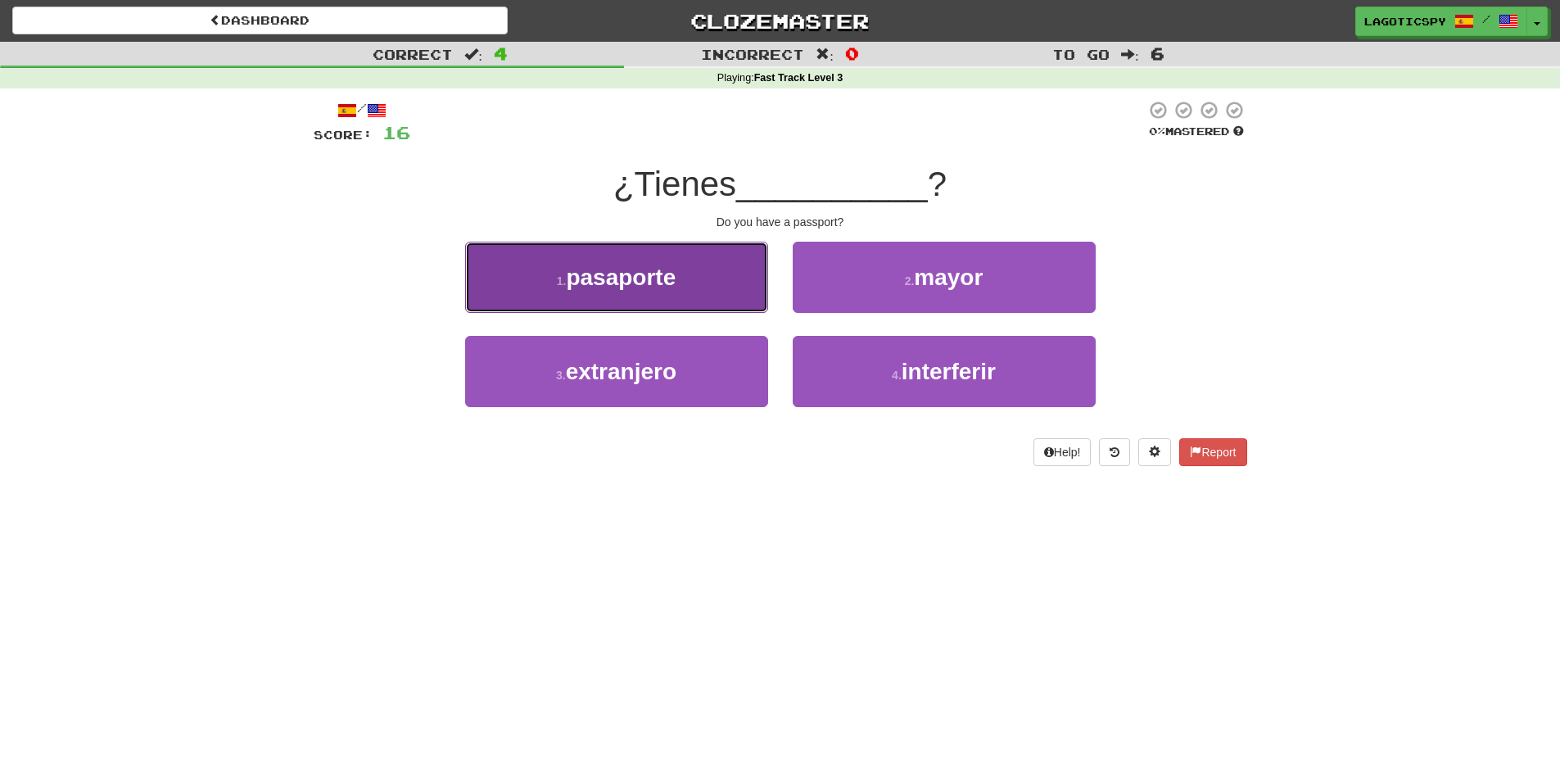
click at [723, 255] on button "1 . pasaporte" at bounding box center [616, 277] width 303 height 71
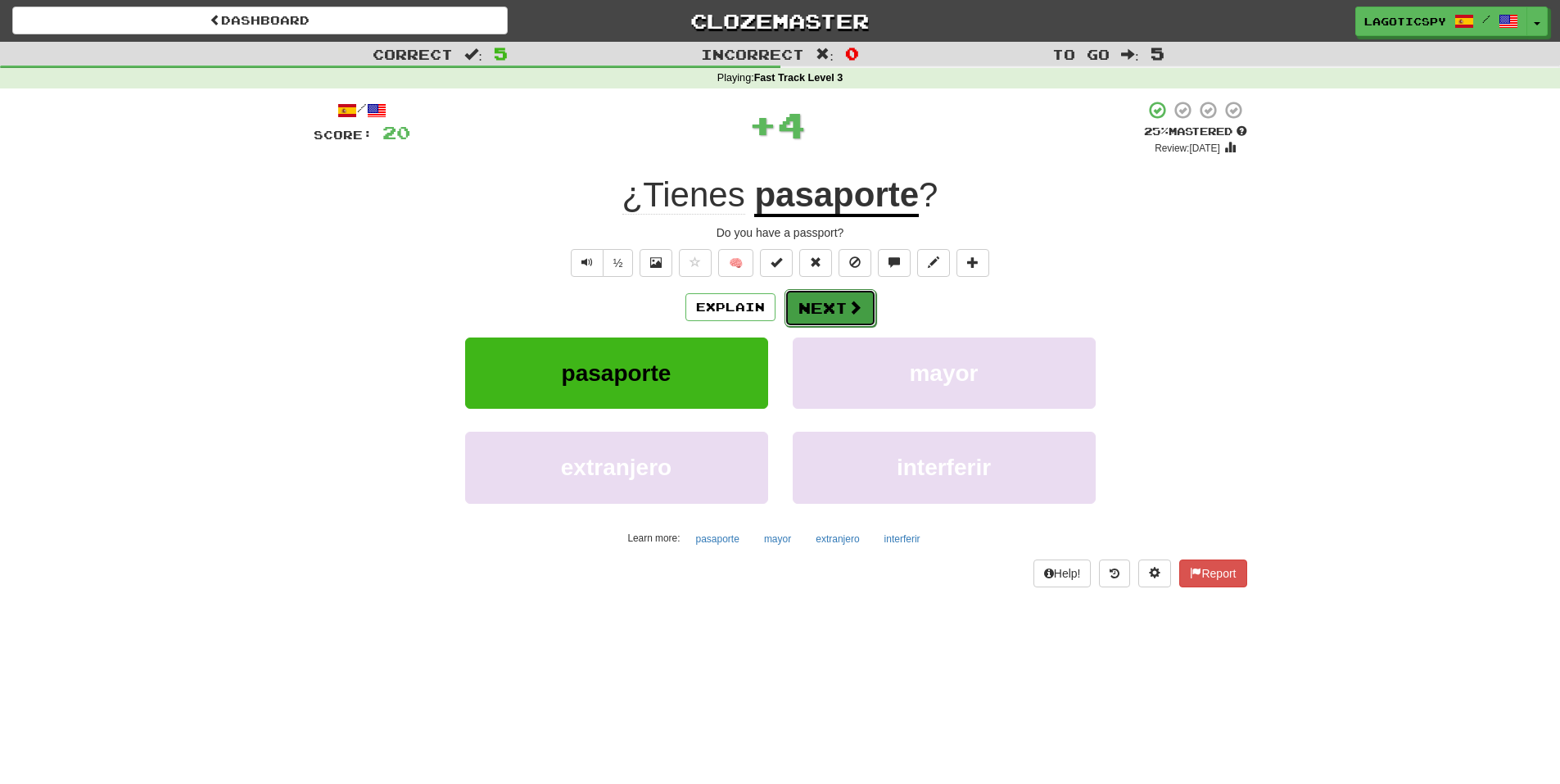
click at [841, 309] on button "Next" at bounding box center [830, 307] width 91 height 38
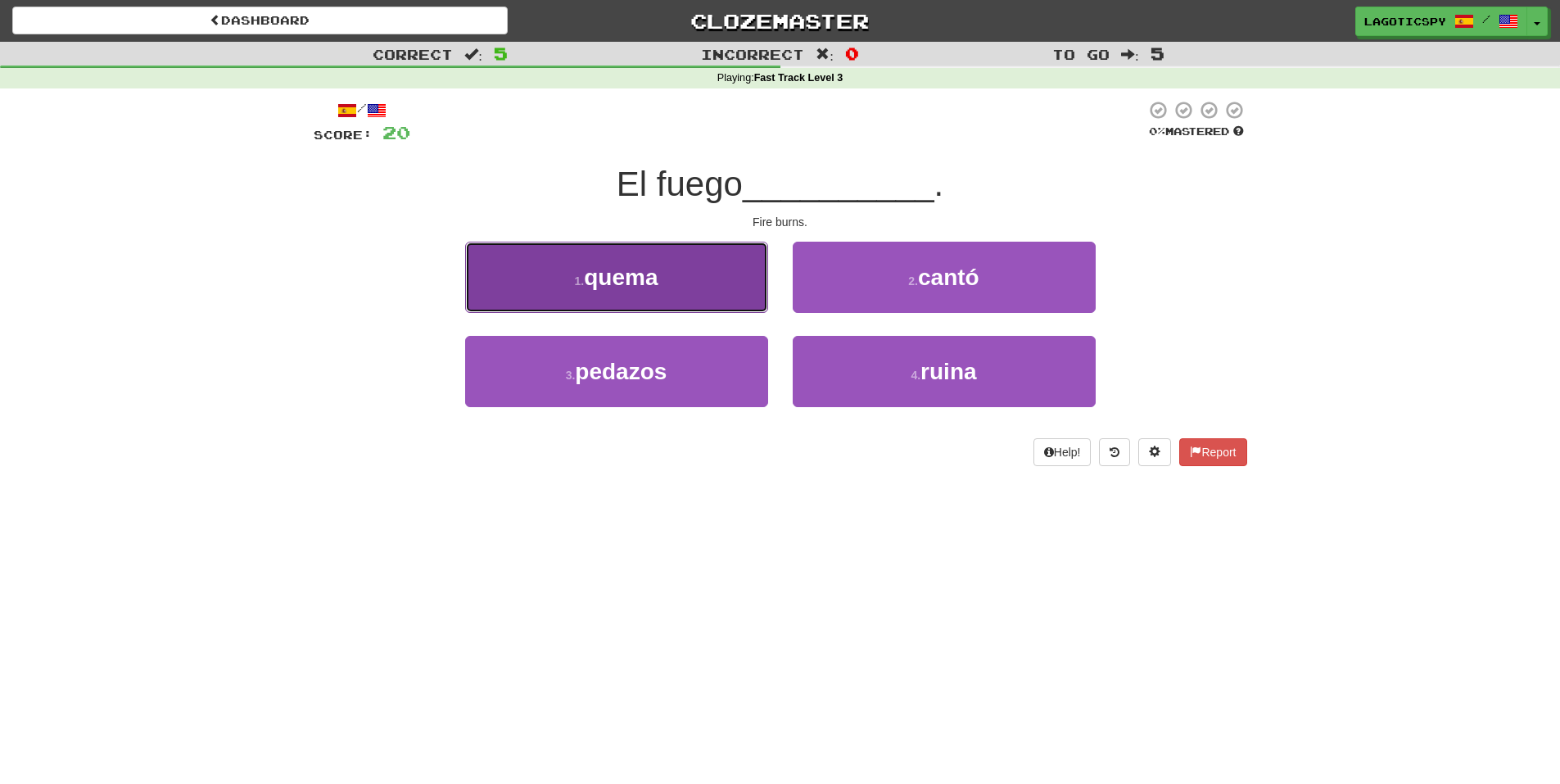
click at [721, 274] on button "1 . quema" at bounding box center [616, 277] width 303 height 71
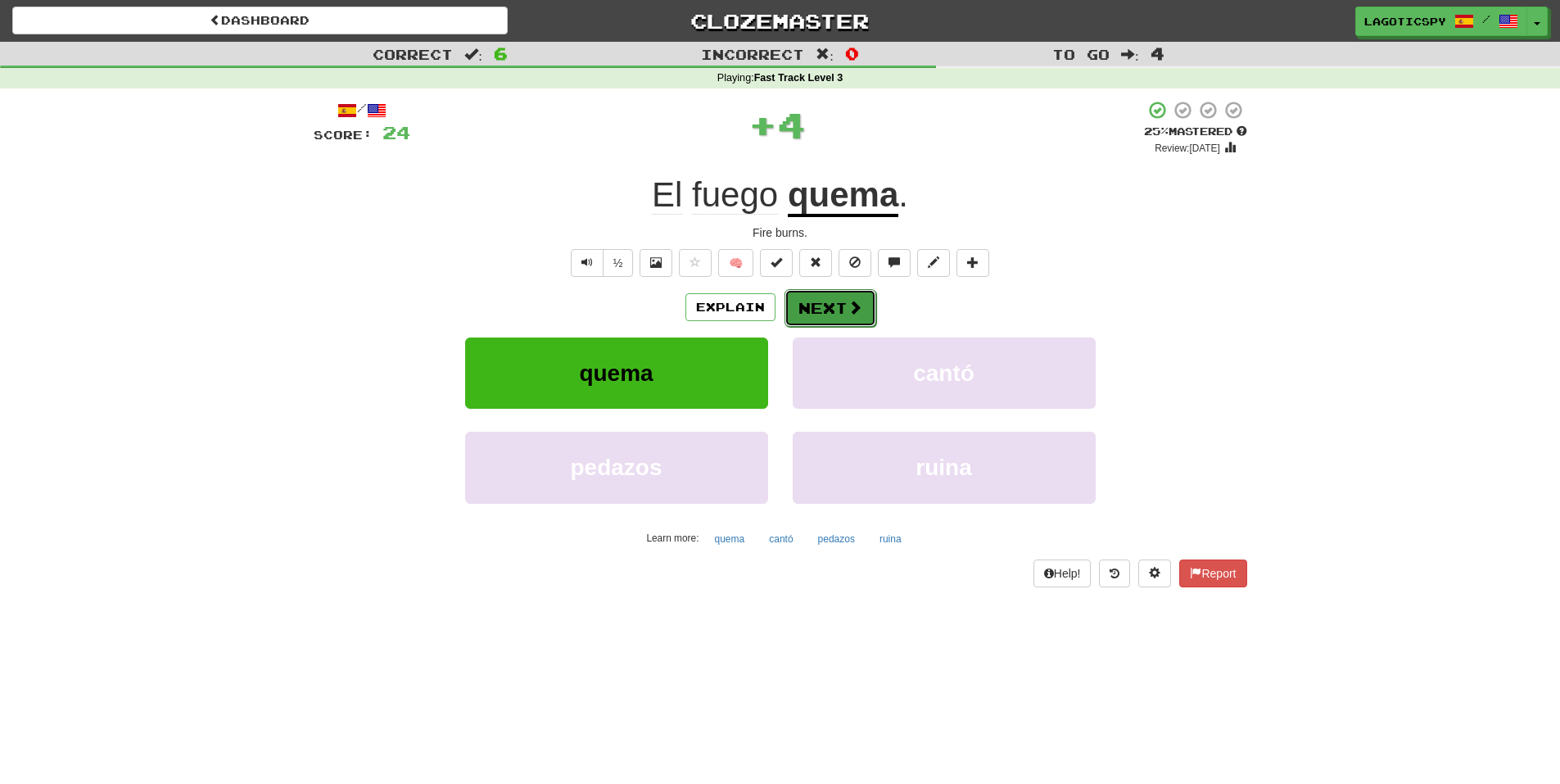
click at [807, 303] on button "Next" at bounding box center [830, 307] width 91 height 38
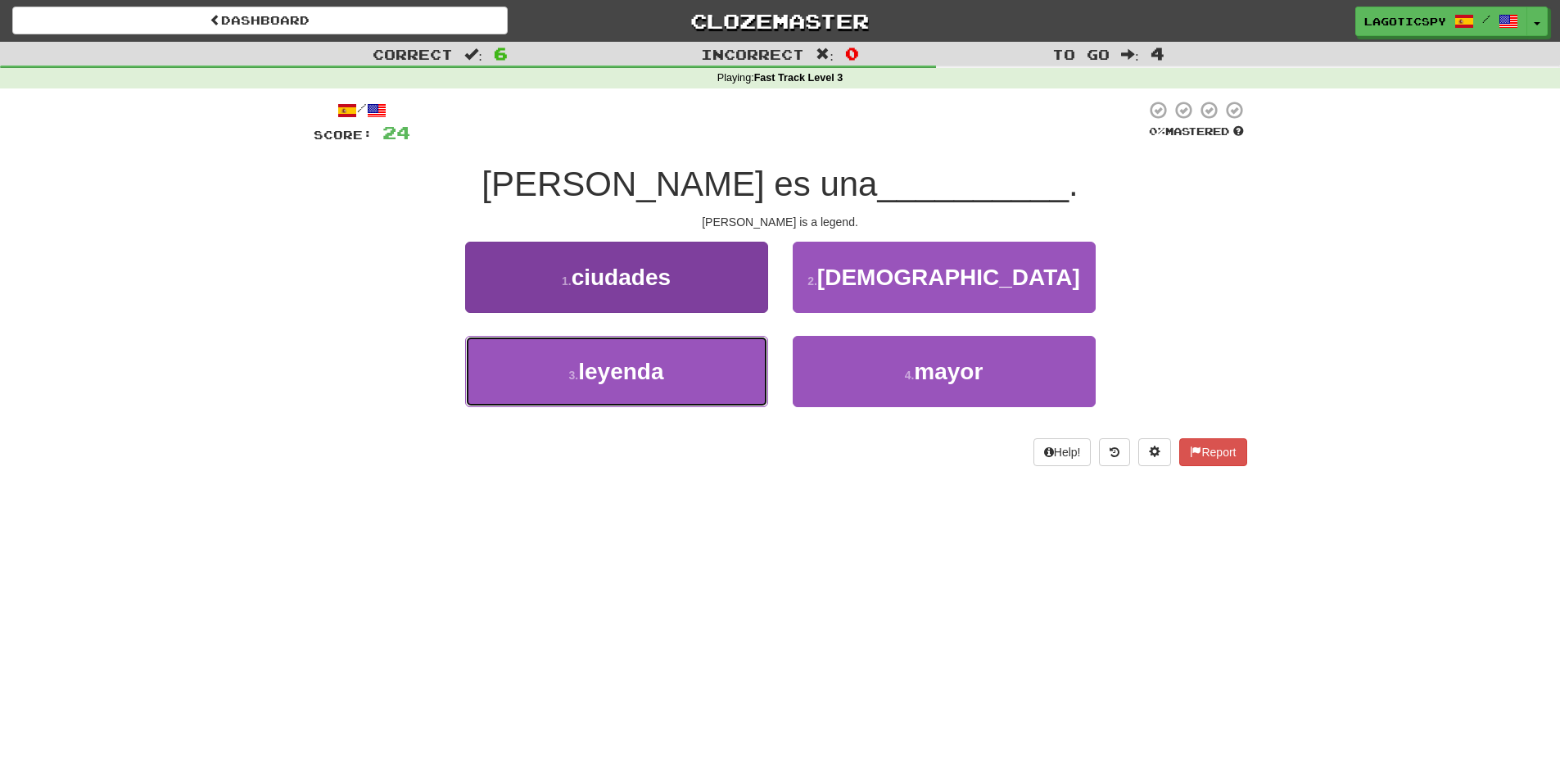
click at [728, 365] on button "3 . leyenda" at bounding box center [616, 371] width 303 height 71
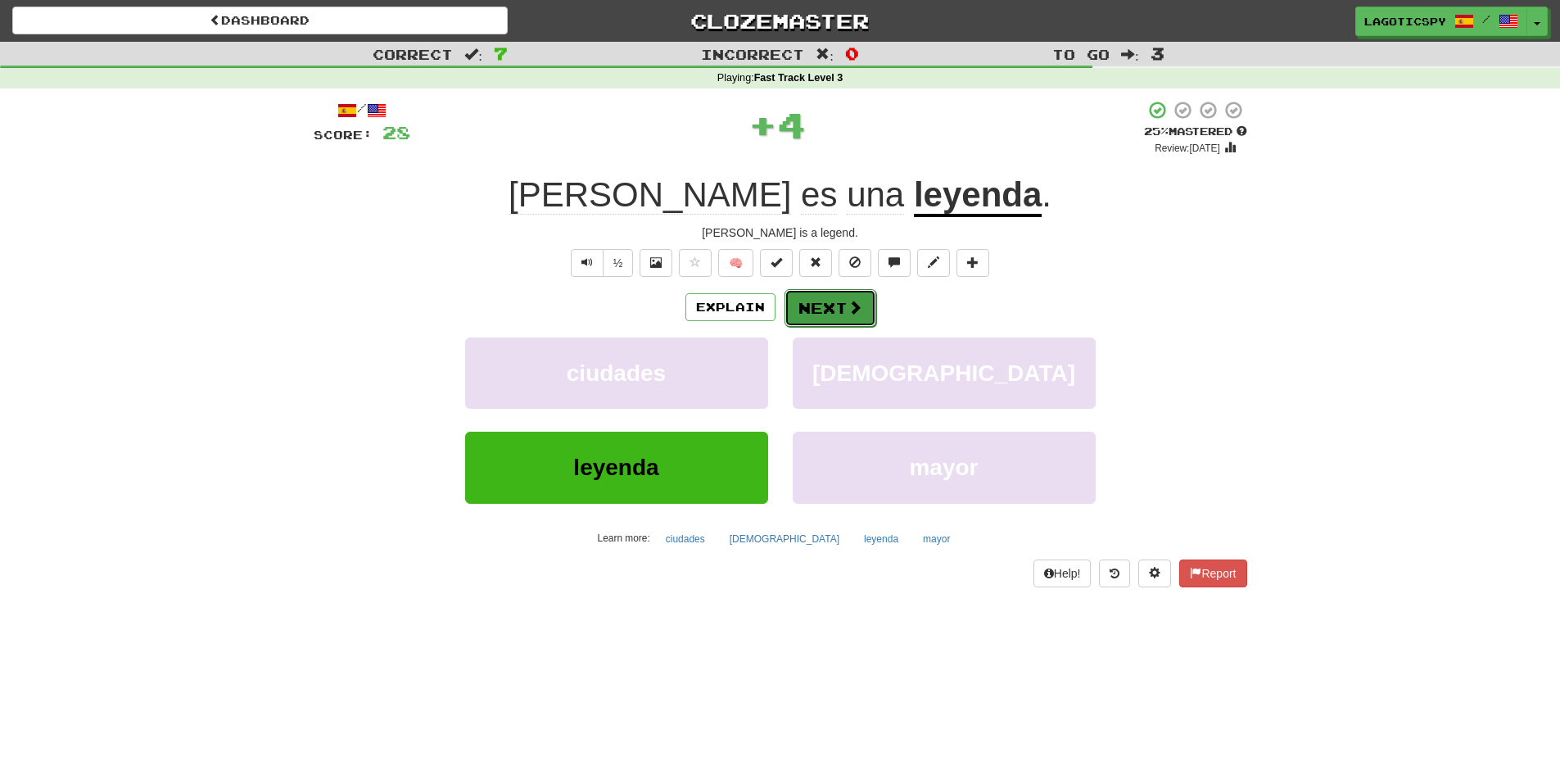
click at [847, 319] on button "Next" at bounding box center [830, 307] width 91 height 38
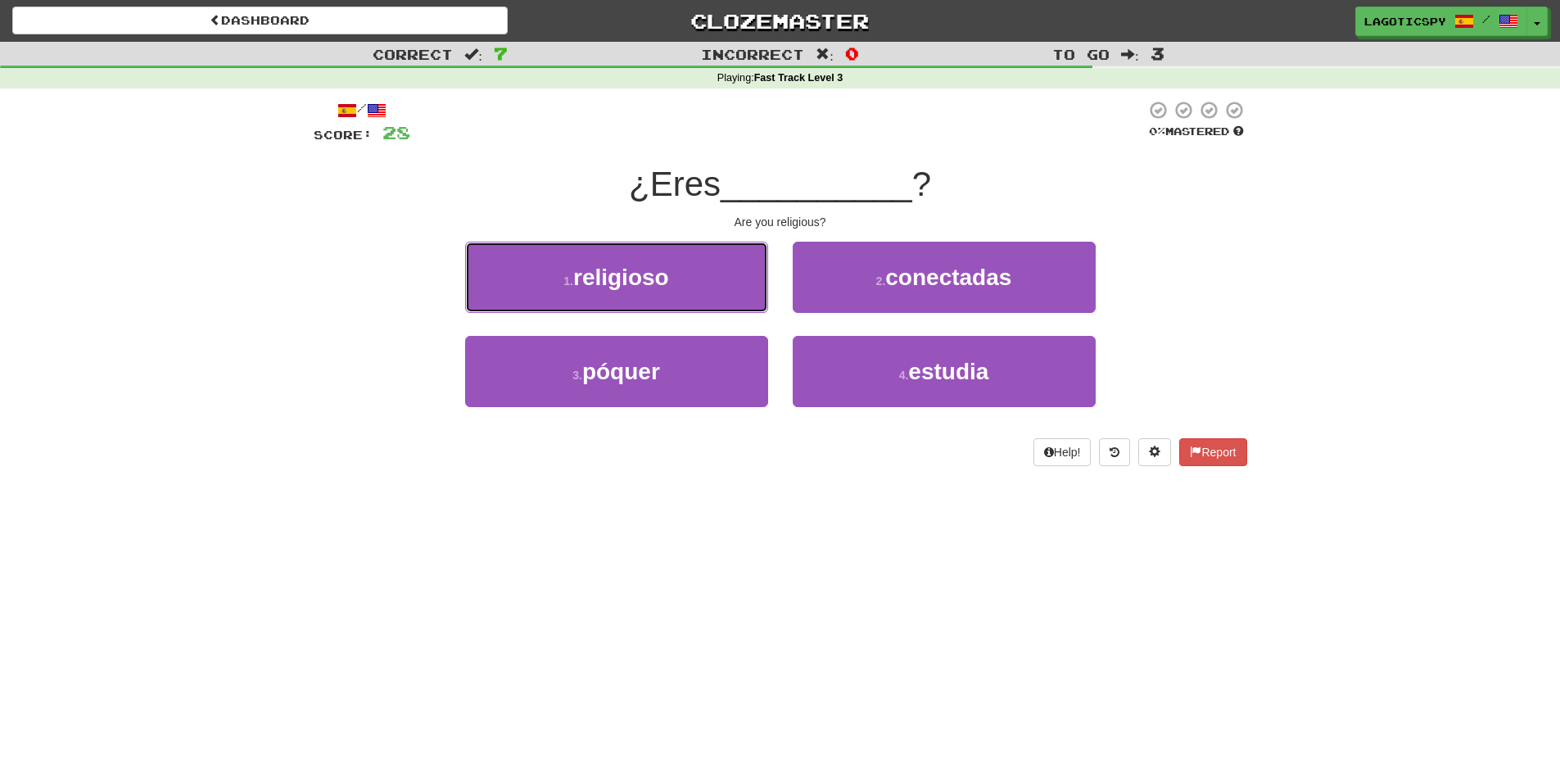
click at [697, 280] on button "1 . religioso" at bounding box center [616, 277] width 303 height 71
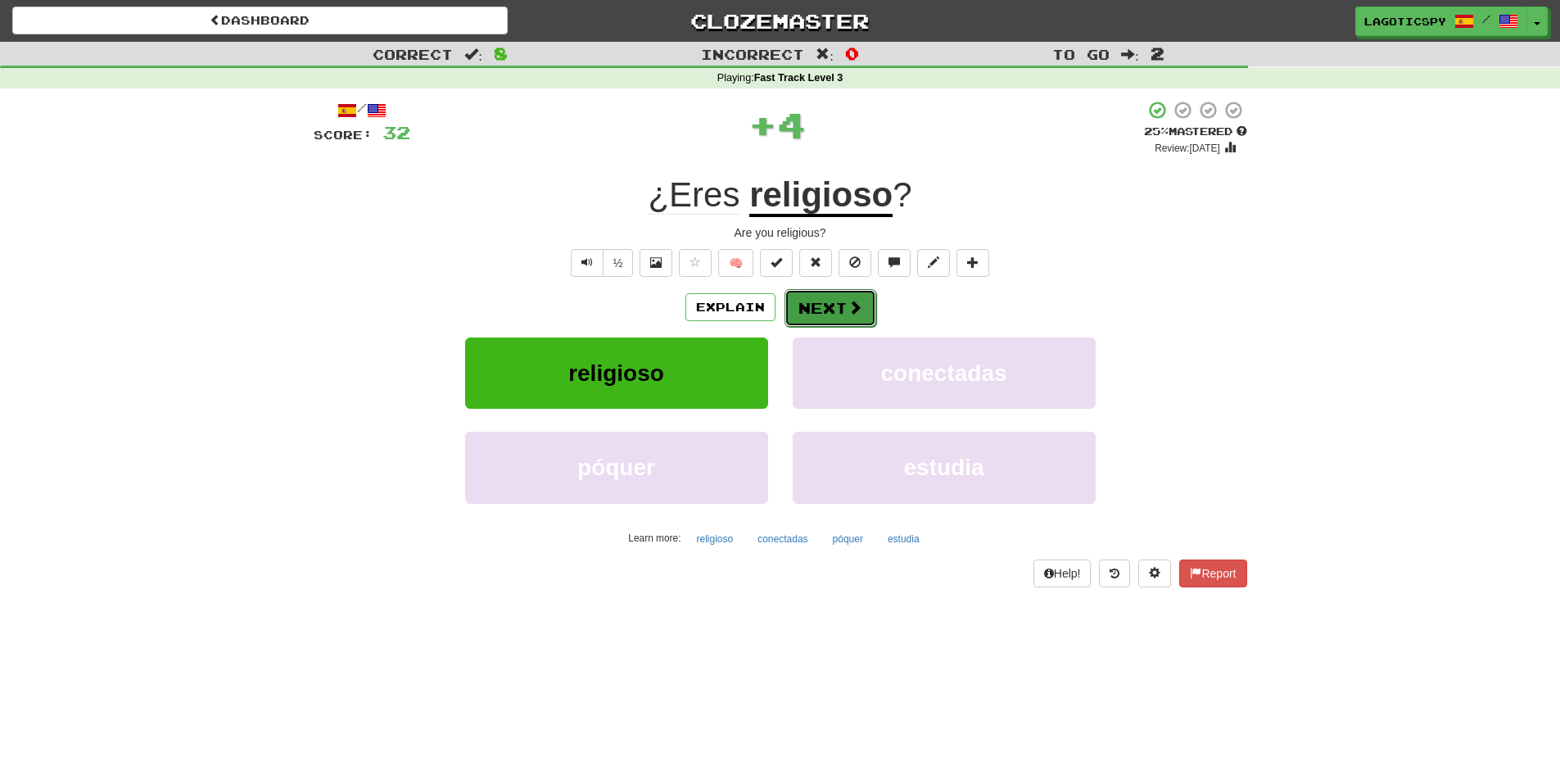
click at [841, 311] on button "Next" at bounding box center [830, 307] width 91 height 38
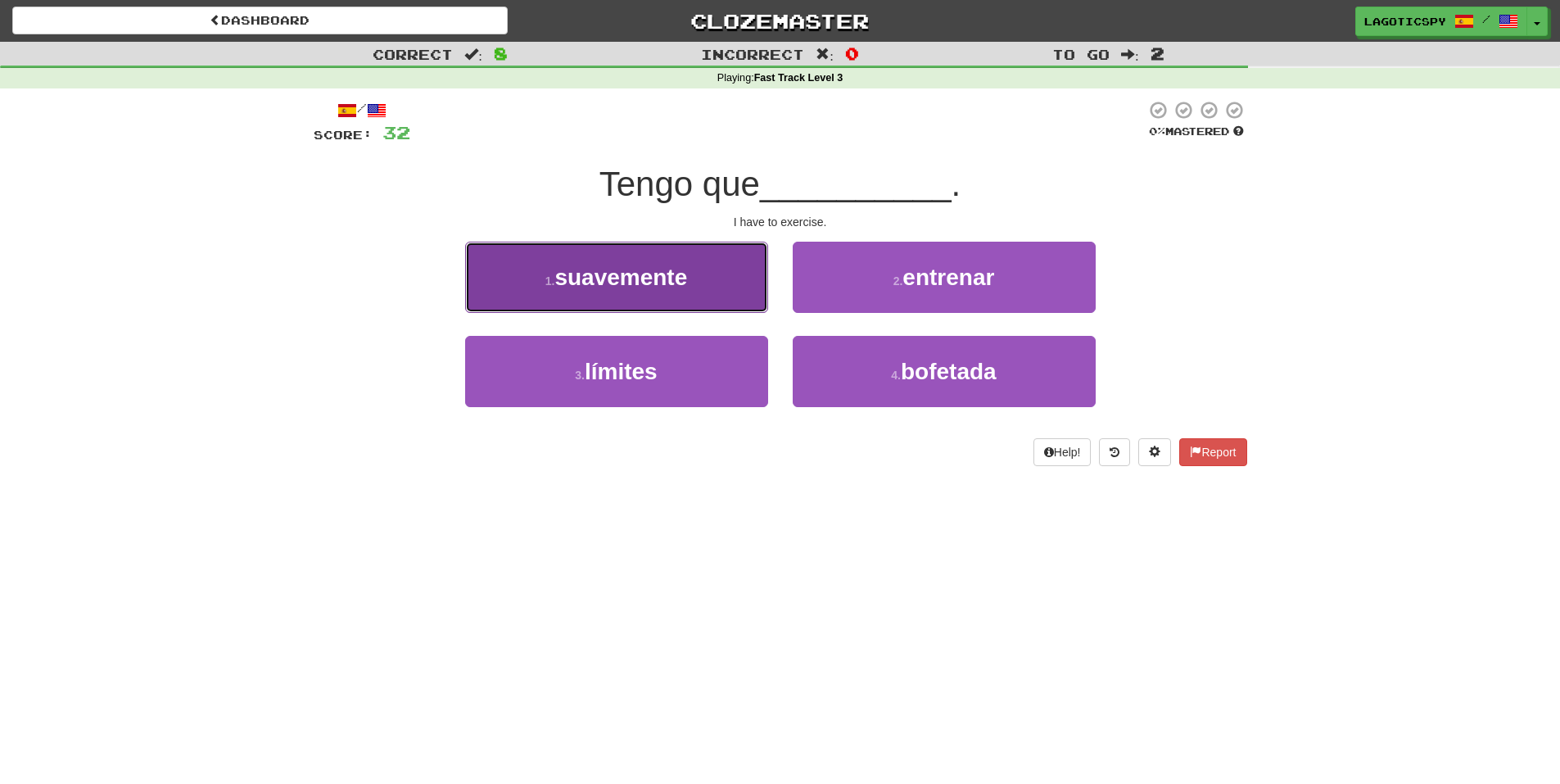
click at [690, 277] on button "1 . suavemente" at bounding box center [616, 277] width 303 height 71
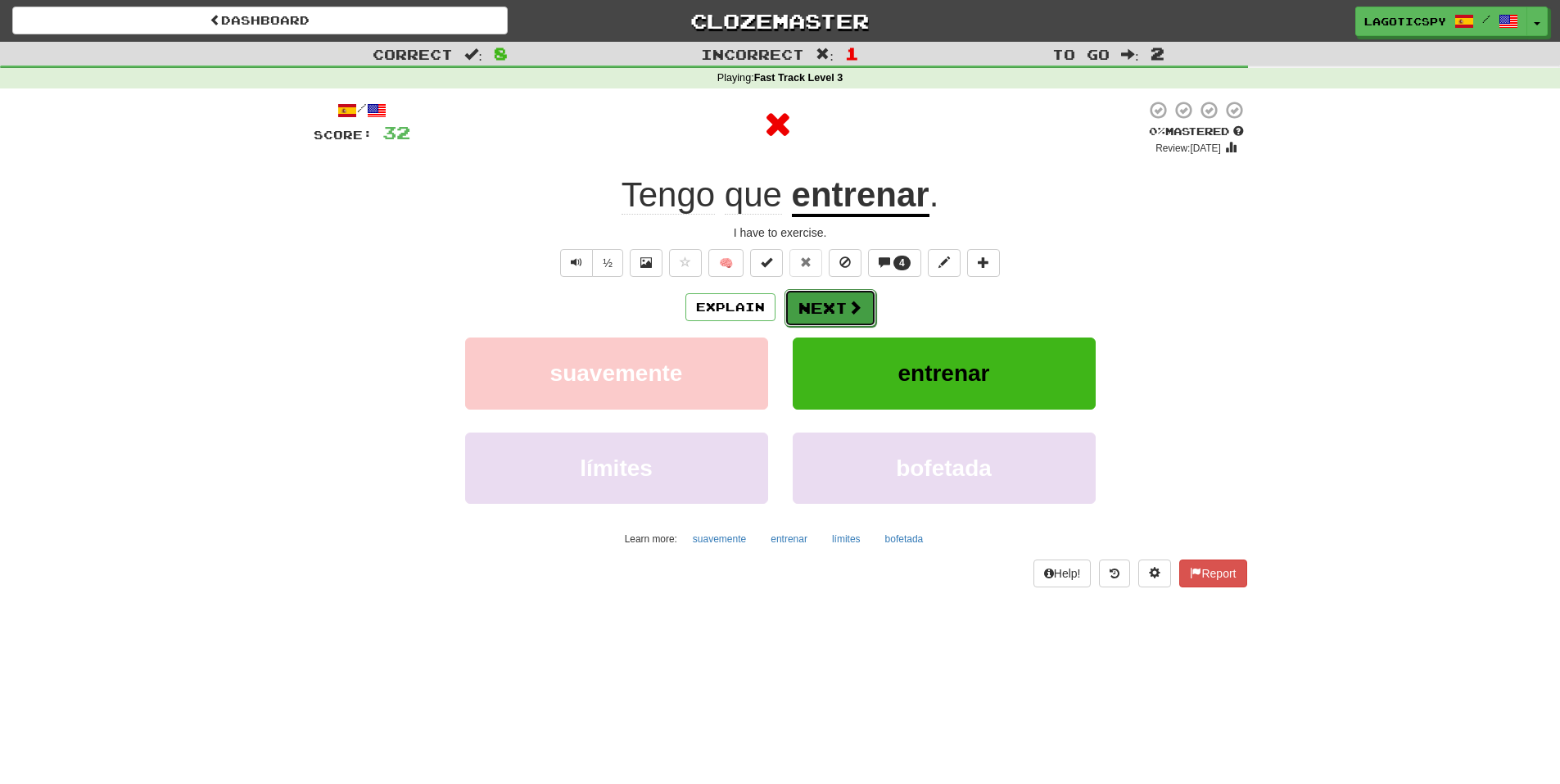
click at [841, 301] on button "Next" at bounding box center [830, 307] width 91 height 38
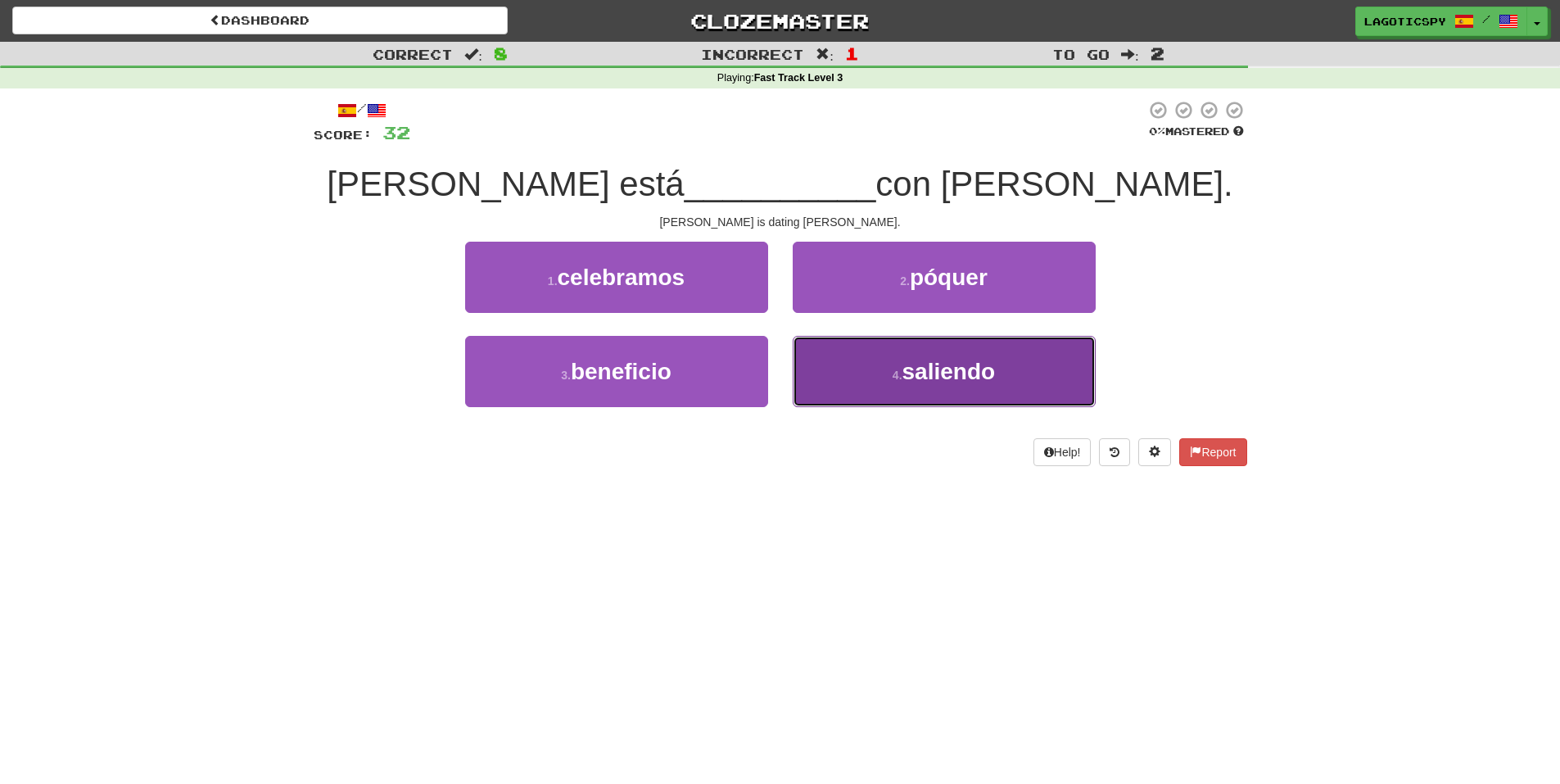
click at [852, 379] on button "4 . saliendo" at bounding box center [943, 371] width 303 height 71
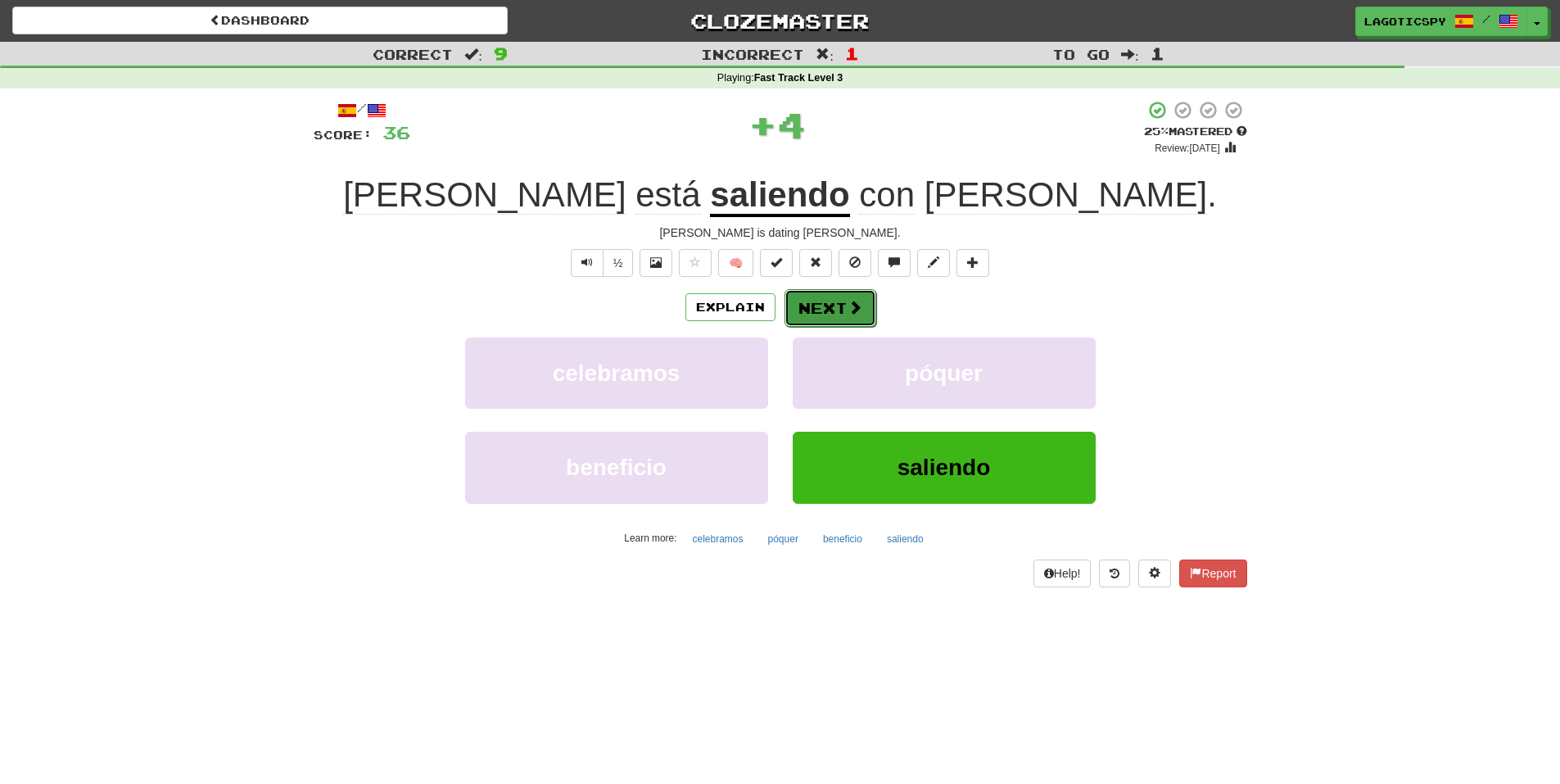
click at [816, 308] on button "Next" at bounding box center [830, 307] width 91 height 38
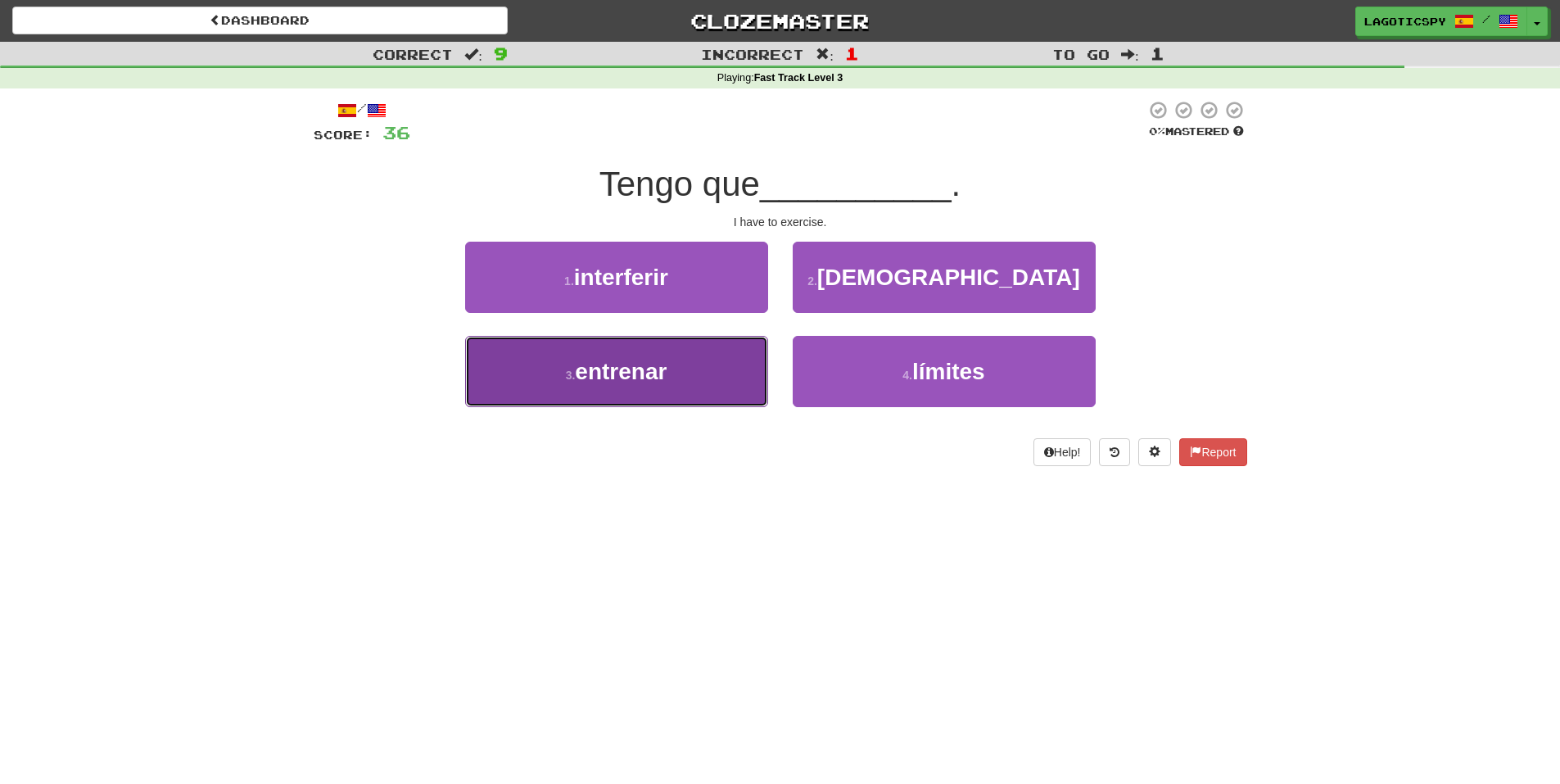
click at [730, 355] on button "3 . entrenar" at bounding box center [616, 371] width 303 height 71
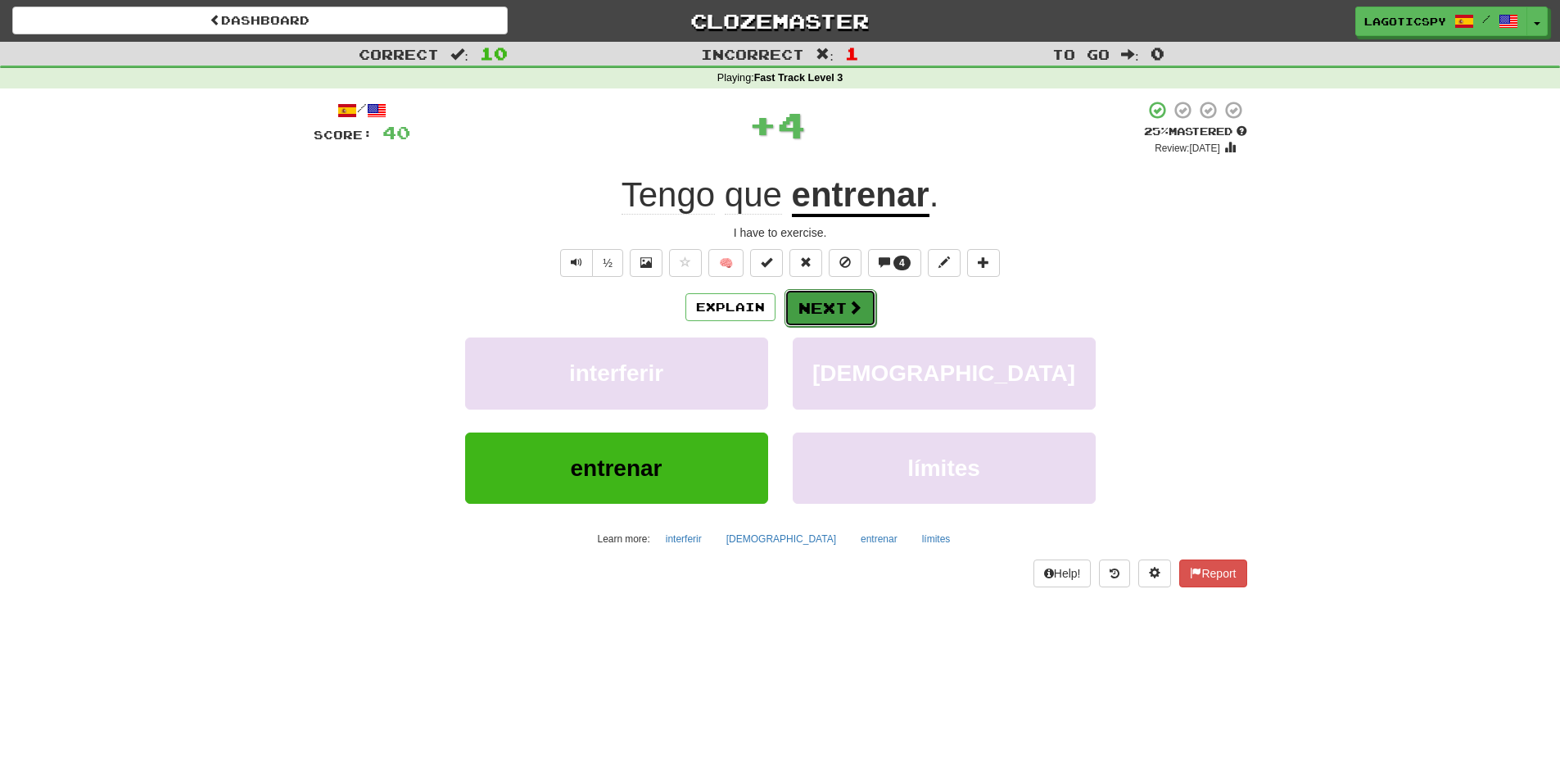
click at [862, 297] on button "Next" at bounding box center [830, 307] width 91 height 38
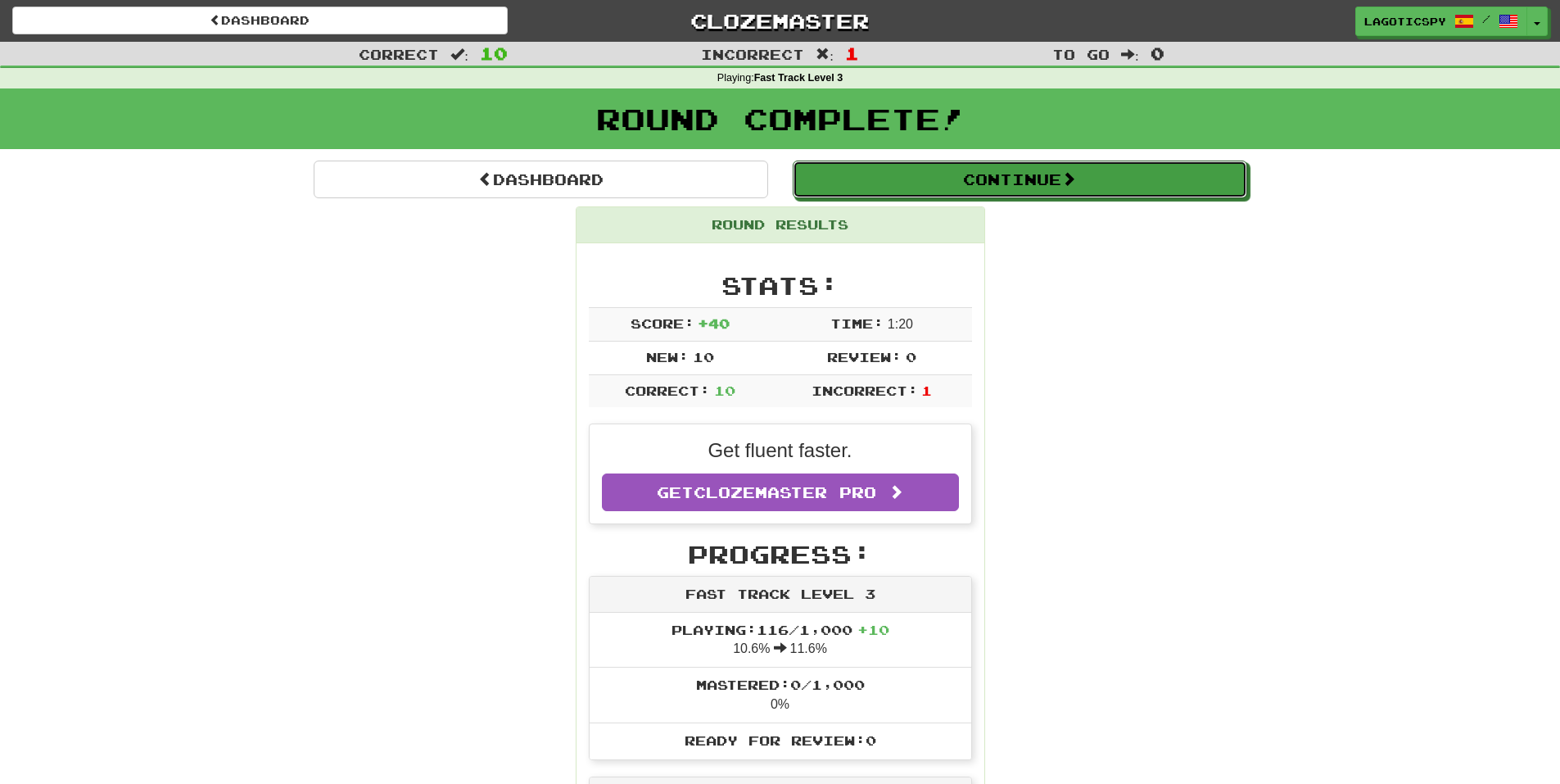
click at [996, 180] on button "Continue" at bounding box center [1019, 178] width 455 height 38
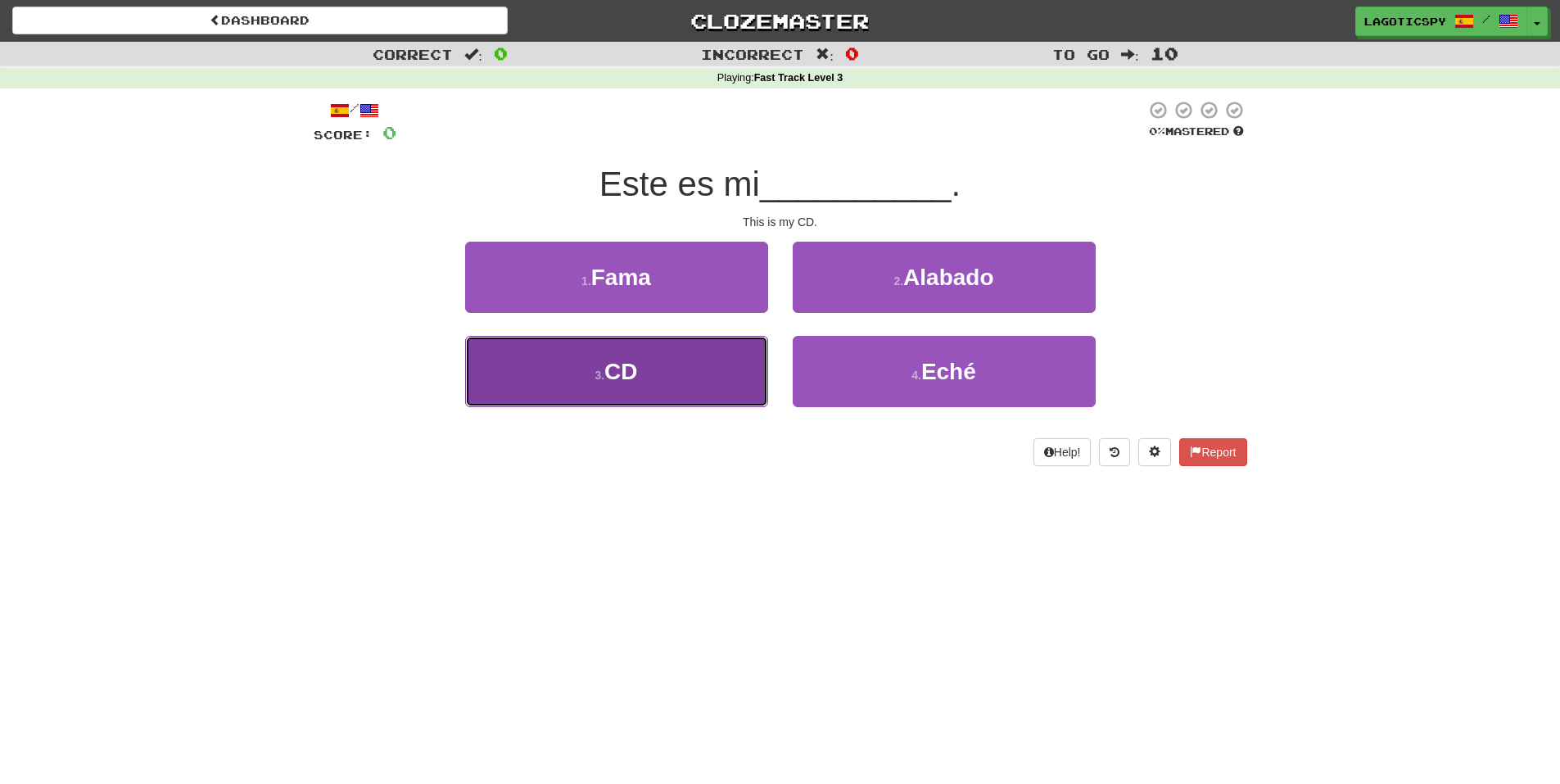
click at [714, 355] on button "3 . CD" at bounding box center [616, 371] width 303 height 71
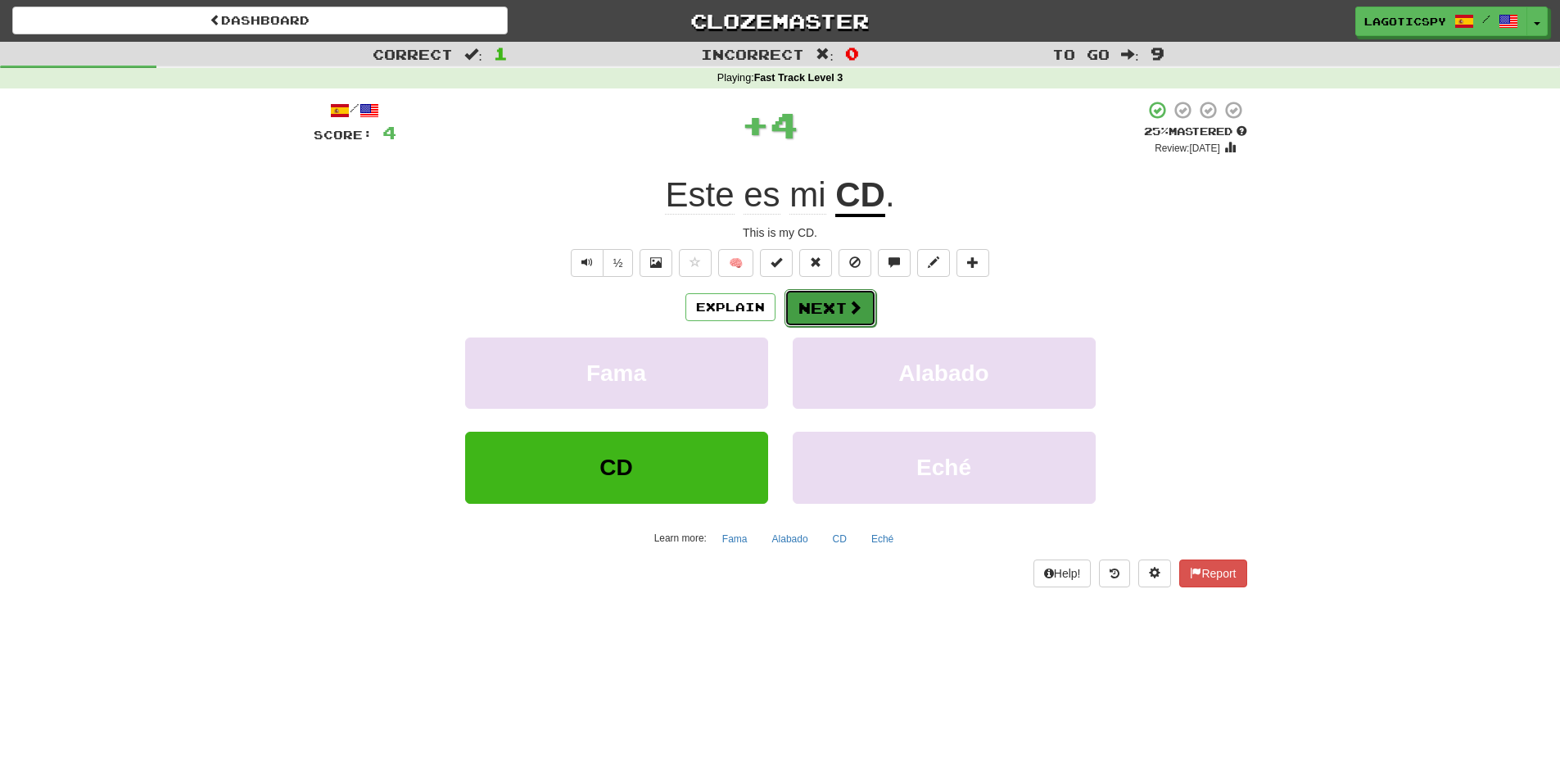
click at [808, 306] on button "Next" at bounding box center [830, 307] width 91 height 38
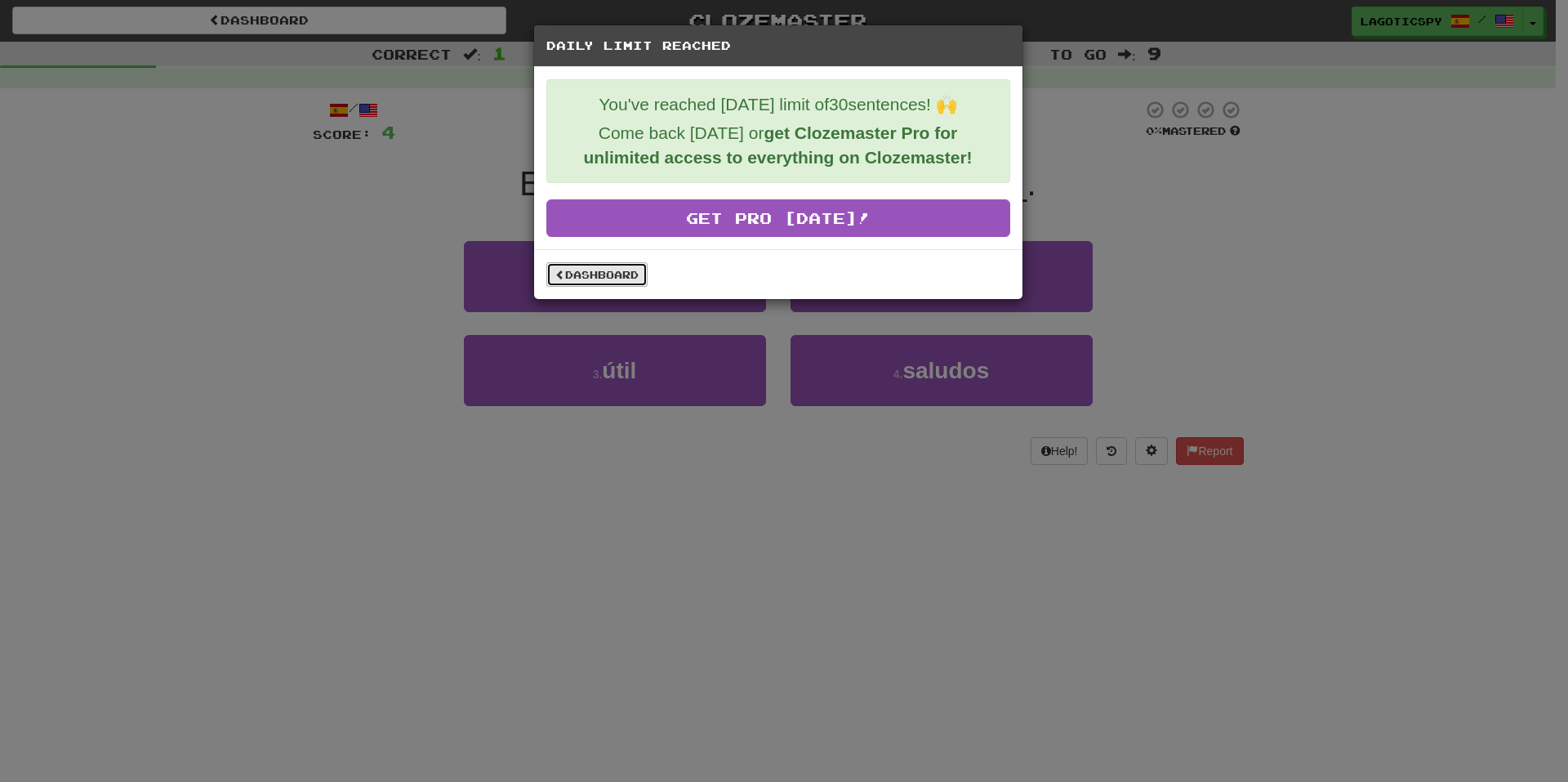
click at [613, 269] on link "Dashboard" at bounding box center [597, 274] width 101 height 25
